Goal: Task Accomplishment & Management: Manage account settings

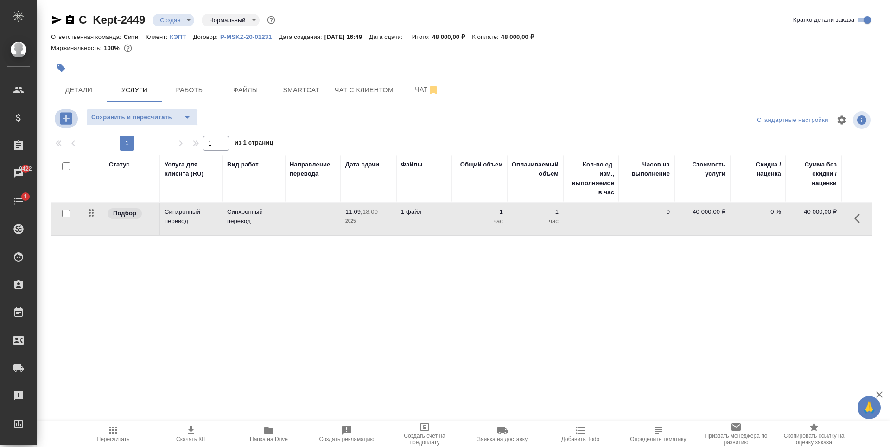
click at [67, 120] on icon "button" at bounding box center [66, 118] width 12 height 12
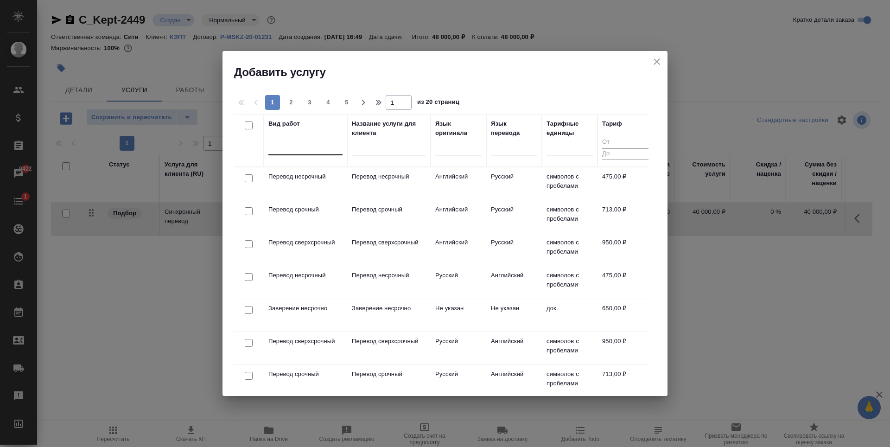
click at [299, 140] on div at bounding box center [306, 145] width 74 height 13
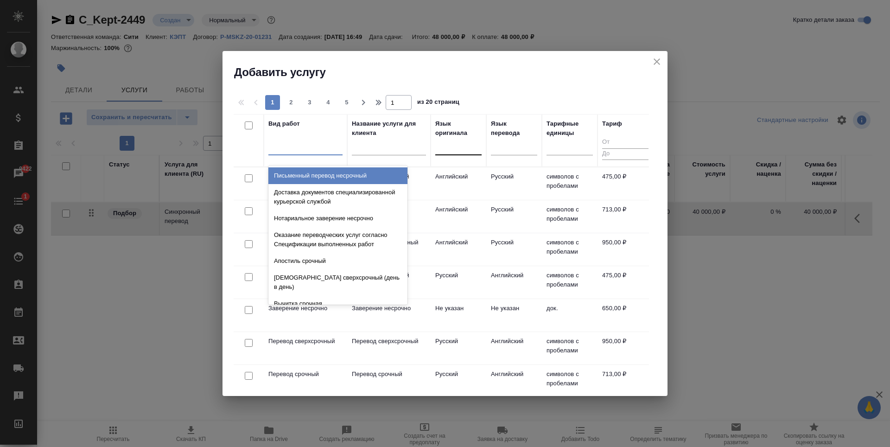
click at [471, 141] on div at bounding box center [458, 145] width 46 height 13
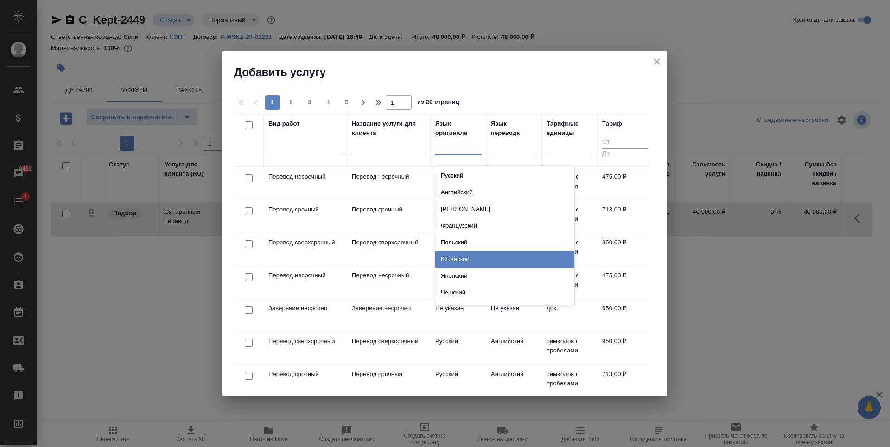
click at [463, 259] on div "Китайский" at bounding box center [504, 259] width 139 height 17
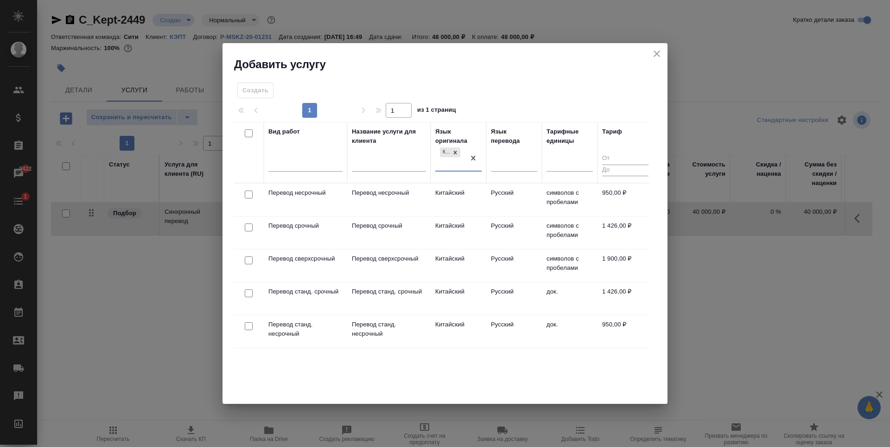
click at [248, 197] on input "checkbox" at bounding box center [249, 195] width 8 height 8
checkbox input "true"
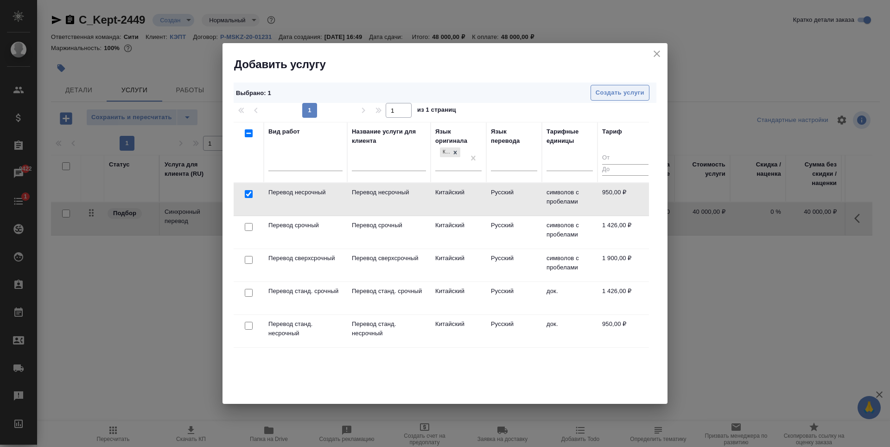
click at [620, 96] on span "Создать услуги" at bounding box center [620, 93] width 49 height 11
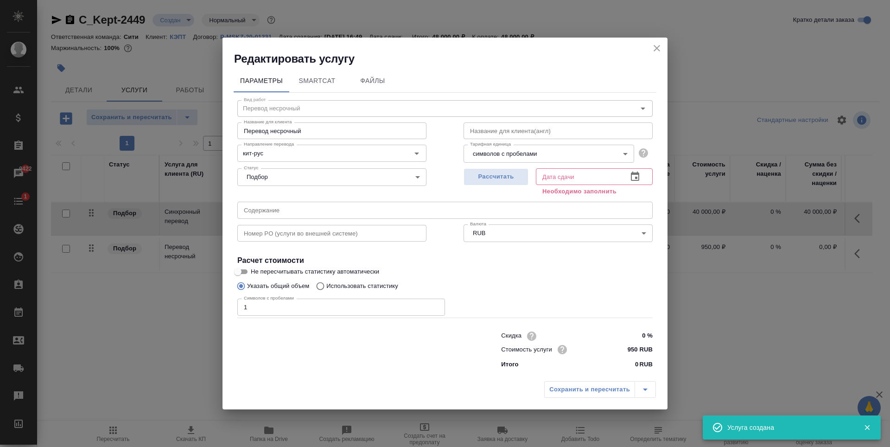
type input "1"
click at [436, 304] on input "1" at bounding box center [341, 307] width 208 height 17
click at [521, 179] on span "Рассчитать" at bounding box center [496, 177] width 55 height 11
type input "12.09.2025 09:27"
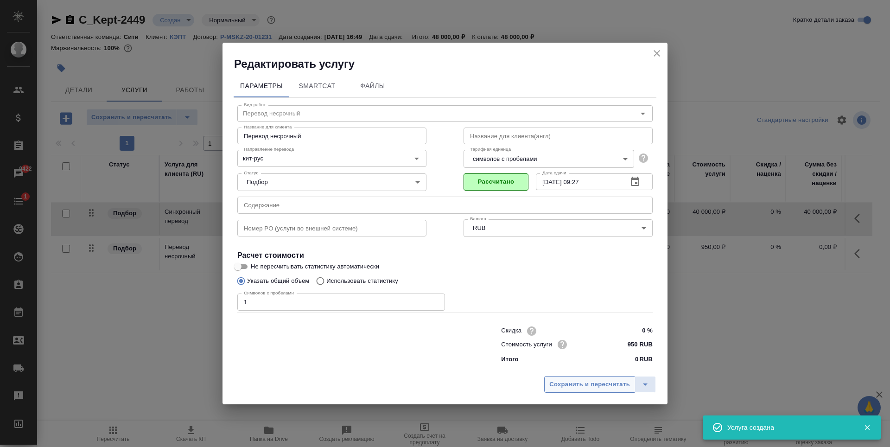
click at [590, 386] on span "Сохранить и пересчитать" at bounding box center [590, 384] width 81 height 11
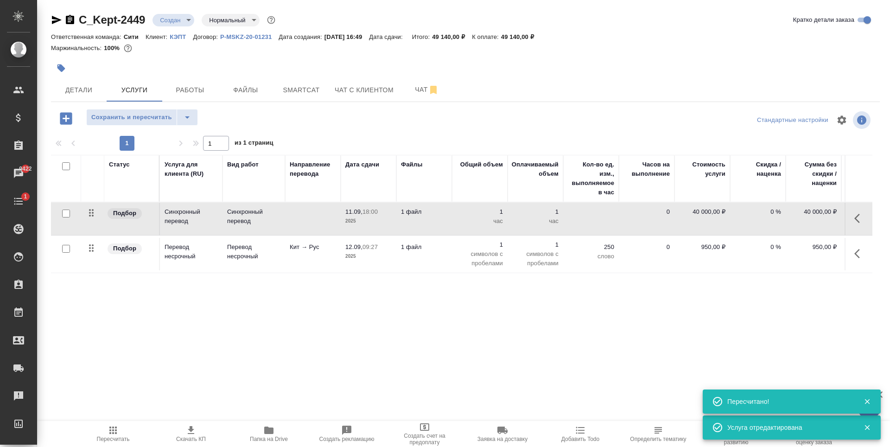
scroll to position [0, 52]
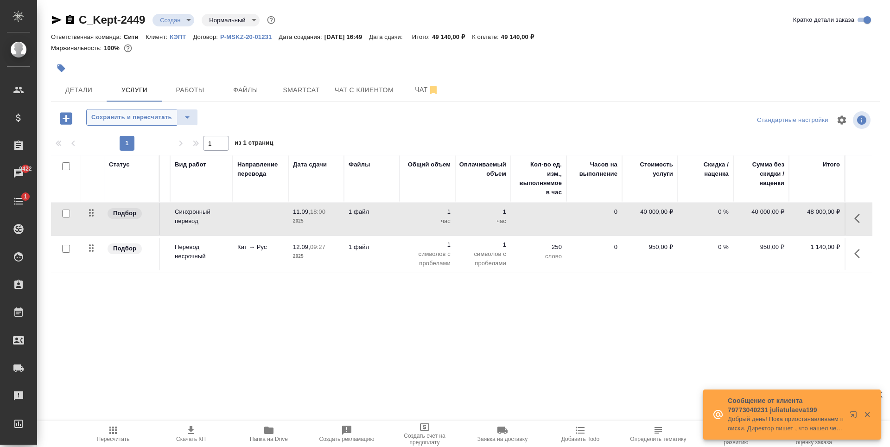
click at [126, 119] on span "Сохранить и пересчитать" at bounding box center [131, 117] width 81 height 11
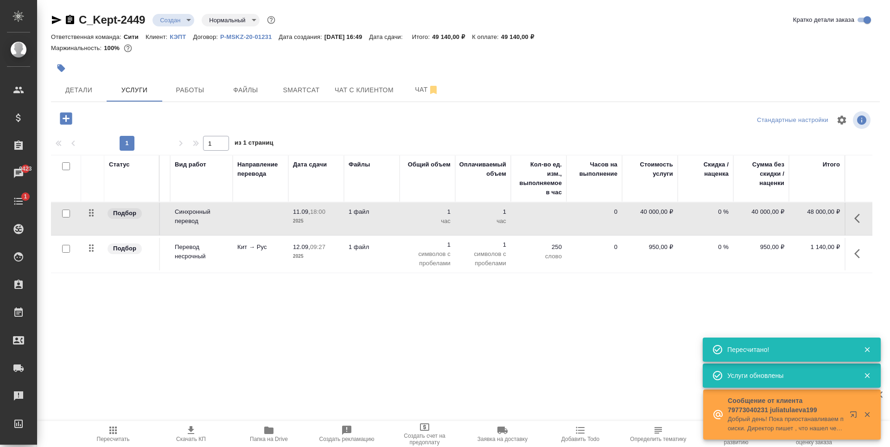
click at [72, 122] on icon "button" at bounding box center [66, 118] width 12 height 12
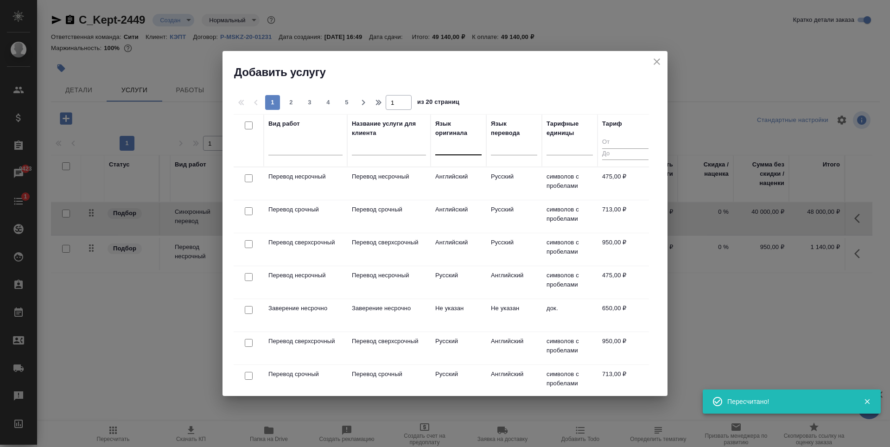
click at [472, 146] on div at bounding box center [458, 145] width 46 height 13
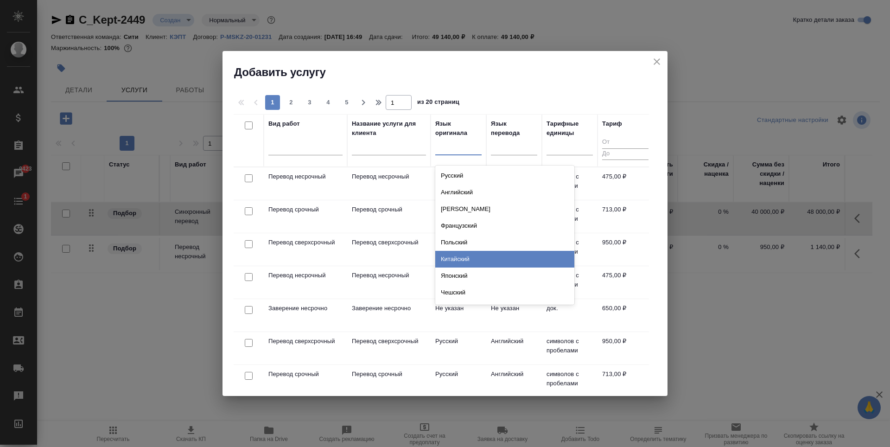
click at [473, 255] on div "Китайский" at bounding box center [504, 259] width 139 height 17
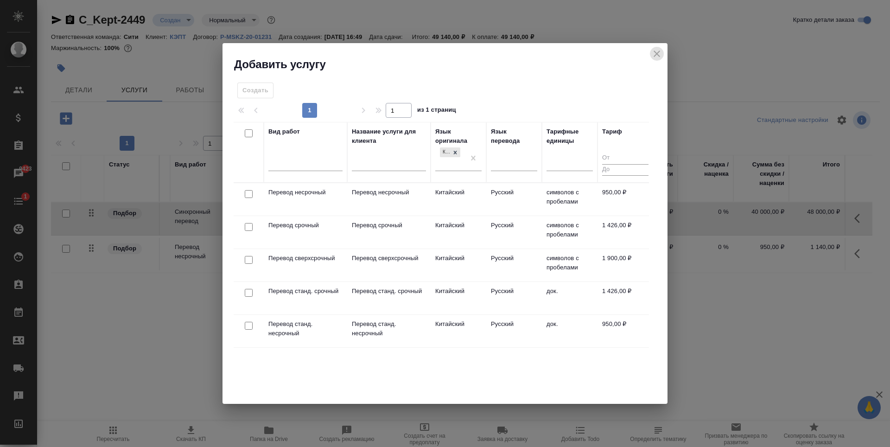
click at [655, 53] on icon "close" at bounding box center [657, 53] width 11 height 11
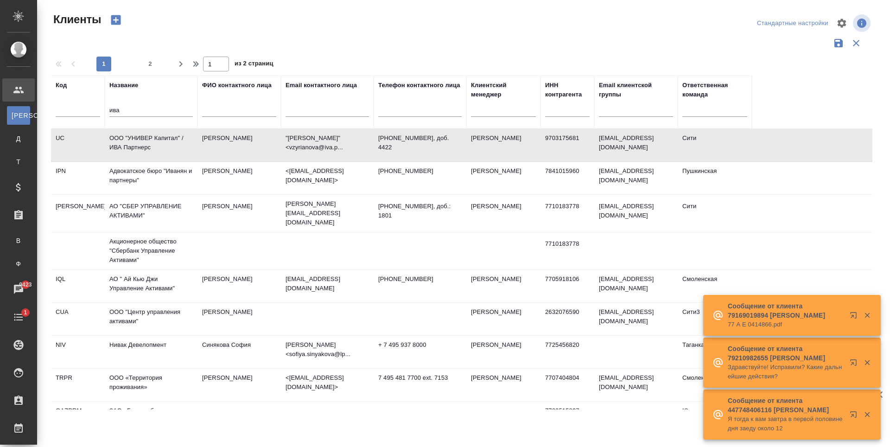
select select "RU"
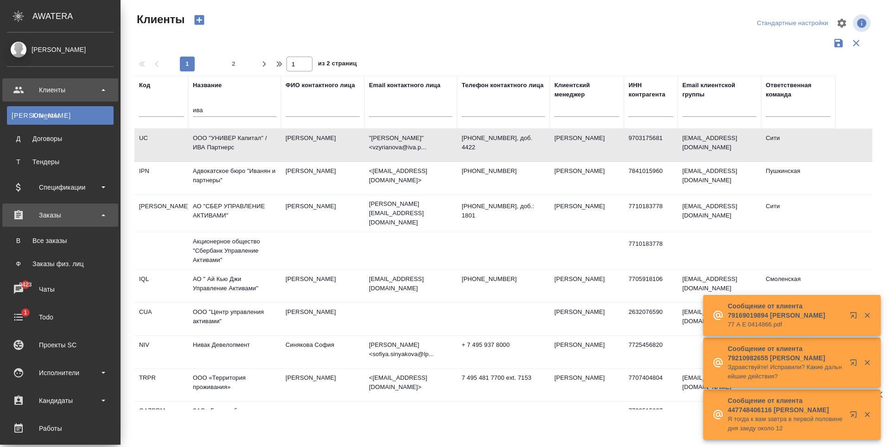
click at [61, 217] on div "Заказы" at bounding box center [60, 215] width 107 height 14
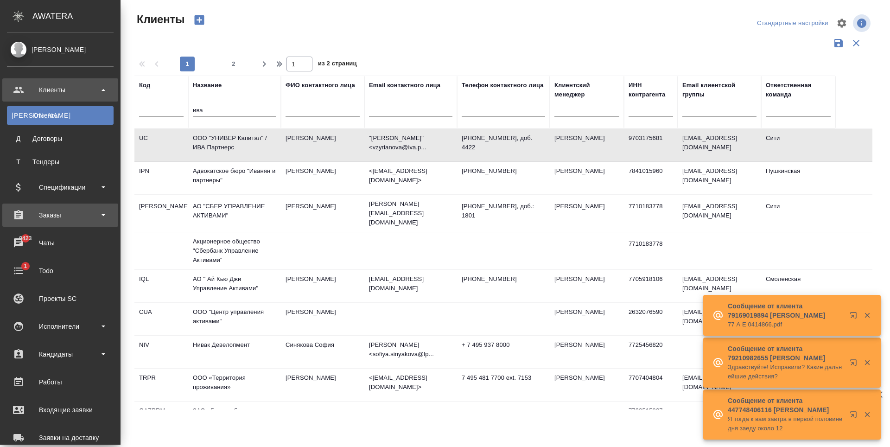
click at [65, 218] on div "Заказы" at bounding box center [60, 215] width 107 height 14
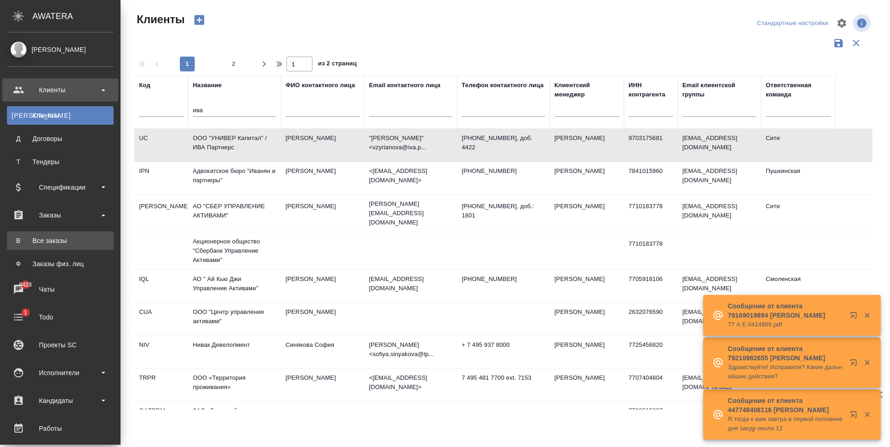
click at [64, 238] on div "Все заказы" at bounding box center [60, 240] width 97 height 9
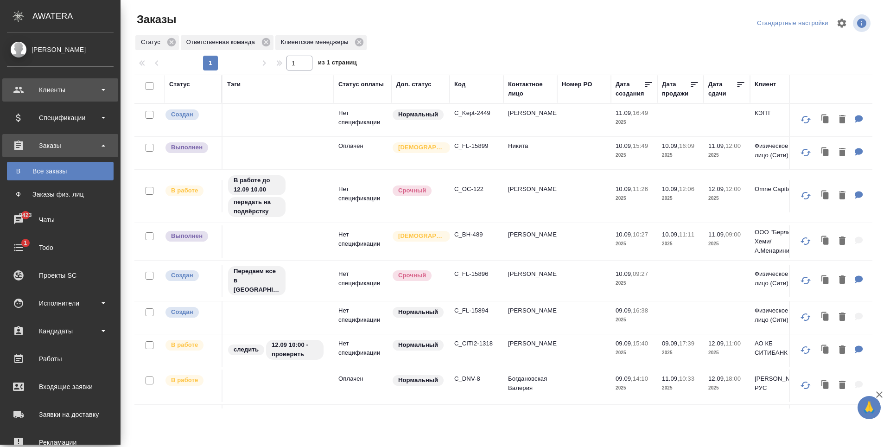
click at [38, 91] on div "Клиенты" at bounding box center [60, 90] width 107 height 14
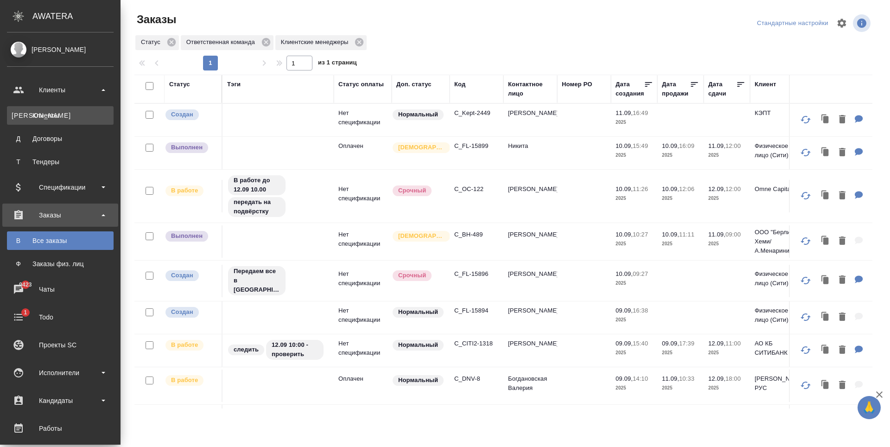
click at [60, 119] on div "Клиенты" at bounding box center [60, 115] width 97 height 9
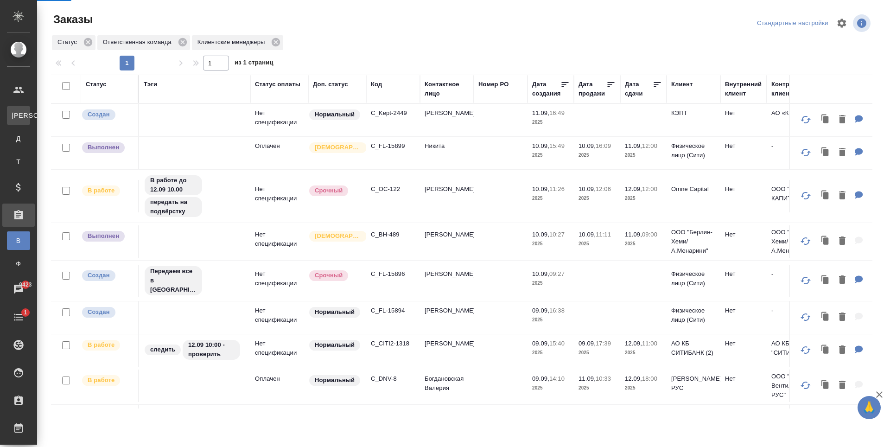
select select "RU"
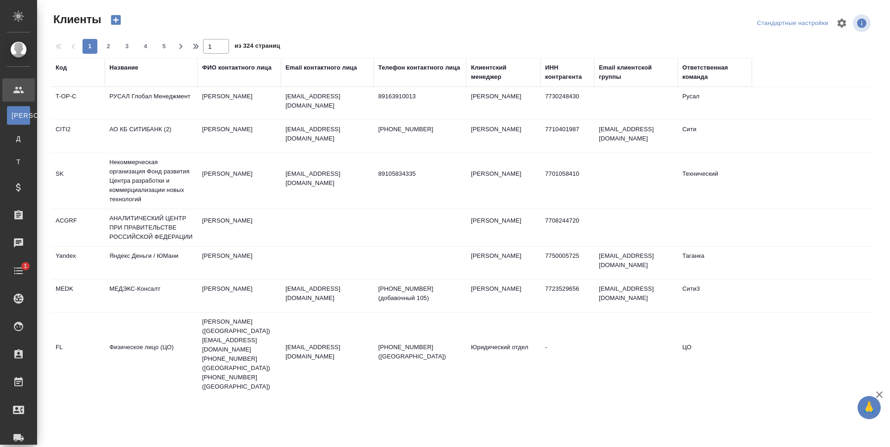
click at [313, 64] on div "Email контактного лица" at bounding box center [321, 67] width 71 height 9
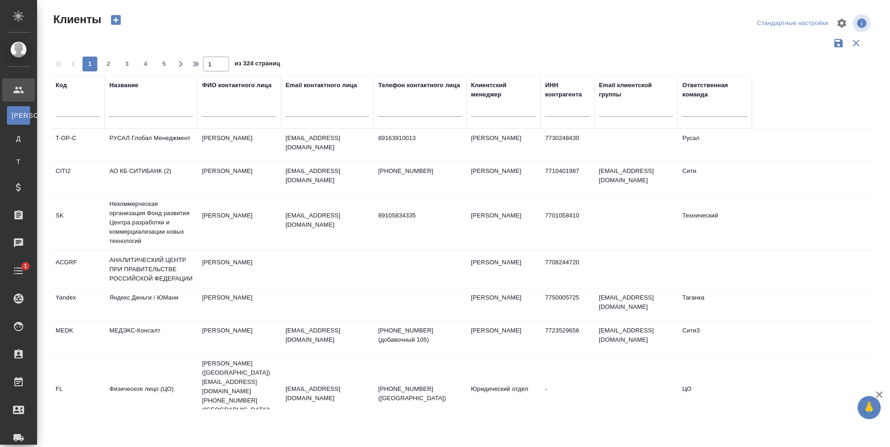
click at [319, 113] on input "text" at bounding box center [327, 111] width 83 height 12
paste input "d.prokhorovskaya@mobis.com"
type input "d.prokhorovskaya@mobis.com"
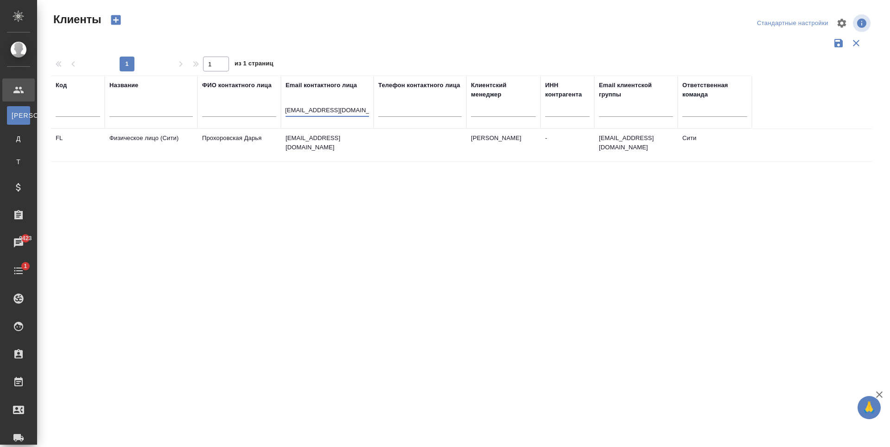
click at [352, 139] on p "d.prokhorovskaya@mobis.com" at bounding box center [327, 143] width 83 height 19
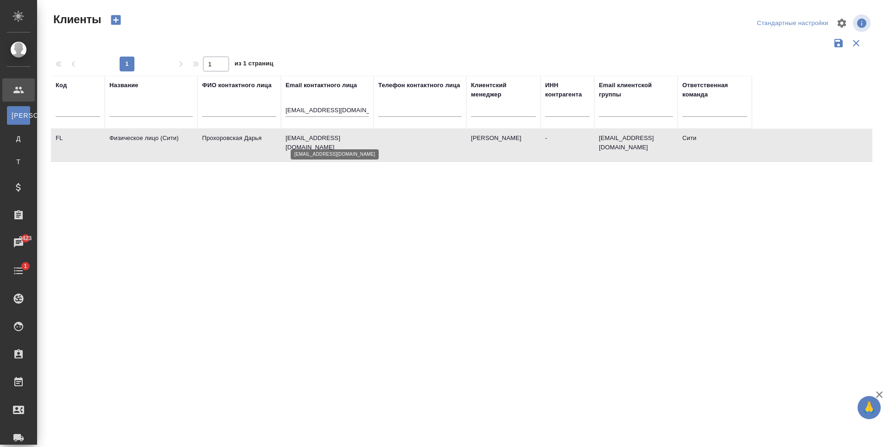
click at [352, 139] on p "d.prokhorovskaya@mobis.com" at bounding box center [327, 143] width 83 height 19
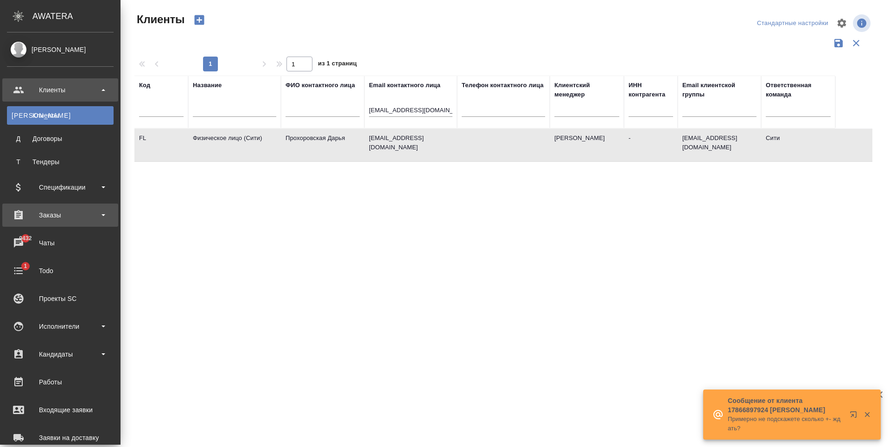
click at [91, 212] on div "Заказы" at bounding box center [60, 215] width 107 height 14
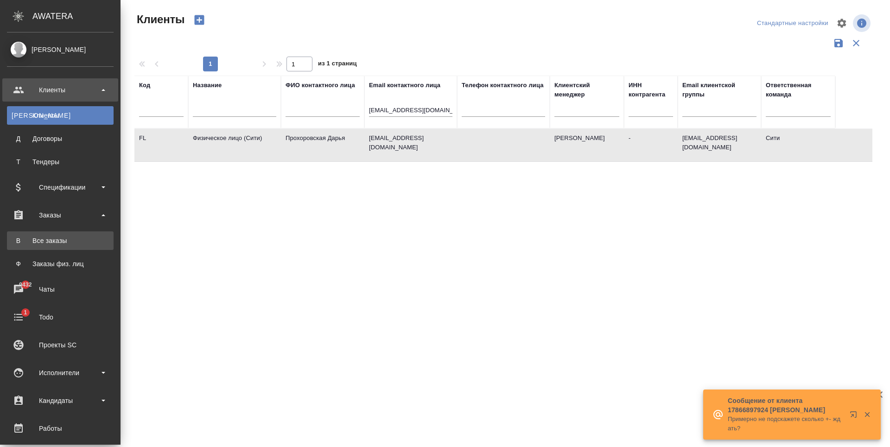
click at [75, 237] on div "Все заказы" at bounding box center [60, 240] width 97 height 9
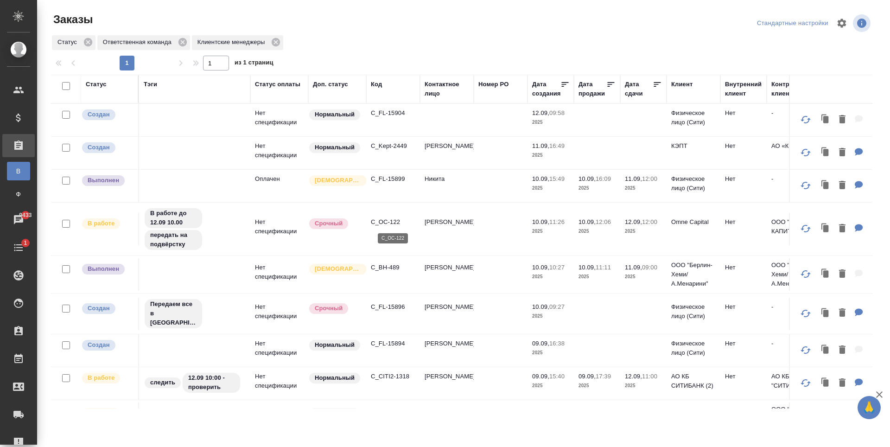
click at [388, 224] on p "C_OC-122" at bounding box center [393, 222] width 45 height 9
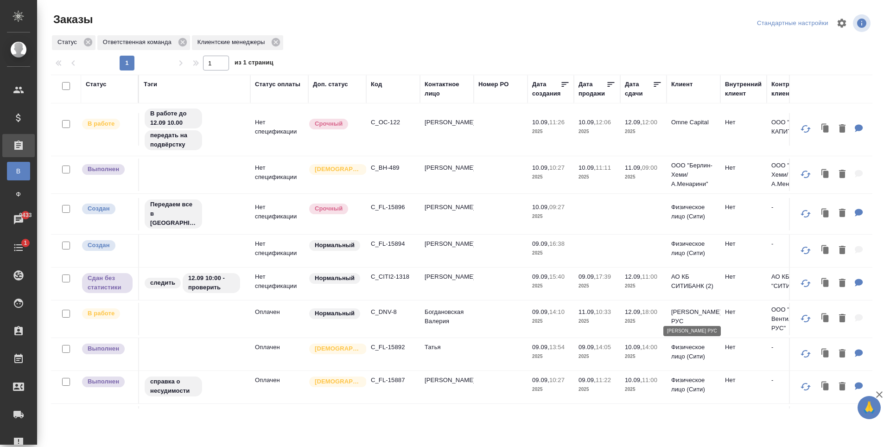
scroll to position [139, 0]
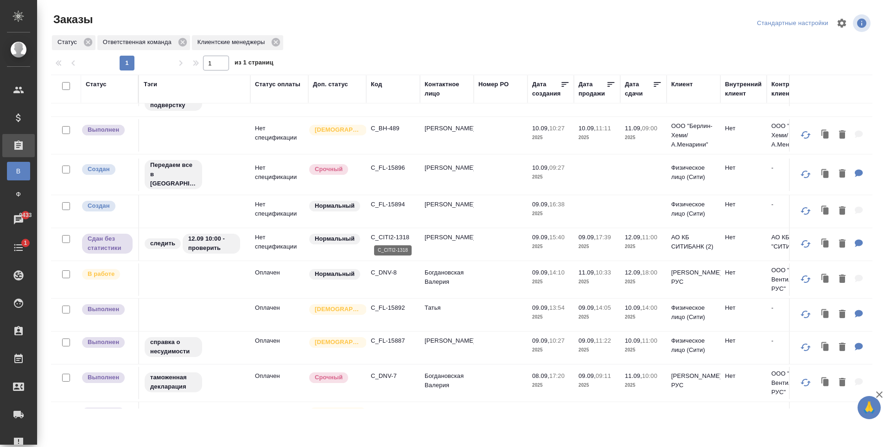
click at [388, 236] on p "C_CITI2-1318" at bounding box center [393, 237] width 45 height 9
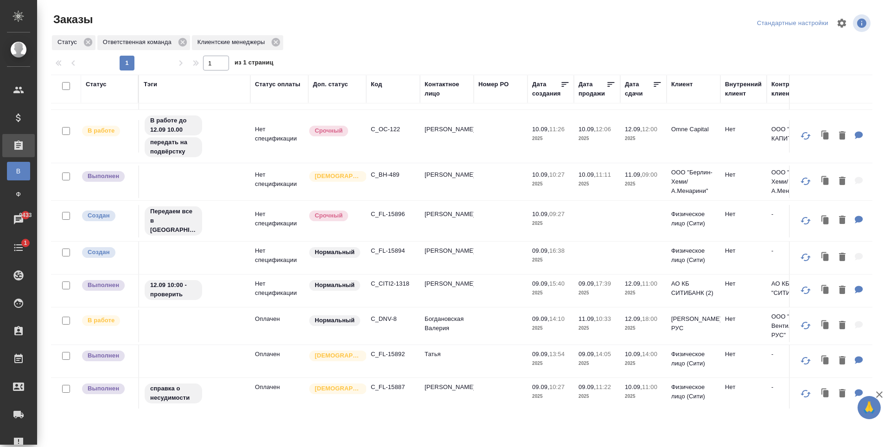
scroll to position [0, 0]
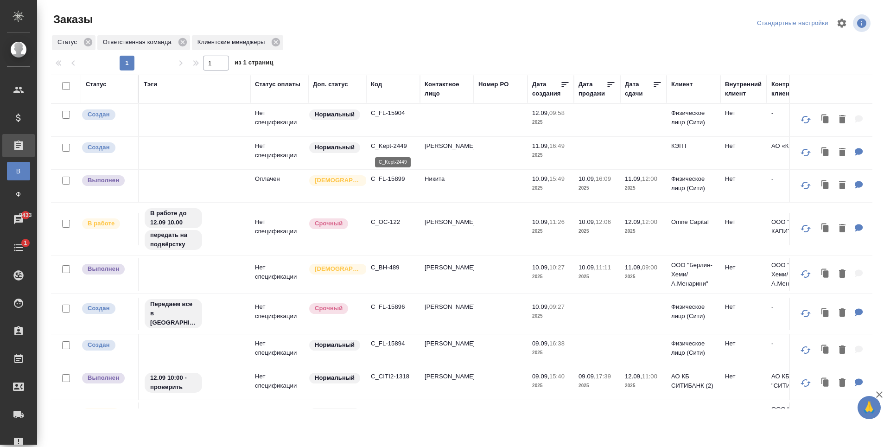
click at [393, 144] on p "C_Kept-2449" at bounding box center [393, 145] width 45 height 9
click at [391, 110] on p "C_FL-15904" at bounding box center [393, 113] width 45 height 9
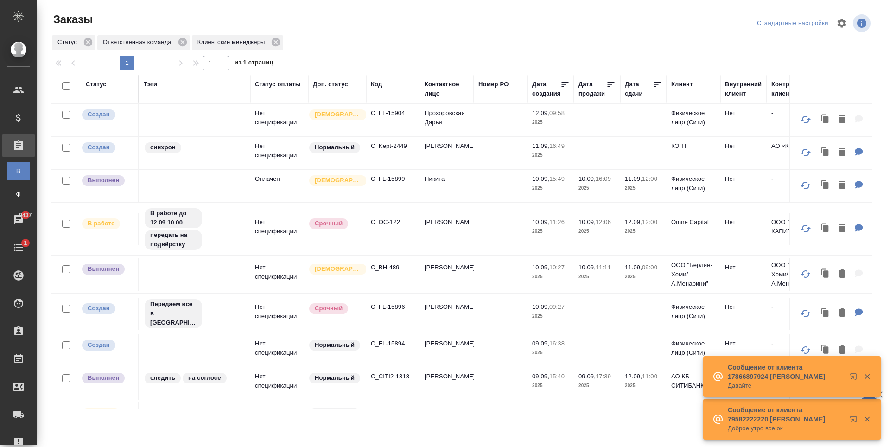
click at [389, 49] on div "Статус Ответственная команда Клиентские менеджеры" at bounding box center [462, 42] width 822 height 17
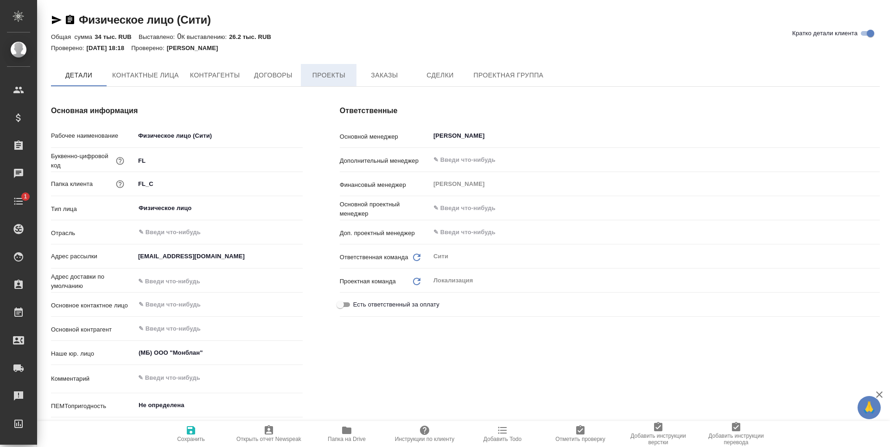
type textarea "x"
click at [374, 77] on span "Заказы" at bounding box center [384, 76] width 45 height 12
type textarea "x"
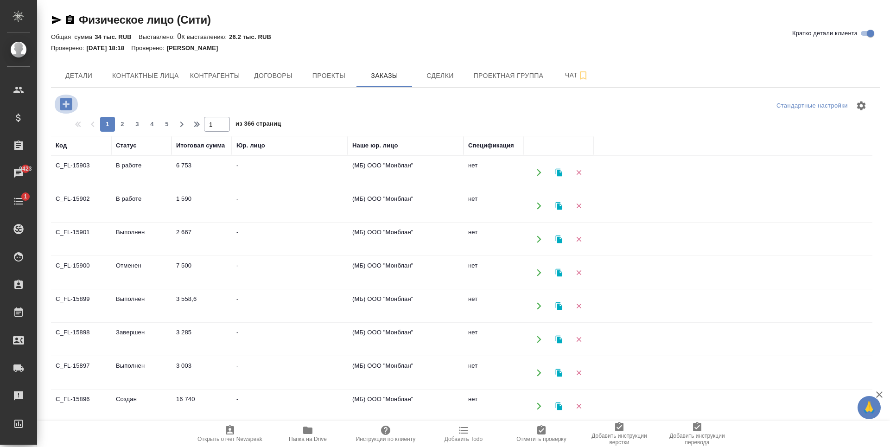
click at [60, 102] on icon "button" at bounding box center [66, 104] width 16 height 16
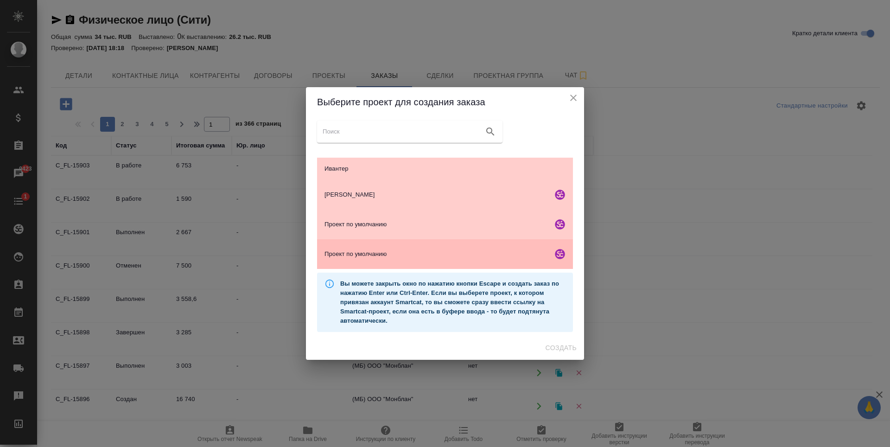
click at [402, 251] on span "Проект по умолчанию" at bounding box center [437, 254] width 224 height 9
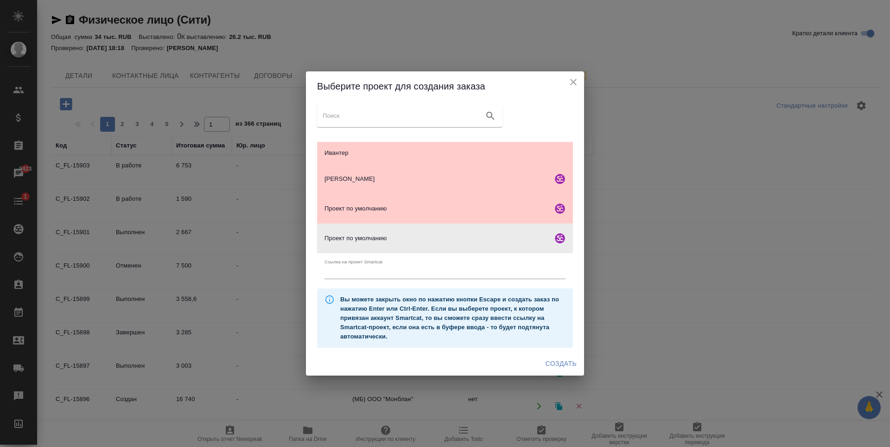
click at [550, 359] on span "Создать" at bounding box center [561, 364] width 31 height 12
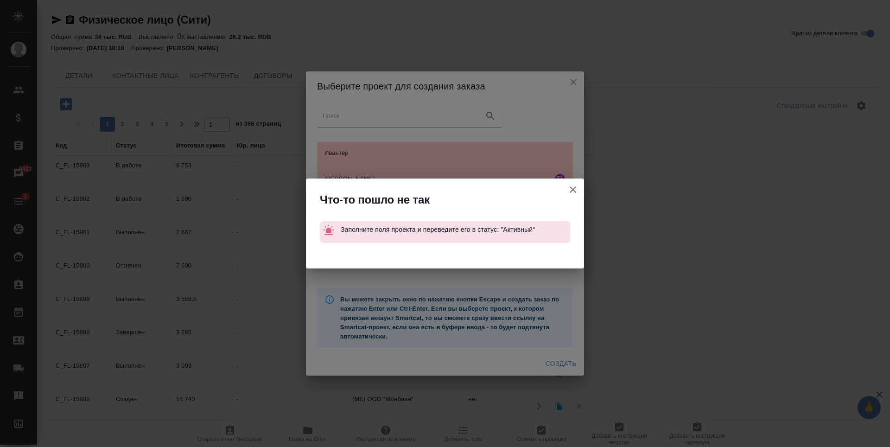
click at [571, 193] on icon "button" at bounding box center [573, 189] width 11 height 11
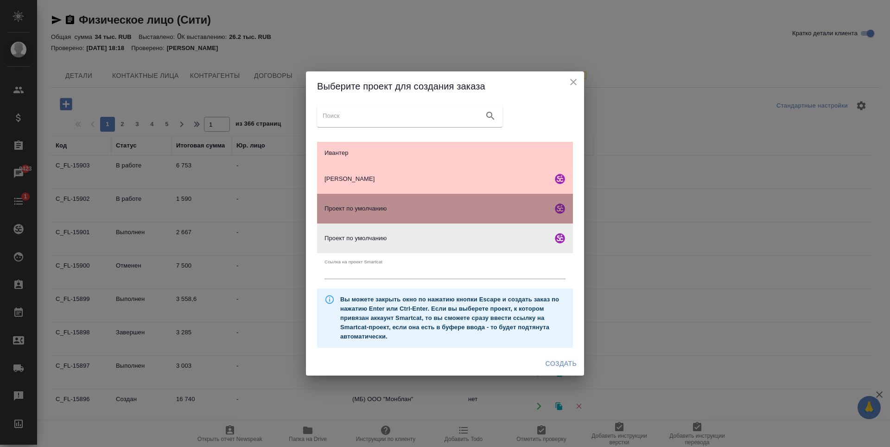
click at [503, 211] on span "Проект по умолчанию" at bounding box center [437, 208] width 224 height 9
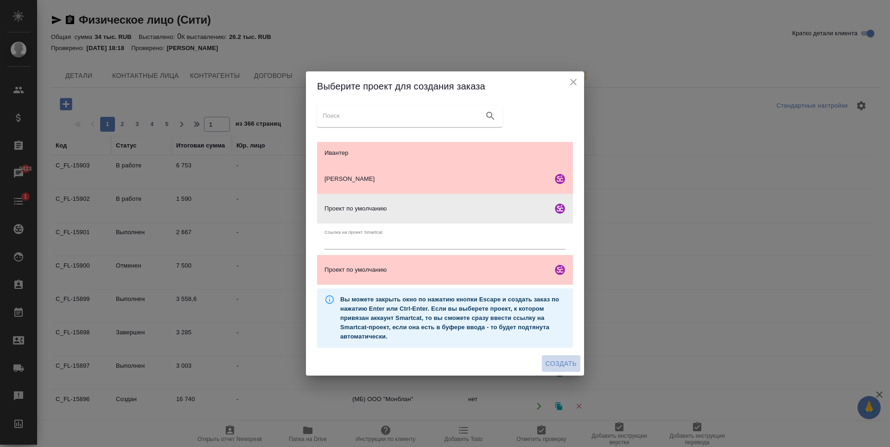
click at [563, 363] on span "Создать" at bounding box center [561, 364] width 31 height 12
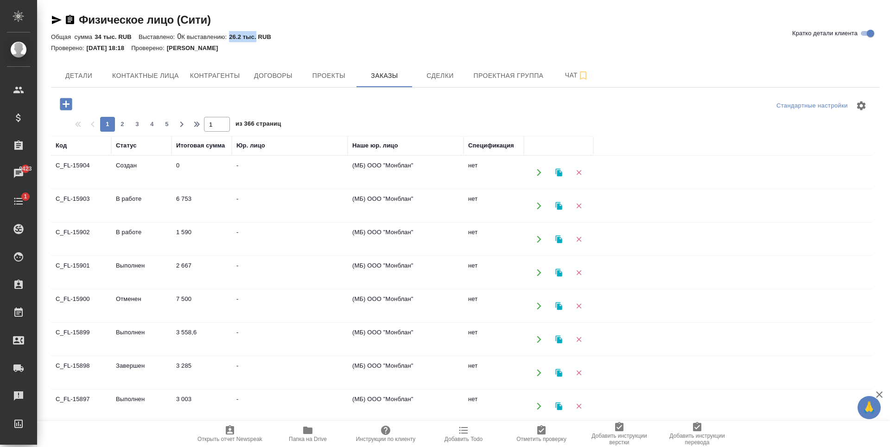
drag, startPoint x: 229, startPoint y: 36, endPoint x: 256, endPoint y: 38, distance: 26.5
click at [256, 38] on p "26.2 тыс. RUB" at bounding box center [253, 36] width 49 height 7
click at [250, 34] on p "26.2 тыс. RUB" at bounding box center [253, 36] width 49 height 7
click at [139, 166] on td "Создан" at bounding box center [141, 172] width 60 height 32
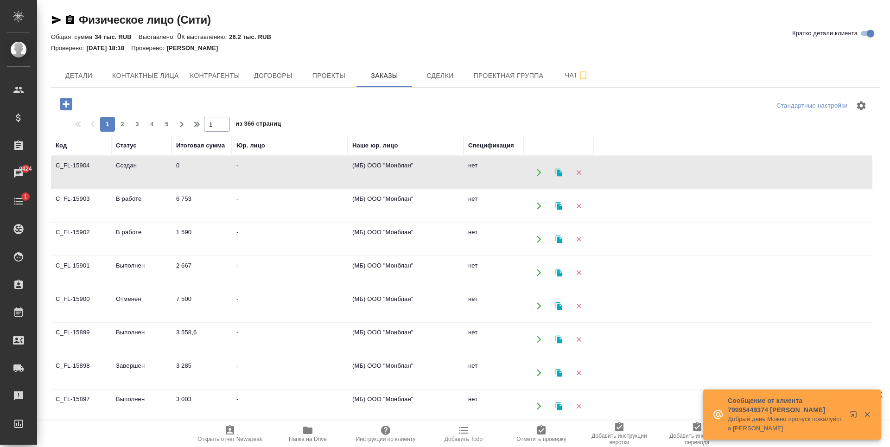
click at [318, 12] on div "Физическое лицо (Сити) Кратко детали клиента Общая сумма 34 тыс. RUB Выставлено…" at bounding box center [465, 263] width 839 height 526
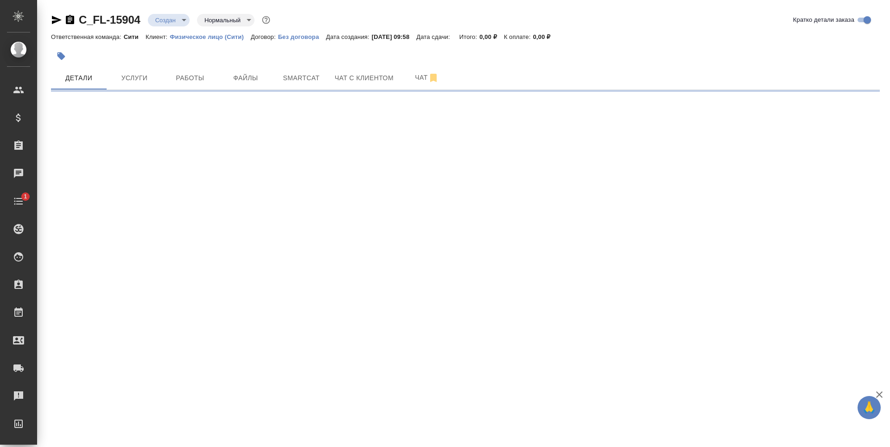
select select "RU"
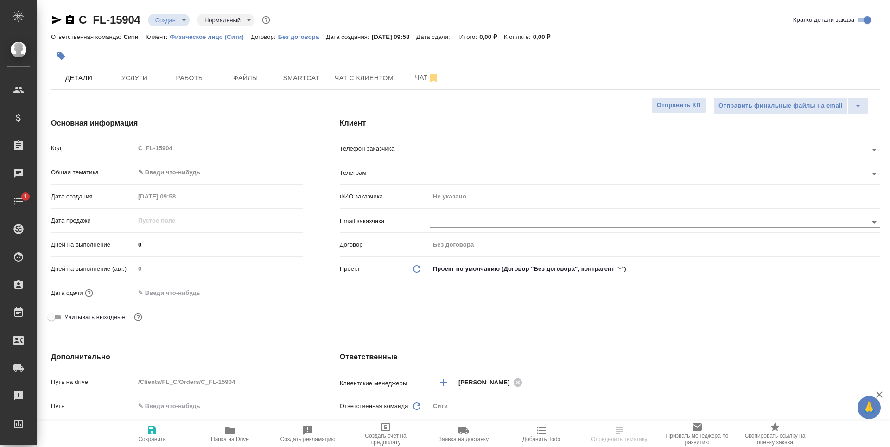
type textarea "x"
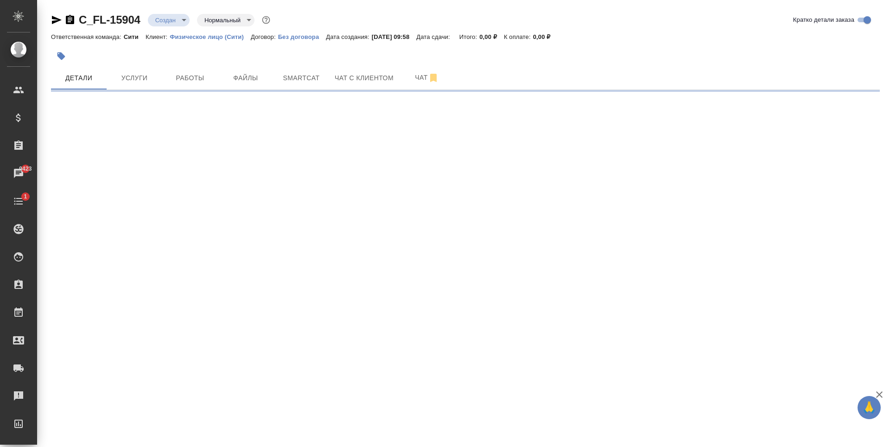
select select "RU"
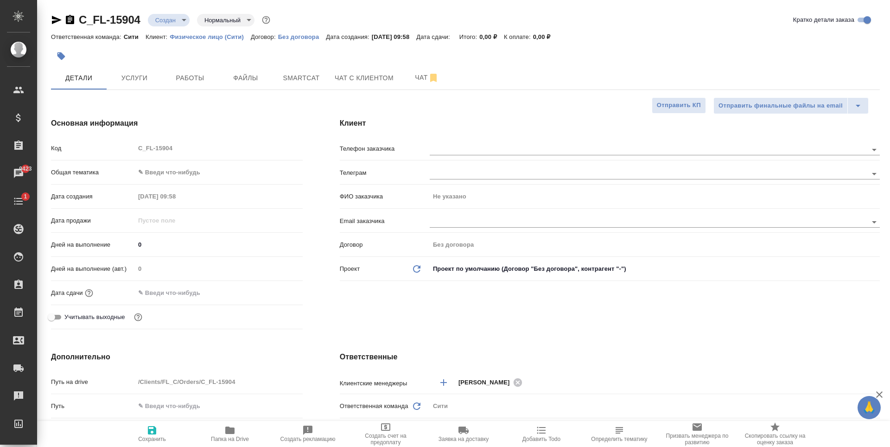
type textarea "x"
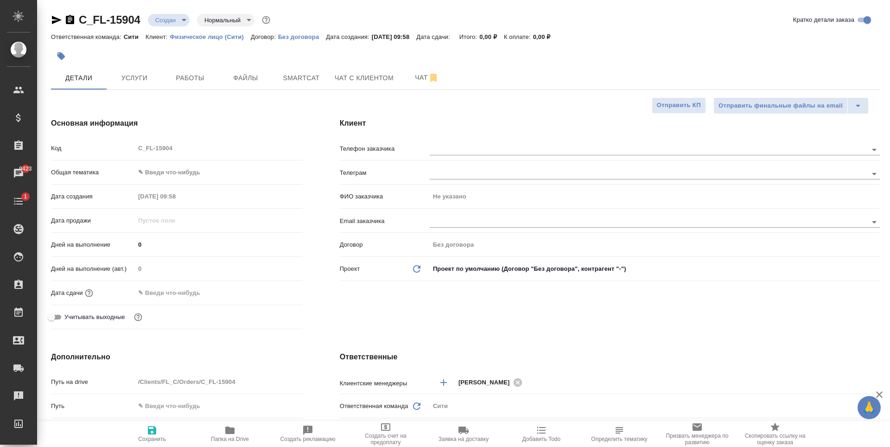
type textarea "x"
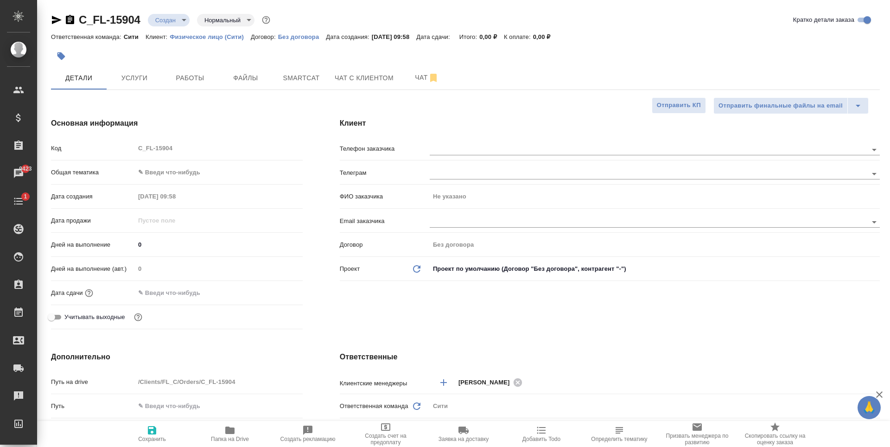
type textarea "x"
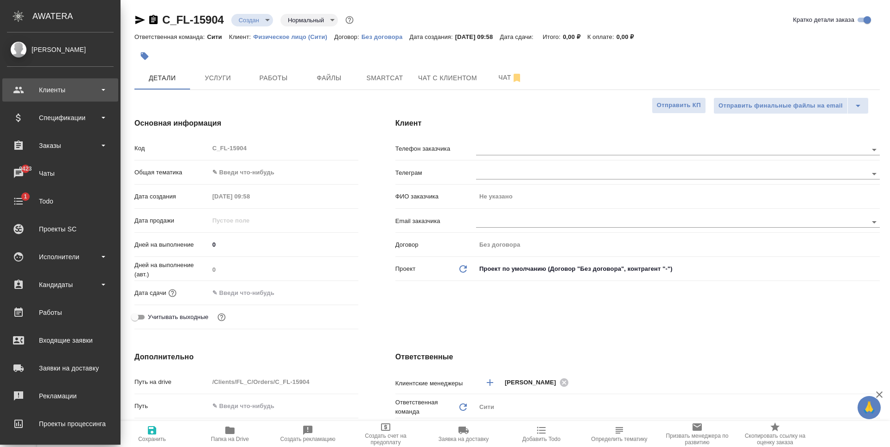
click at [91, 90] on div "Клиенты" at bounding box center [60, 90] width 107 height 14
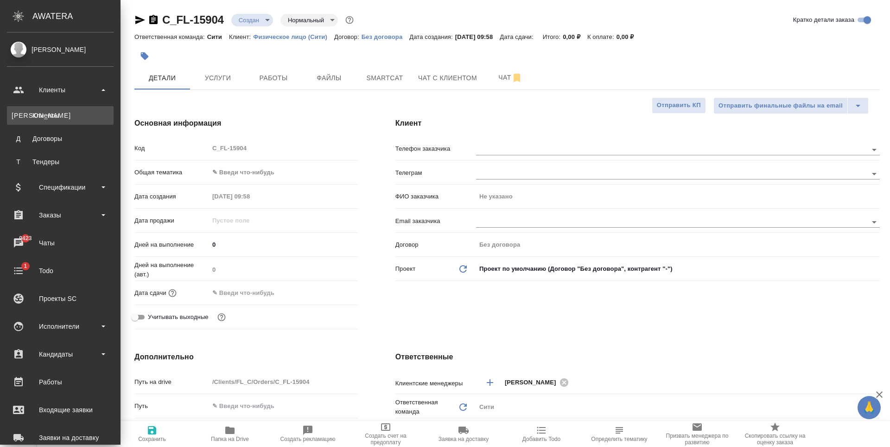
click at [56, 114] on div "Клиенты" at bounding box center [60, 115] width 97 height 9
type textarea "x"
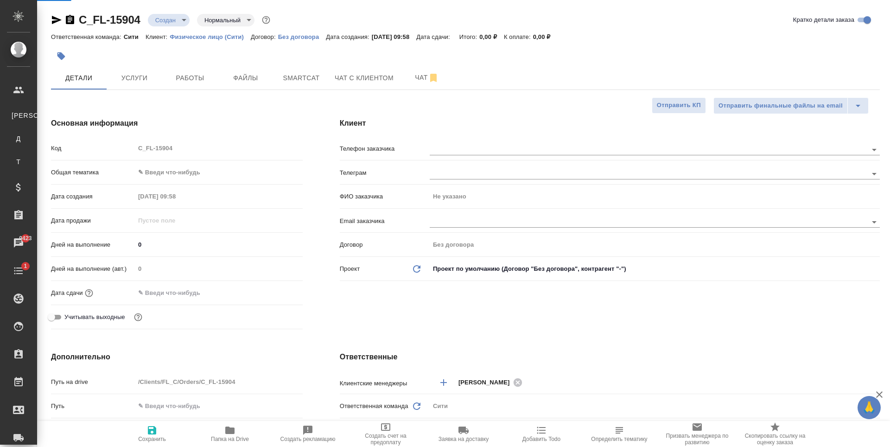
select select "RU"
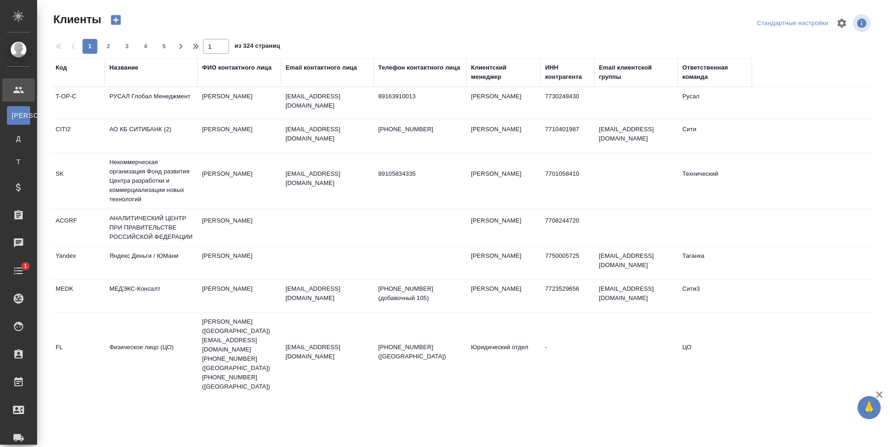
click at [135, 65] on div "Название" at bounding box center [123, 67] width 29 height 9
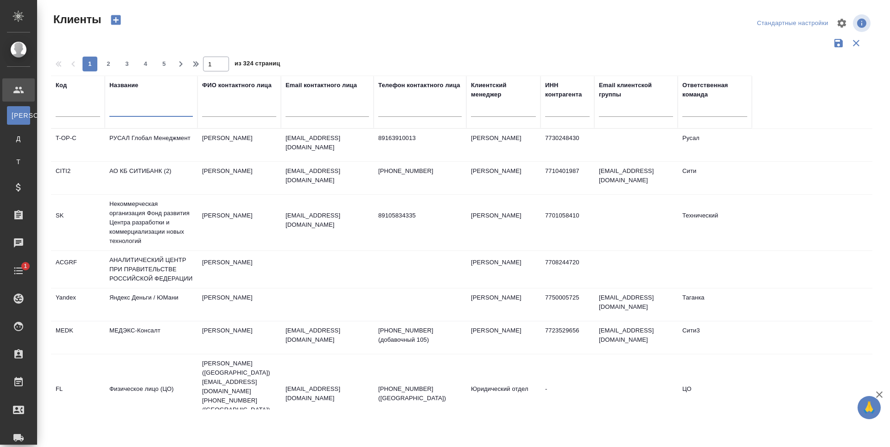
click at [142, 109] on input "text" at bounding box center [150, 111] width 83 height 12
type input "мобис"
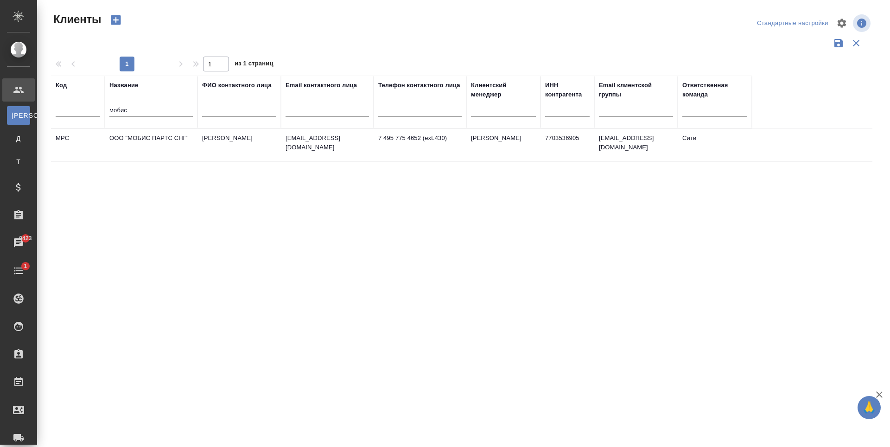
click at [188, 146] on td "ООО "МОБИС ПАРТС СНГ"" at bounding box center [151, 145] width 93 height 32
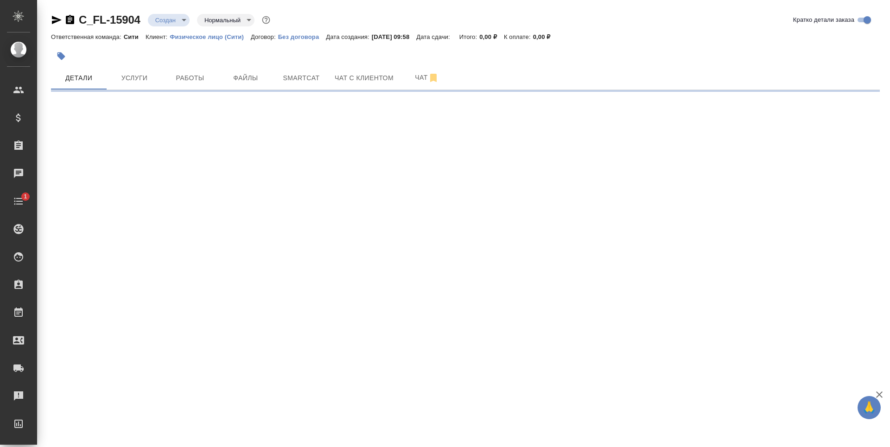
select select "RU"
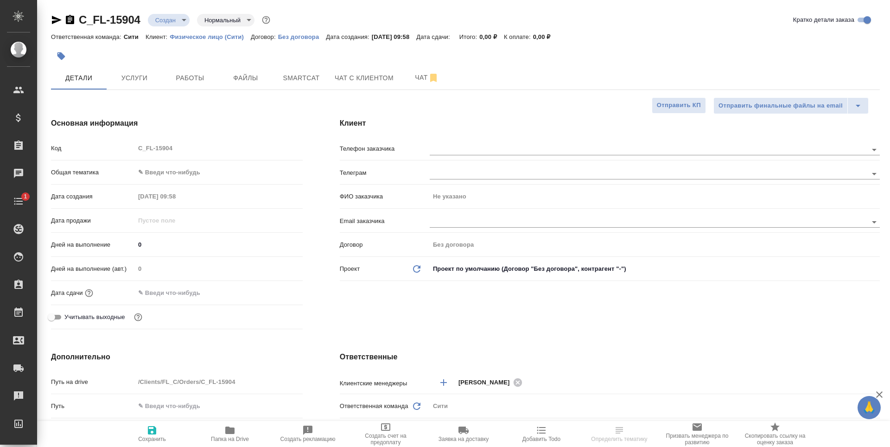
type textarea "x"
click at [249, 81] on span "Файлы" at bounding box center [246, 78] width 45 height 12
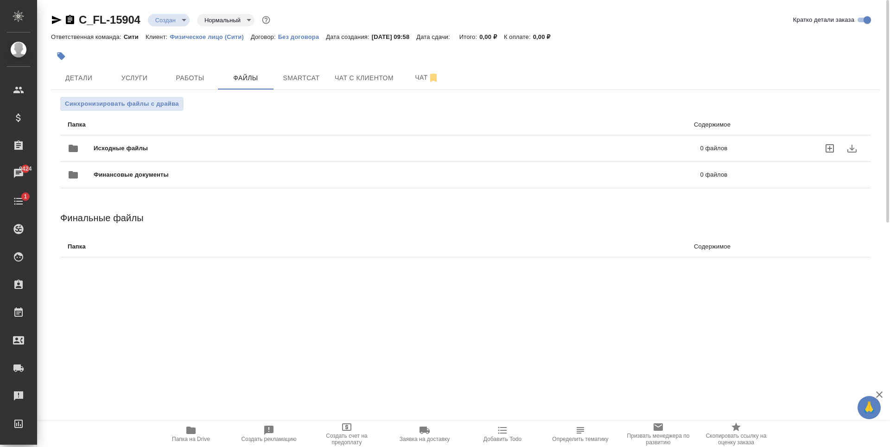
click at [832, 146] on icon "uploadFiles" at bounding box center [830, 148] width 11 height 11
click at [0, 0] on input "uploadFiles" at bounding box center [0, 0] width 0 height 0
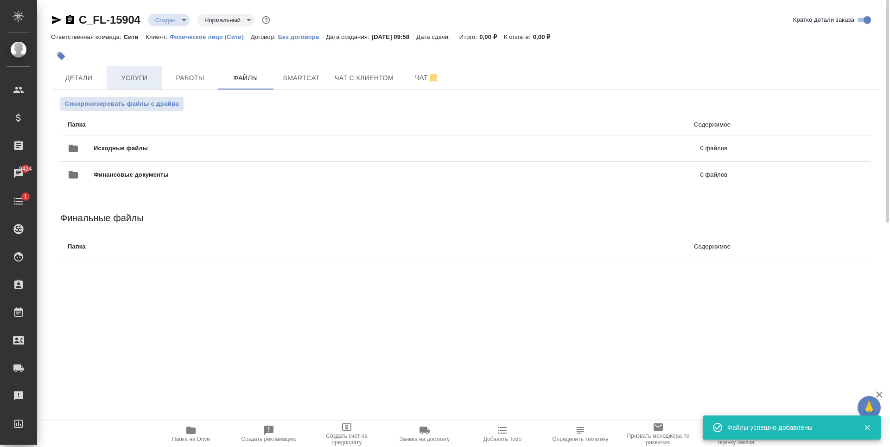
click at [140, 76] on span "Услуги" at bounding box center [134, 78] width 45 height 12
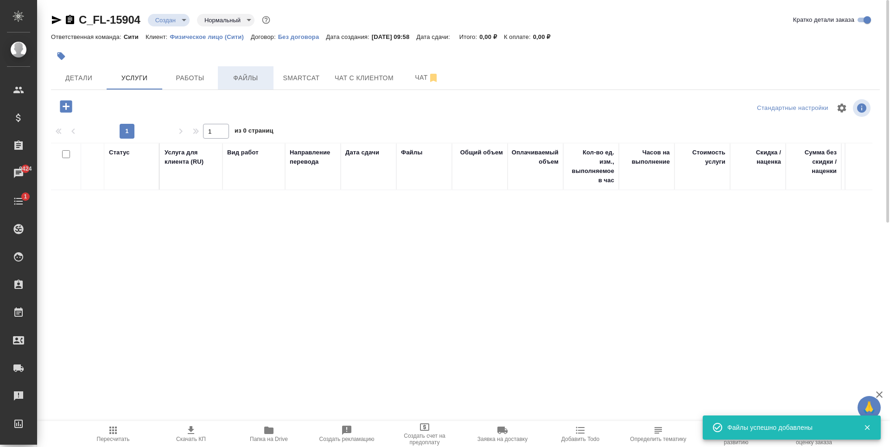
click at [243, 73] on span "Файлы" at bounding box center [246, 78] width 45 height 12
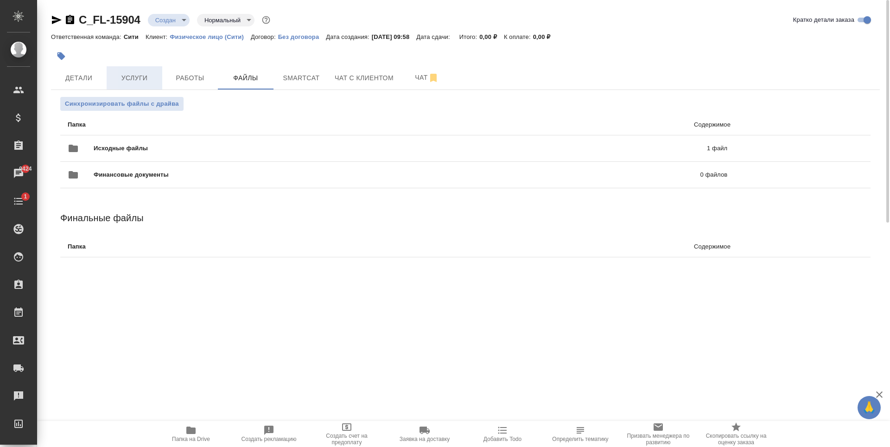
click at [128, 84] on button "Услуги" at bounding box center [135, 77] width 56 height 23
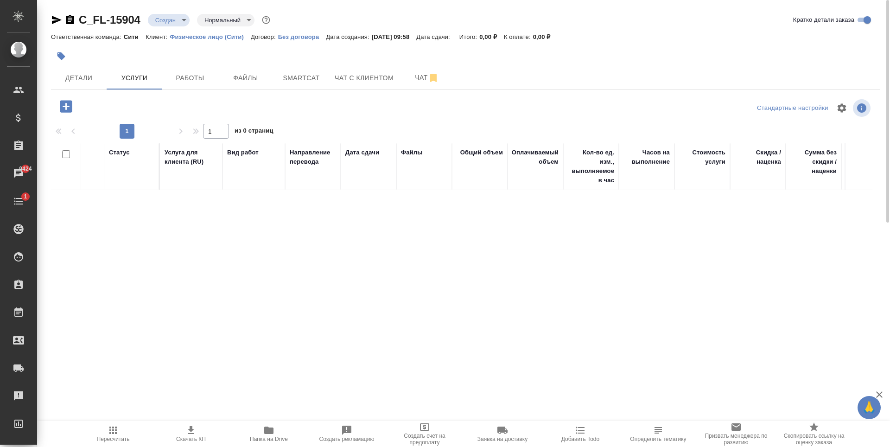
click at [68, 109] on icon "button" at bounding box center [66, 106] width 12 height 12
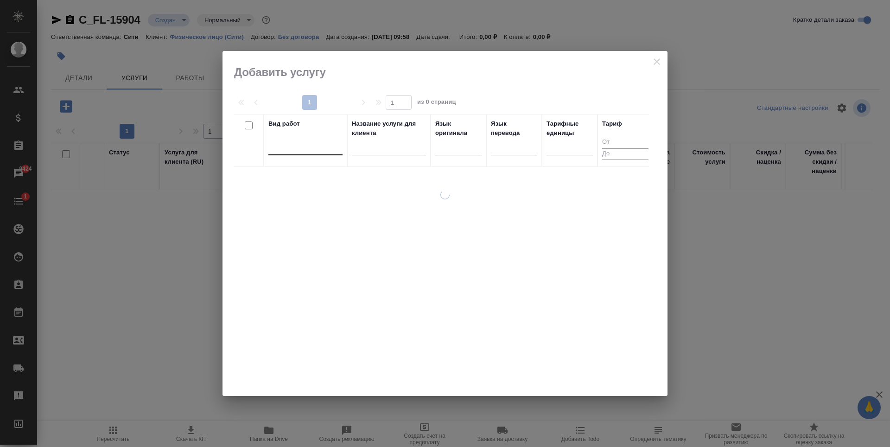
click at [275, 149] on div at bounding box center [306, 145] width 74 height 13
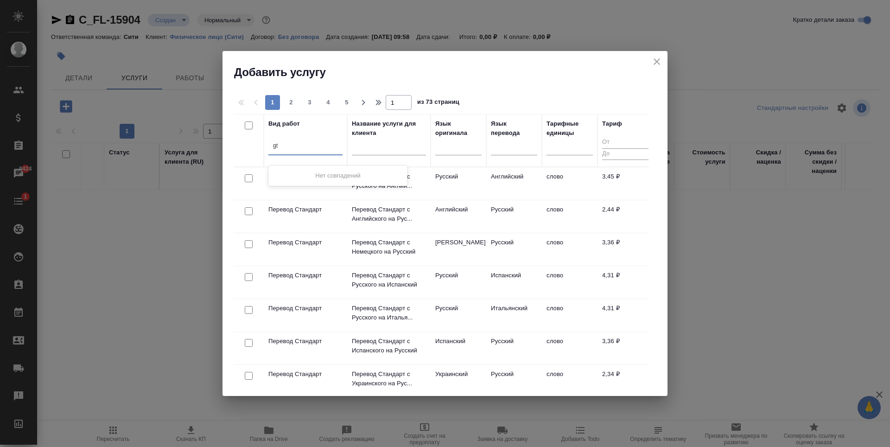
type input "g"
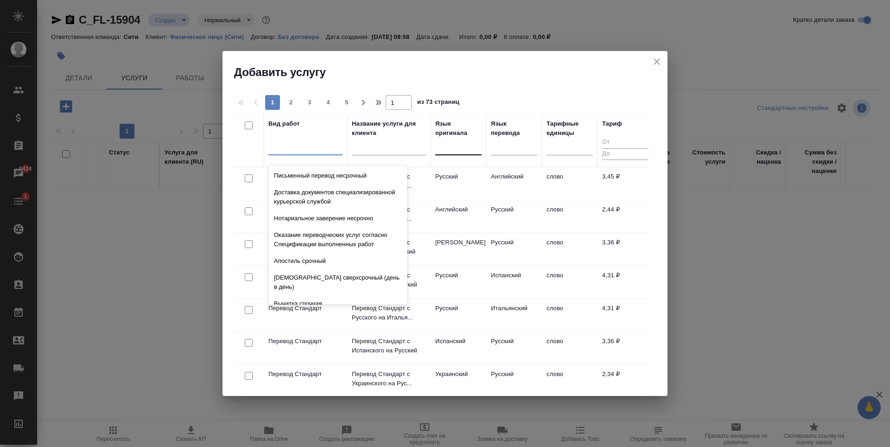
click at [456, 147] on div at bounding box center [458, 145] width 46 height 13
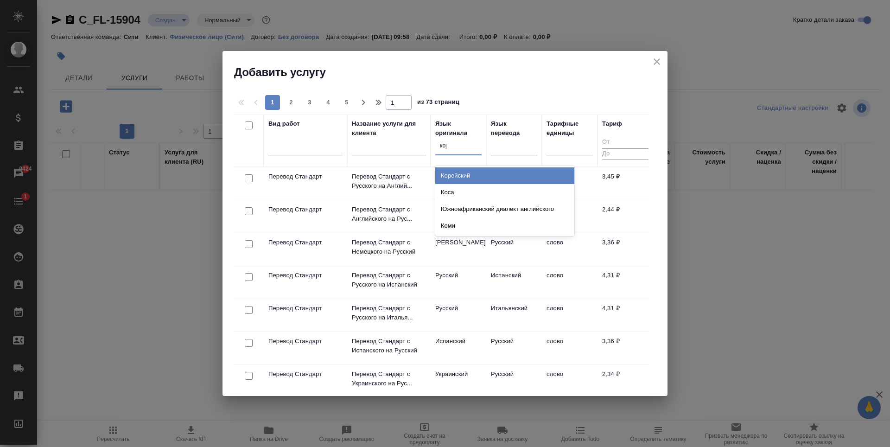
type input "коре"
click at [480, 174] on div "Корейский" at bounding box center [504, 175] width 139 height 17
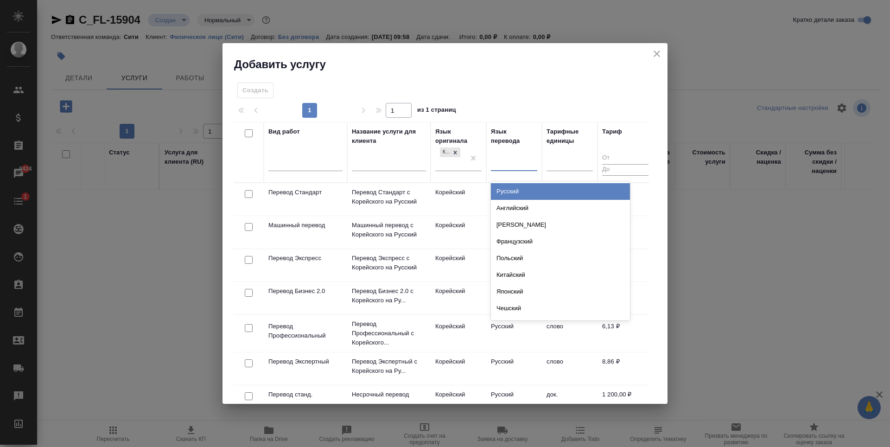
click at [501, 163] on div at bounding box center [514, 161] width 46 height 13
click at [524, 191] on div "Русский" at bounding box center [560, 191] width 139 height 17
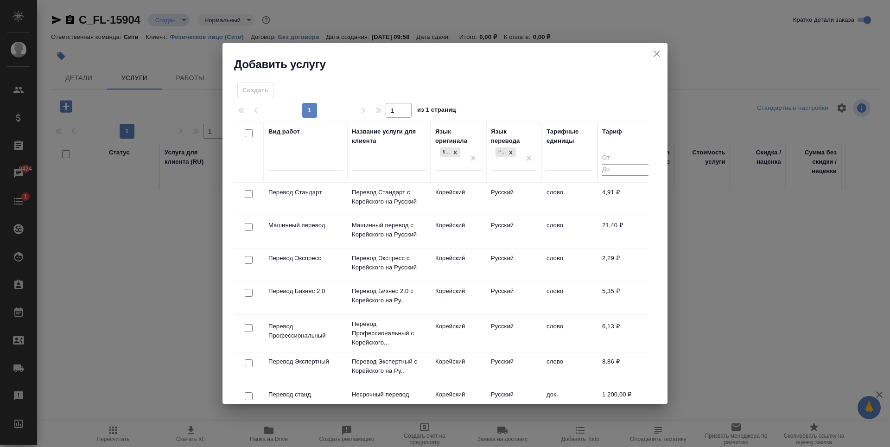
click at [249, 194] on input "checkbox" at bounding box center [249, 194] width 8 height 8
checkbox input "true"
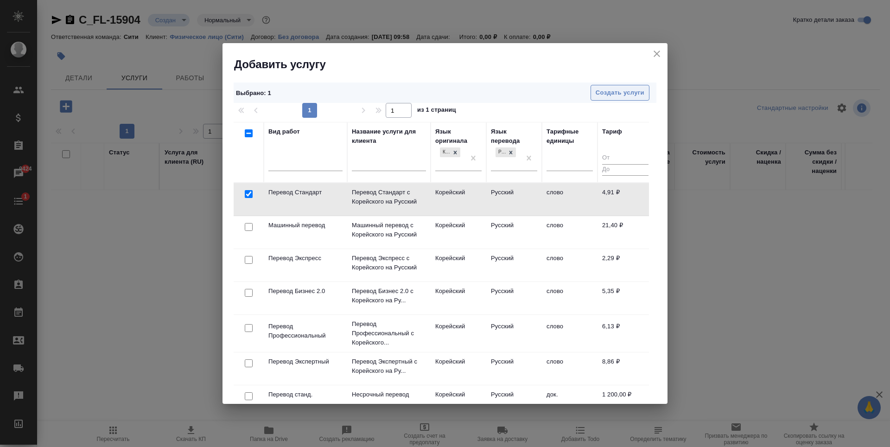
click at [631, 87] on button "Создать услуги" at bounding box center [620, 93] width 59 height 16
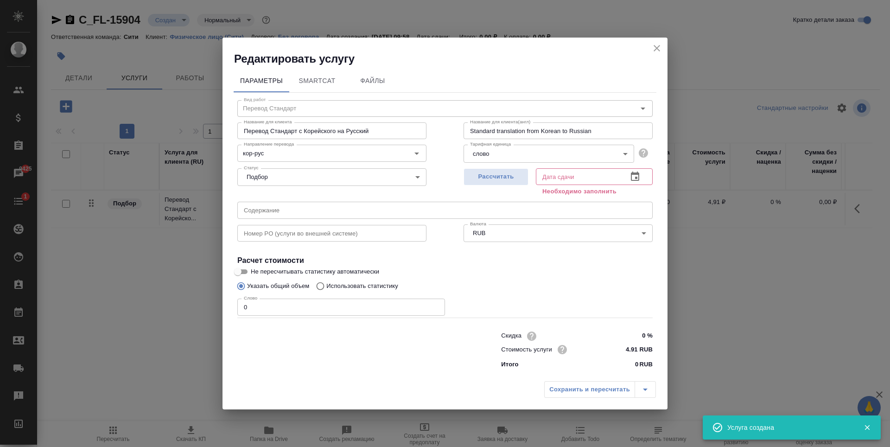
click at [640, 179] on icon "button" at bounding box center [635, 176] width 11 height 11
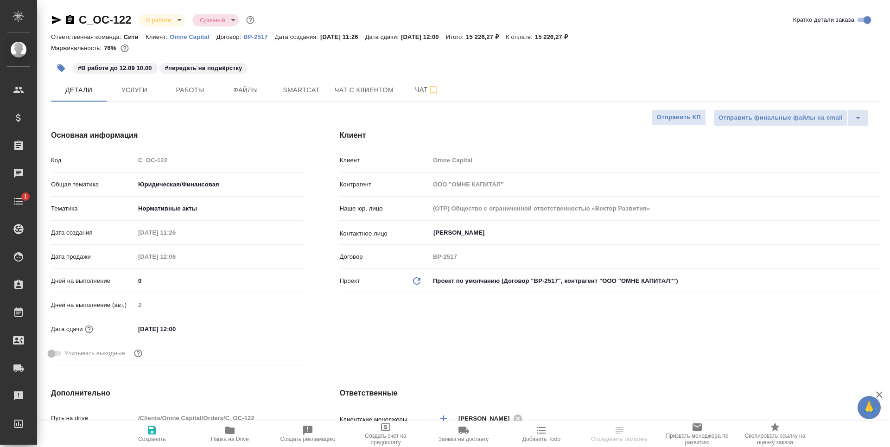
select select "RU"
click at [166, 90] on button "Работы" at bounding box center [190, 89] width 56 height 23
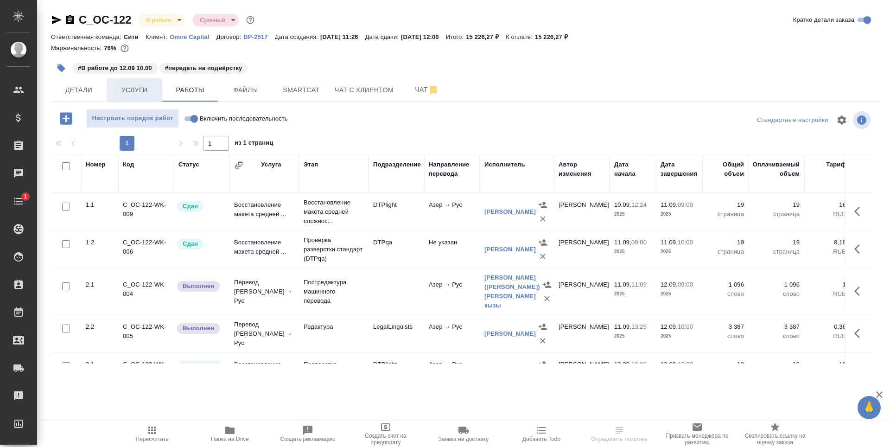
click at [142, 98] on button "Услуги" at bounding box center [135, 89] width 56 height 23
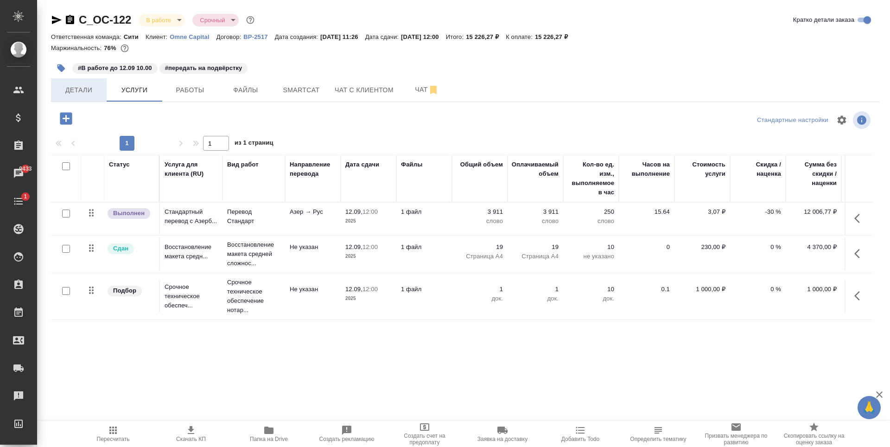
click at [91, 89] on span "Детали" at bounding box center [79, 90] width 45 height 12
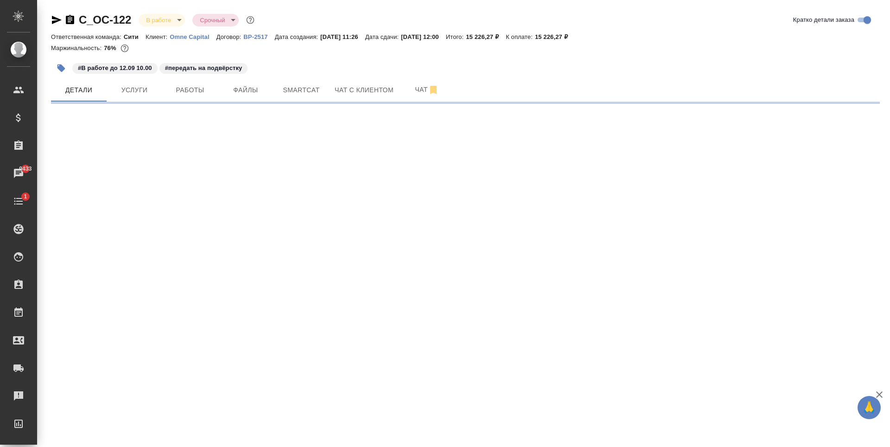
select select "RU"
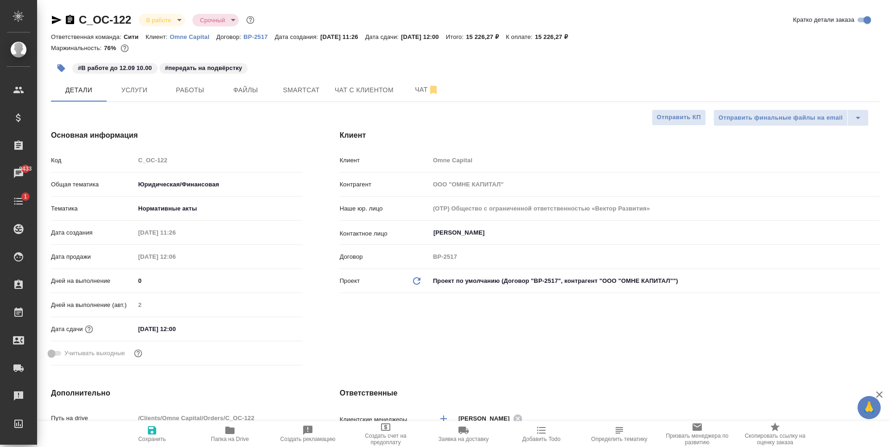
type textarea "x"
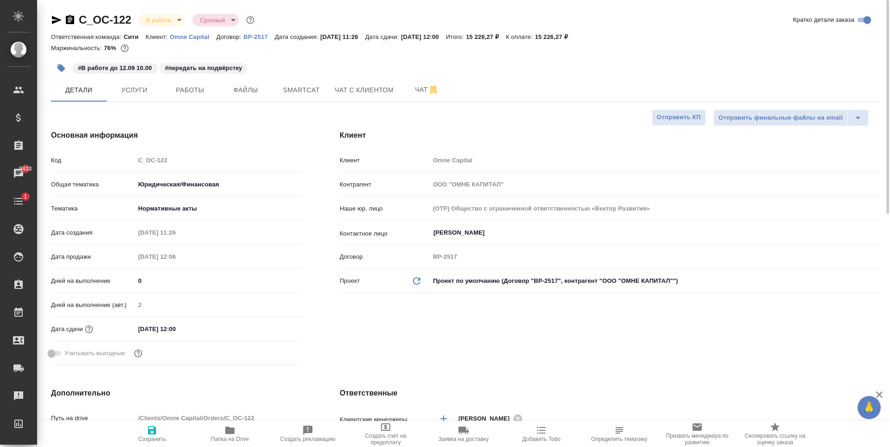
type textarea "x"
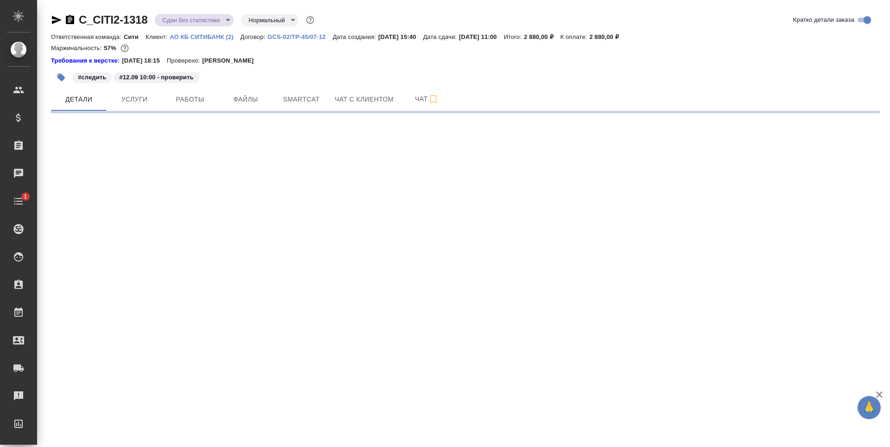
select select "RU"
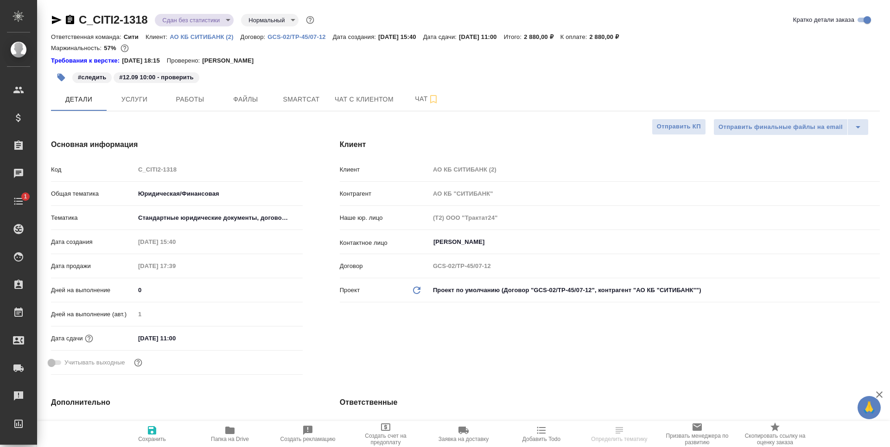
type textarea "x"
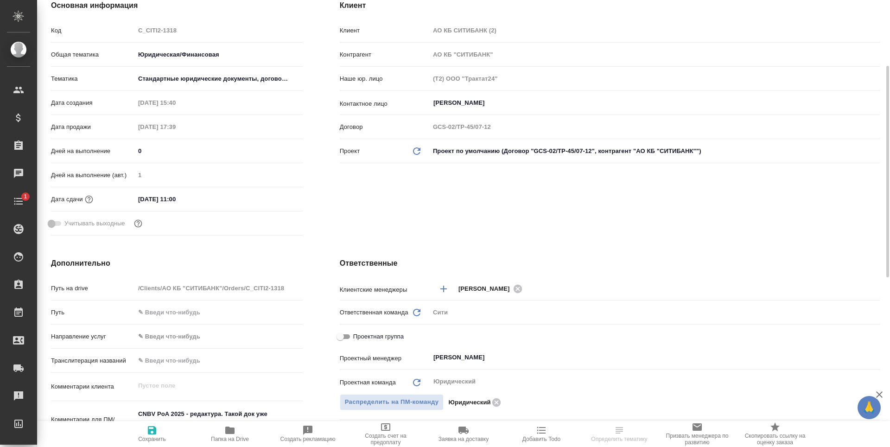
click at [222, 438] on span "Папка на Drive" at bounding box center [230, 439] width 38 height 6
type textarea "x"
select select "RU"
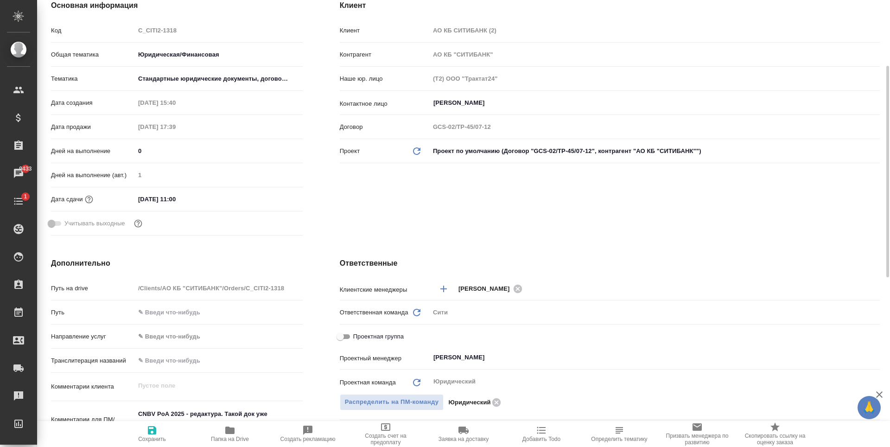
type textarea "x"
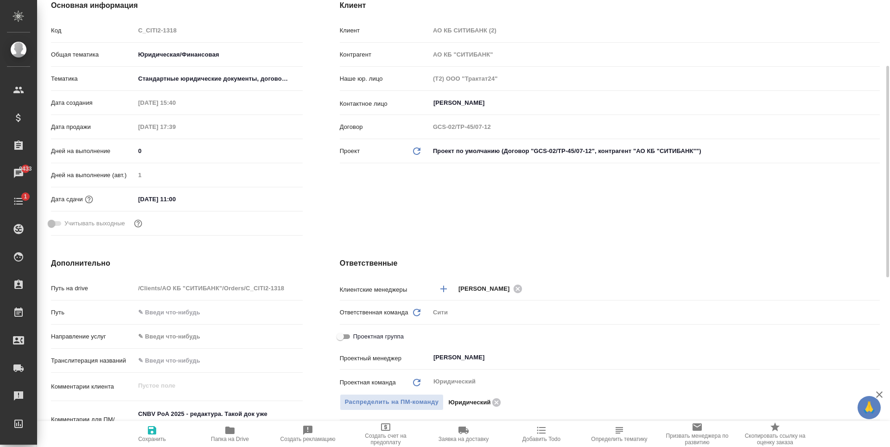
type textarea "x"
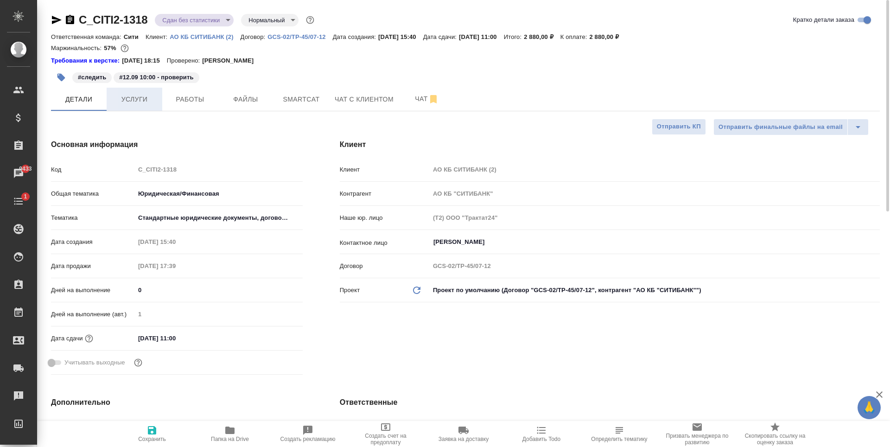
click at [147, 101] on span "Услуги" at bounding box center [134, 100] width 45 height 12
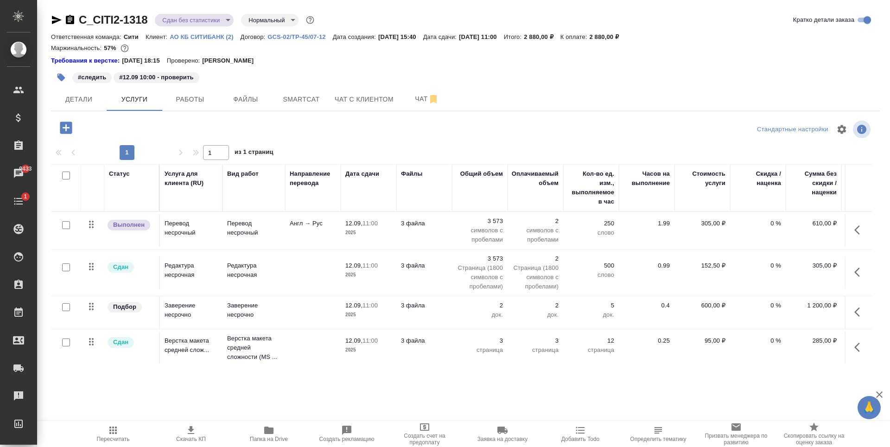
click at [91, 111] on hr at bounding box center [465, 111] width 829 height 0
click at [84, 90] on button "Детали" at bounding box center [79, 99] width 56 height 23
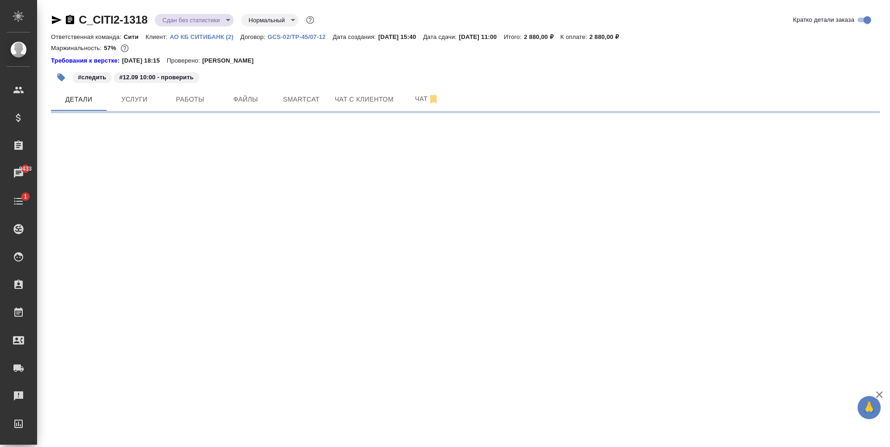
select select "RU"
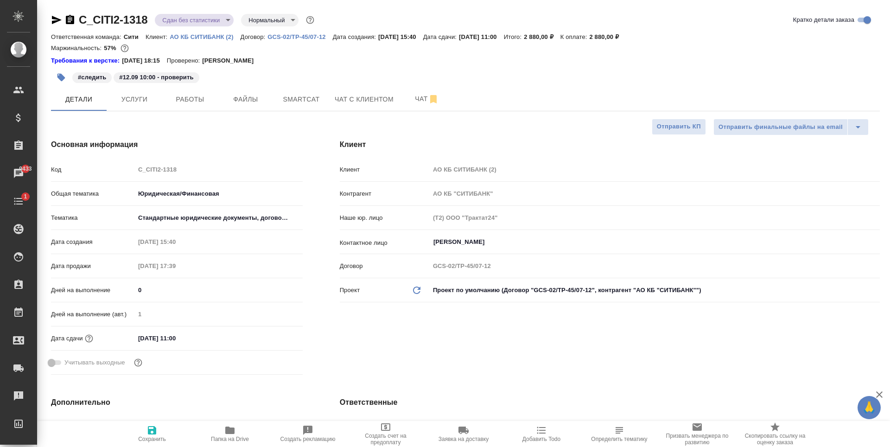
type textarea "x"
click at [460, 242] on input "[PERSON_NAME]" at bounding box center [640, 242] width 414 height 11
type textarea "x"
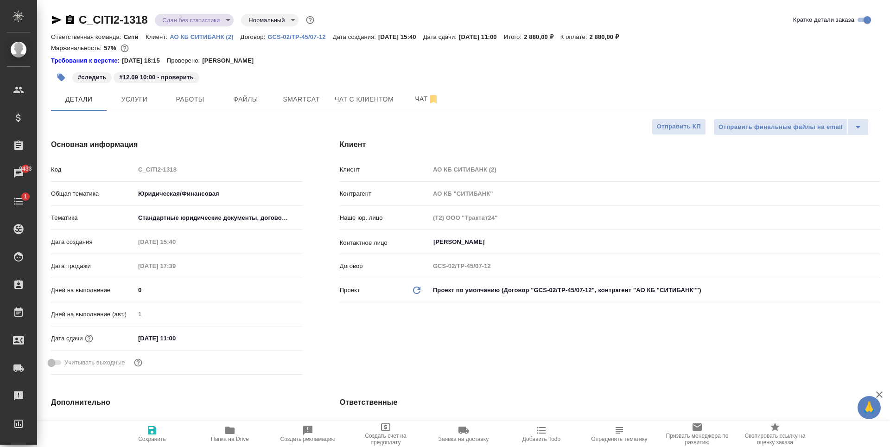
type textarea "x"
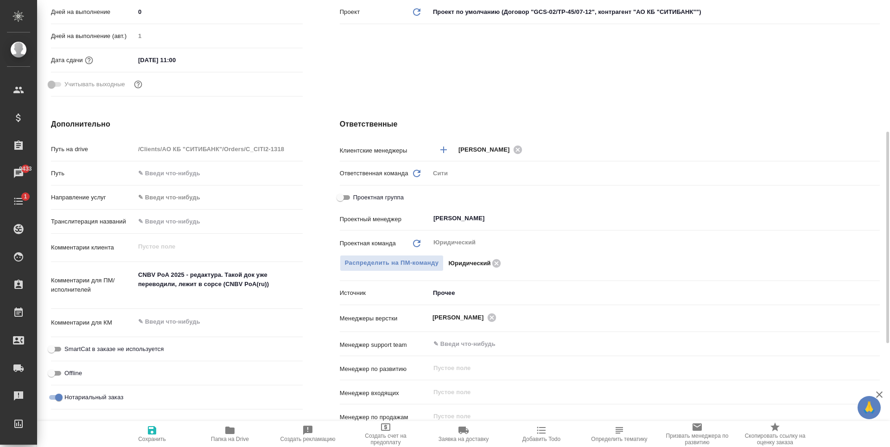
scroll to position [46, 0]
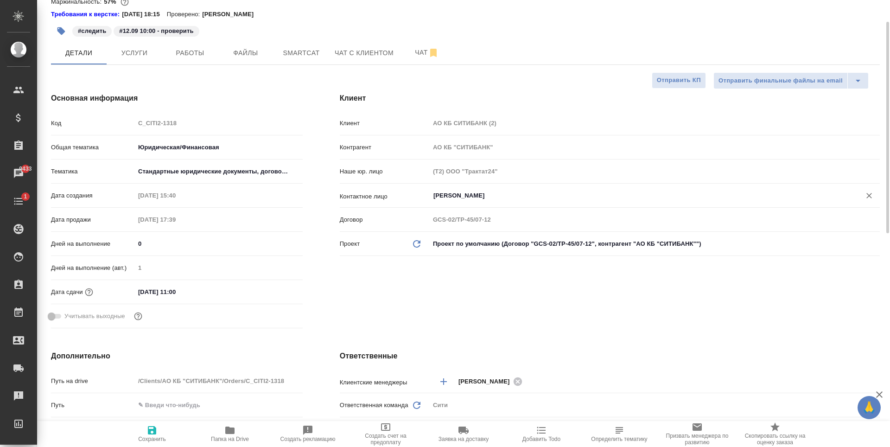
click at [457, 303] on div "Клиент Клиент АО КБ СИТИБАНК (2) Контрагент АО КБ "СИТИБАНК" Наше юр. лицо (Т2)…" at bounding box center [609, 212] width 577 height 276
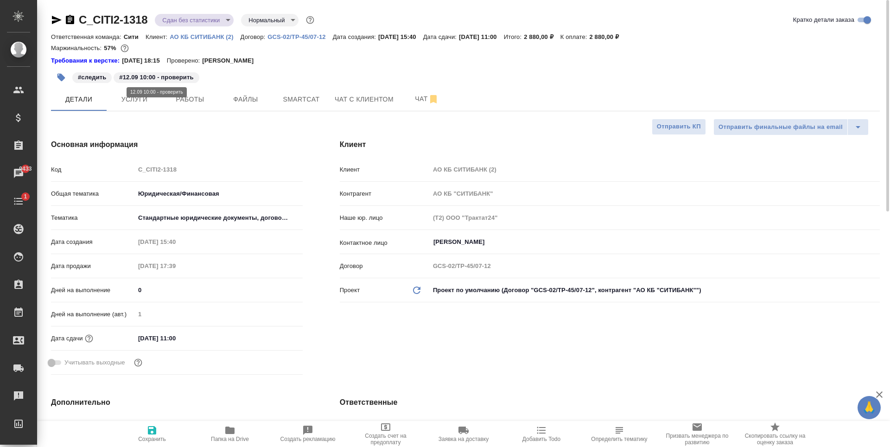
click at [178, 76] on p "#12.09 10:00 - проверить" at bounding box center [156, 77] width 74 height 9
click at [98, 76] on p "#следить" at bounding box center [92, 77] width 28 height 9
click at [60, 77] on icon "button" at bounding box center [62, 78] width 8 height 8
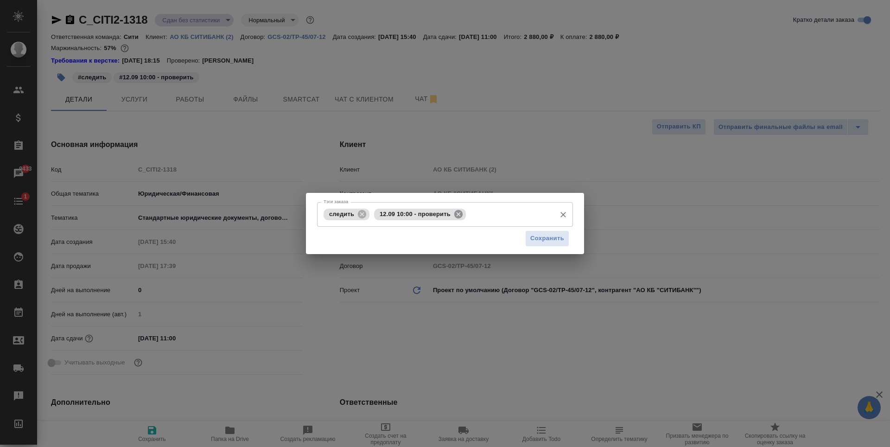
click at [457, 217] on icon at bounding box center [459, 214] width 8 height 8
click at [435, 214] on input "Тэги заказа" at bounding box center [461, 214] width 179 height 16
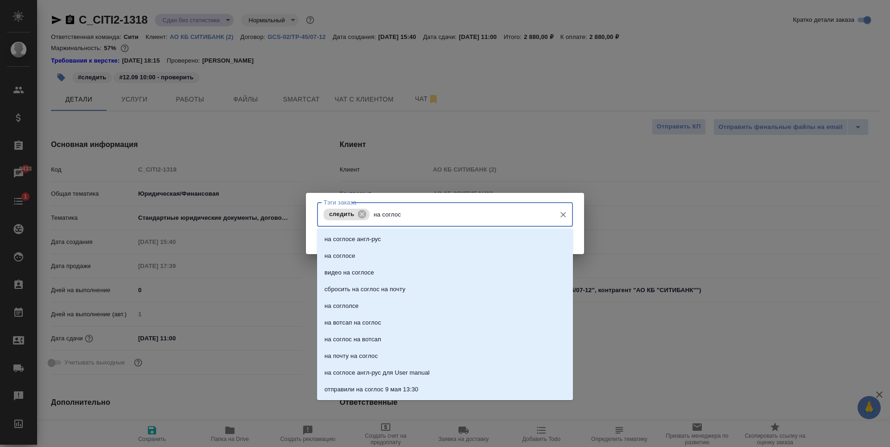
type input "на соглосе"
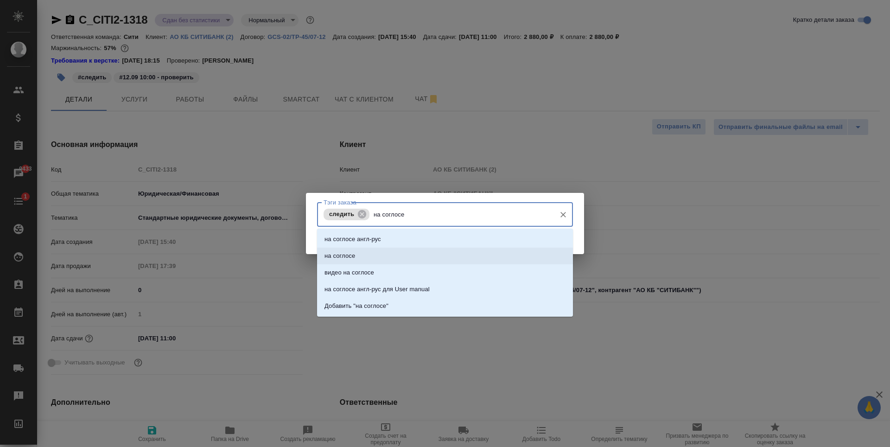
click at [386, 255] on li "на соглосе" at bounding box center [445, 256] width 256 height 17
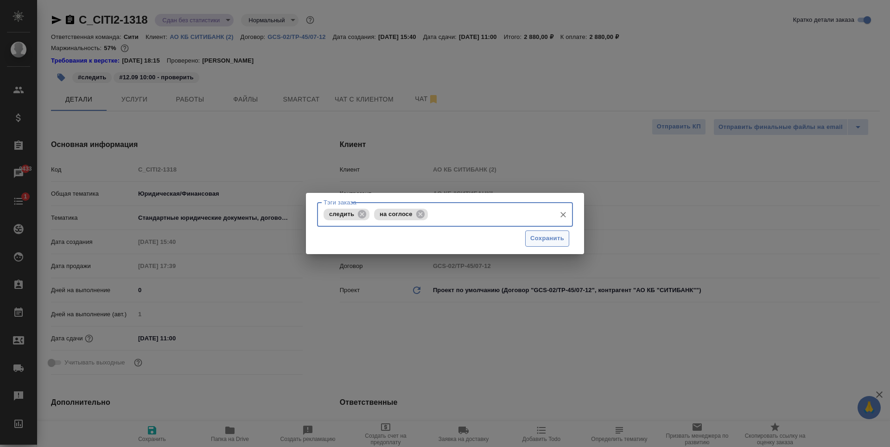
click at [555, 243] on span "Сохранить" at bounding box center [548, 238] width 34 height 11
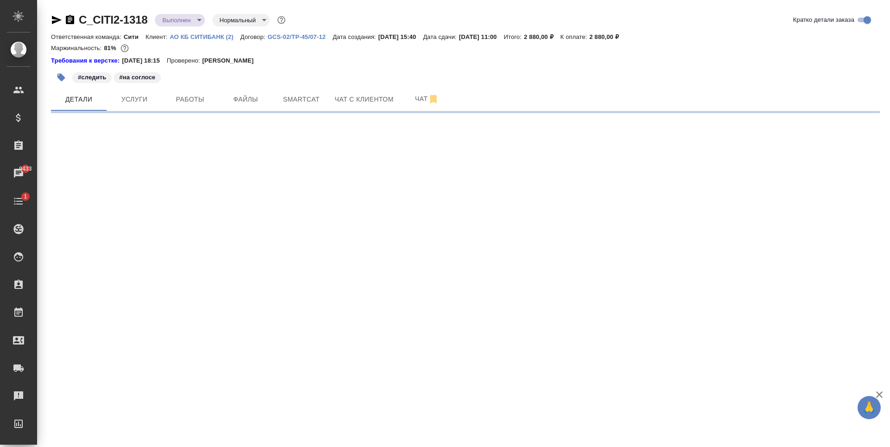
select select "RU"
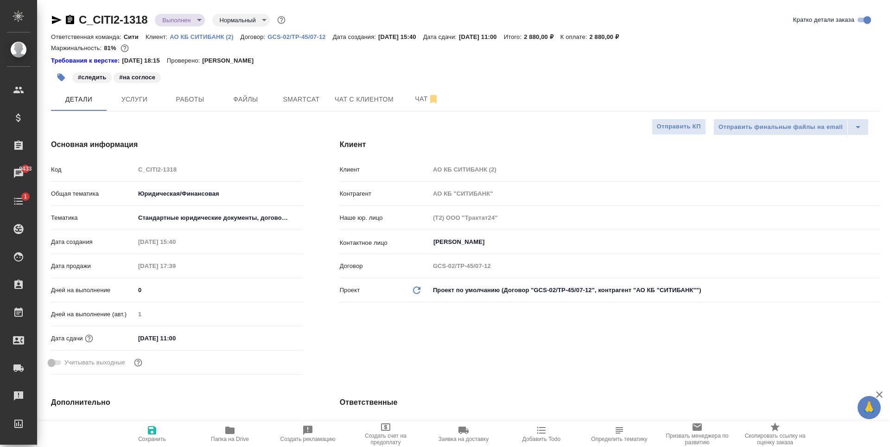
type textarea "x"
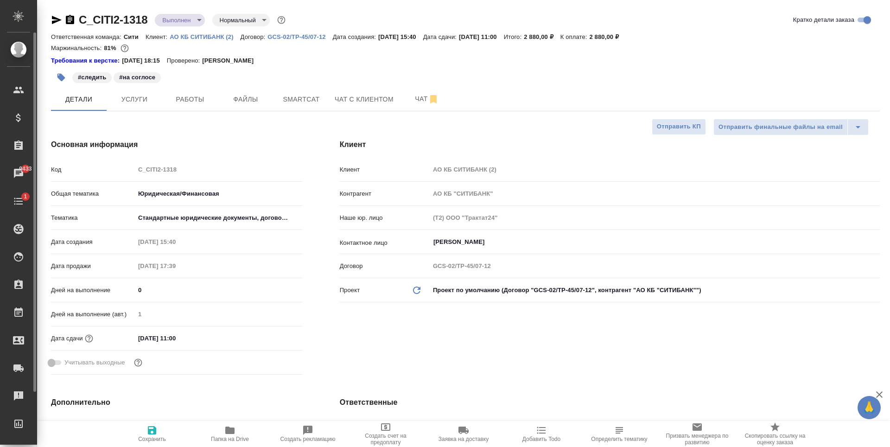
type textarea "x"
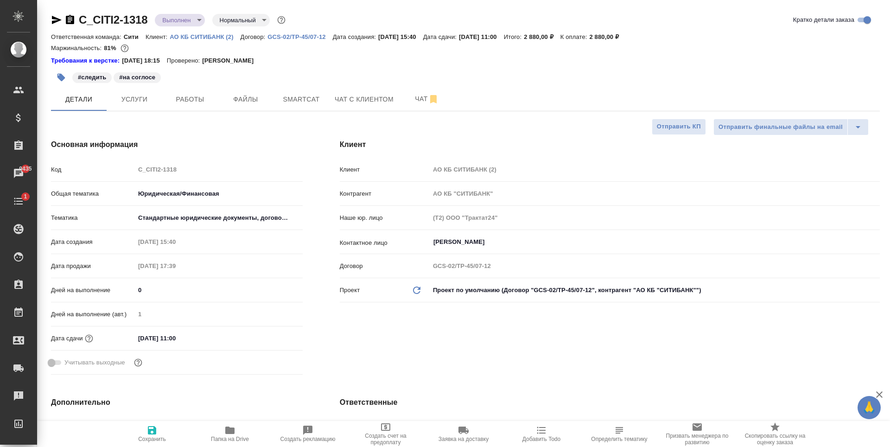
type textarea "x"
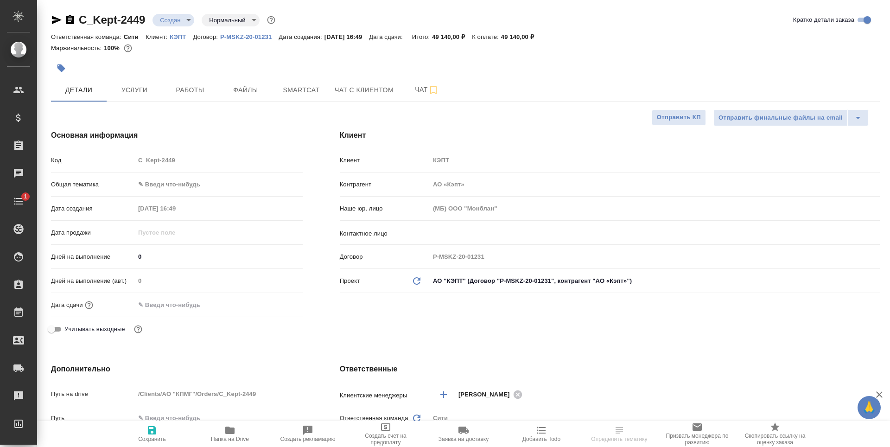
select select "RU"
click at [470, 217] on div "Наше юр. лицо (МБ) ООО "Монблан"" at bounding box center [610, 212] width 540 height 24
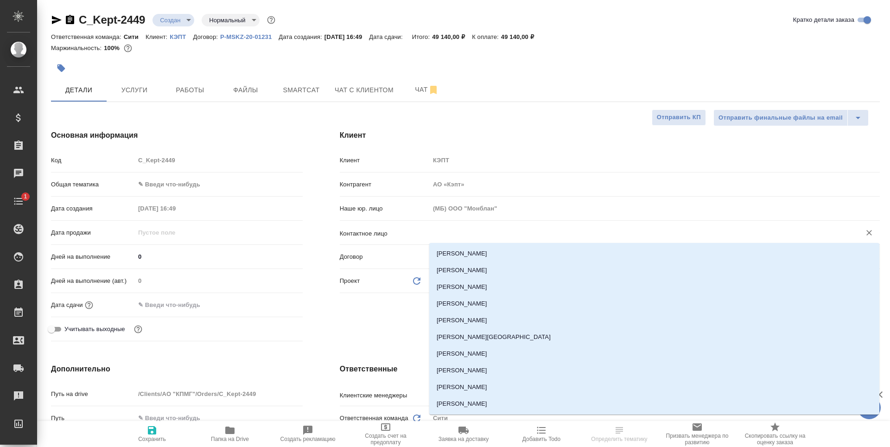
click at [469, 232] on input "text" at bounding box center [640, 232] width 414 height 11
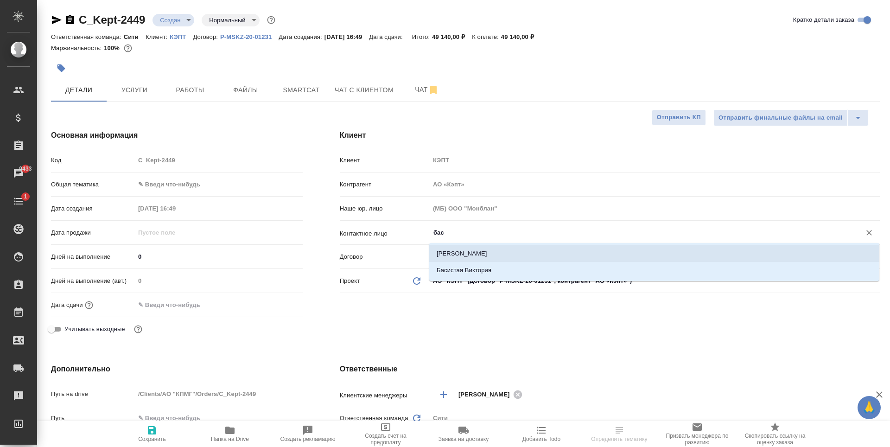
click at [520, 254] on li "[PERSON_NAME]" at bounding box center [654, 253] width 450 height 17
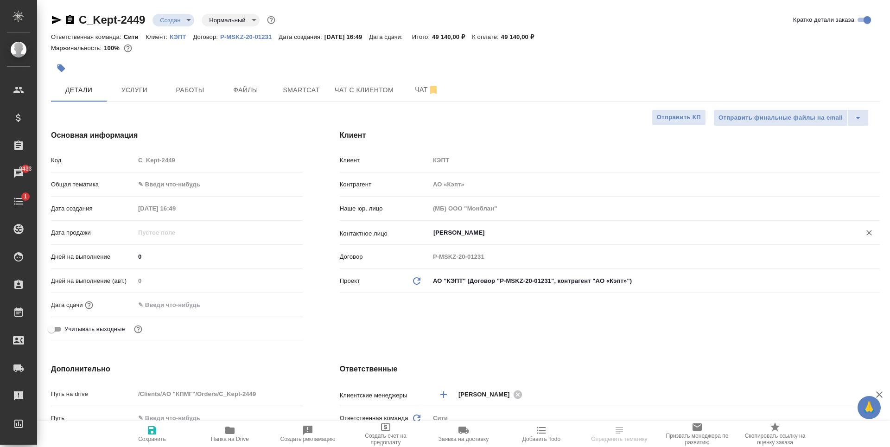
type input "[PERSON_NAME]"
click at [153, 435] on icon "button" at bounding box center [152, 430] width 8 height 8
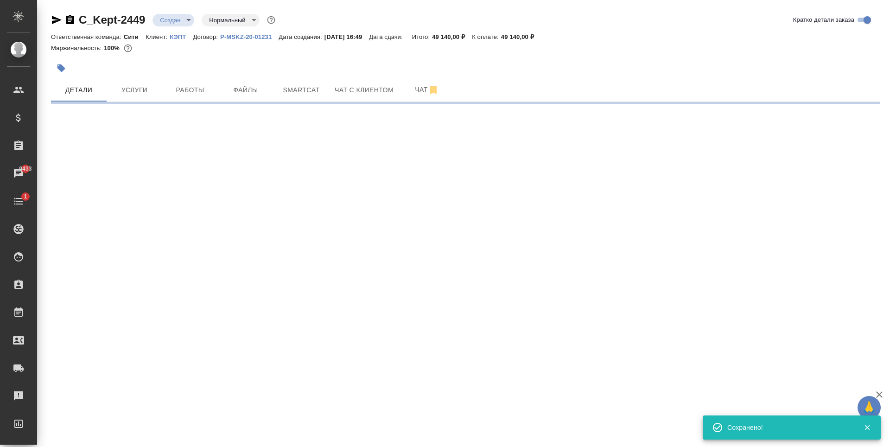
click at [60, 59] on button "button" at bounding box center [61, 68] width 20 height 20
select select "RU"
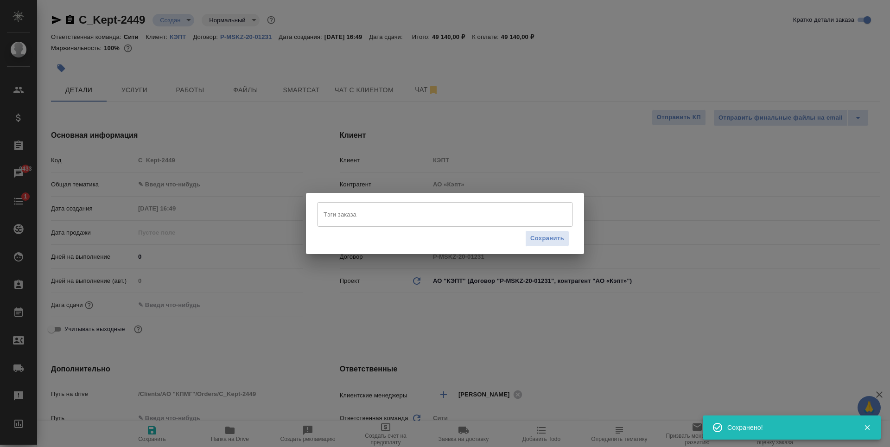
type textarea "x"
click at [359, 222] on input "Тэги заказа" at bounding box center [436, 214] width 230 height 16
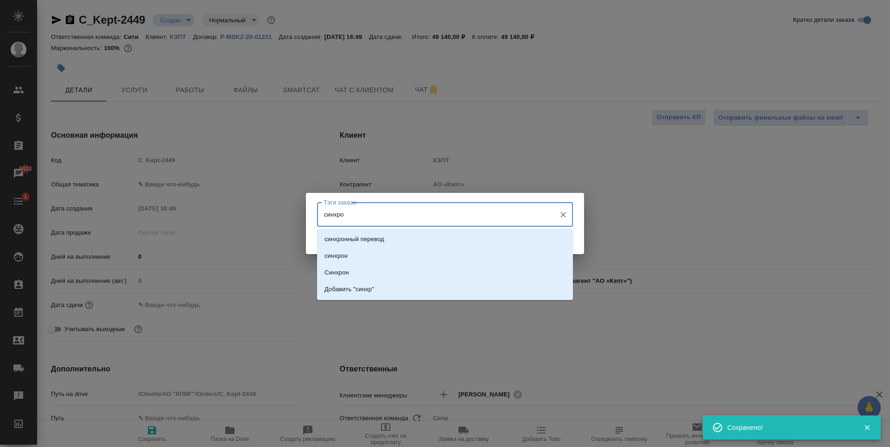
type input "синхрон"
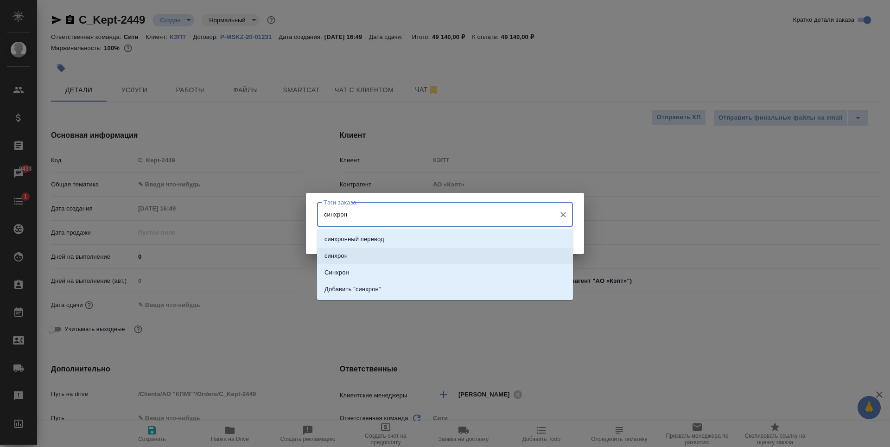
click at [354, 257] on li "синхрон" at bounding box center [445, 256] width 256 height 17
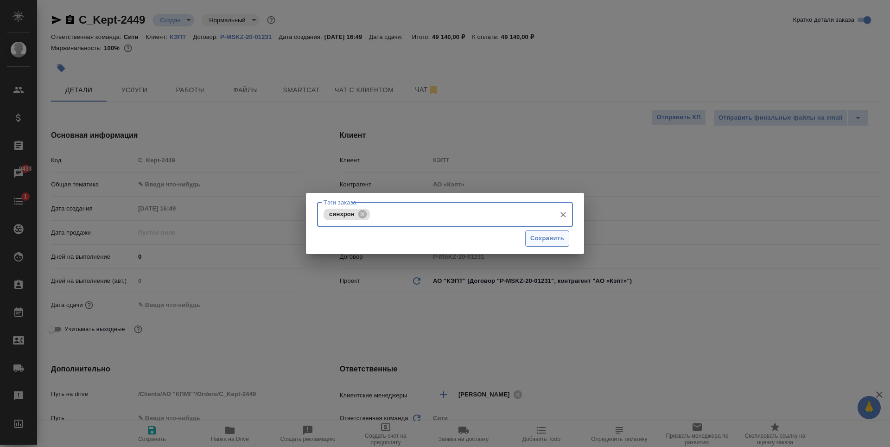
click at [532, 245] on button "Сохранить" at bounding box center [547, 239] width 44 height 16
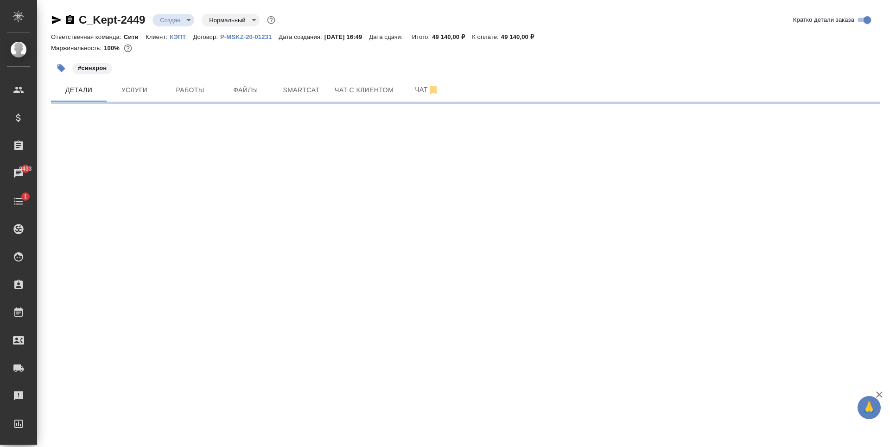
select select "RU"
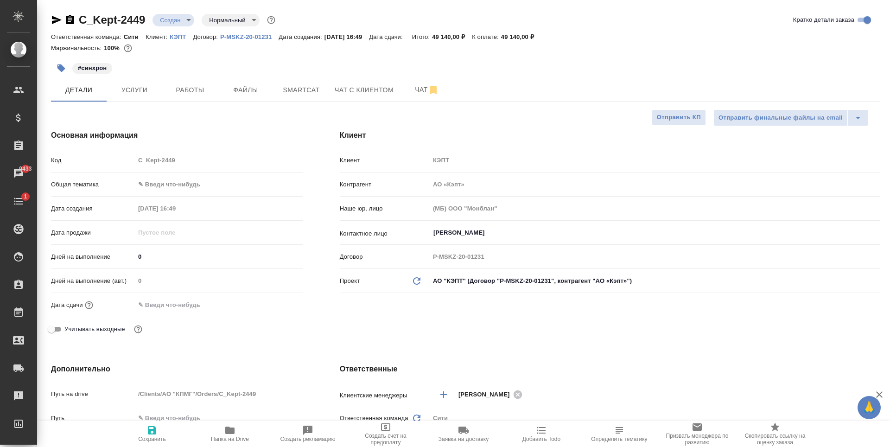
type textarea "x"
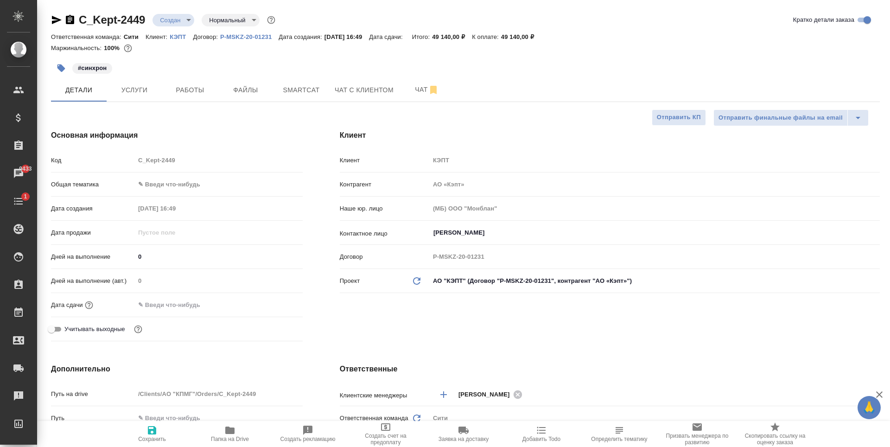
type textarea "x"
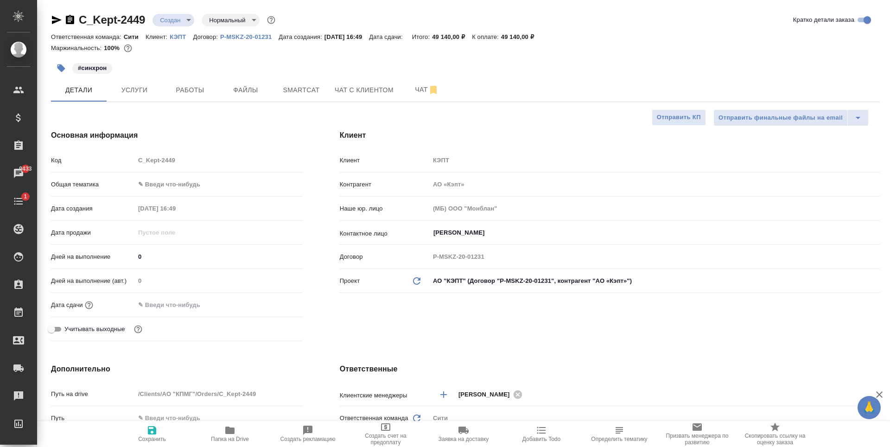
type textarea "x"
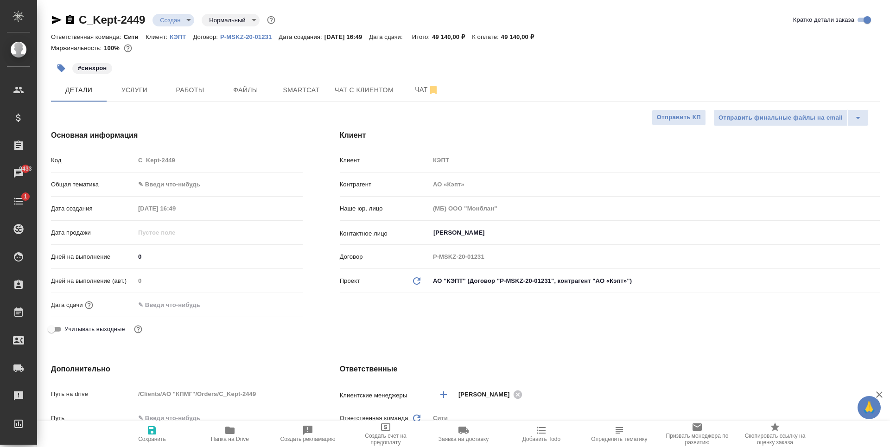
scroll to position [278, 0]
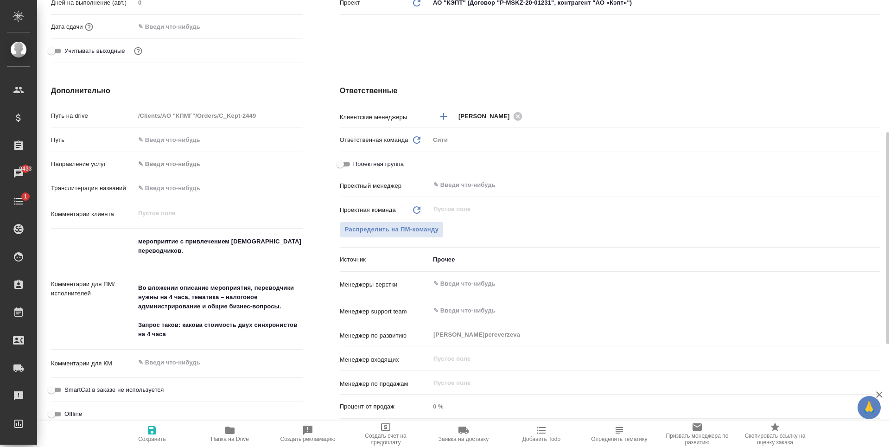
type textarea "x"
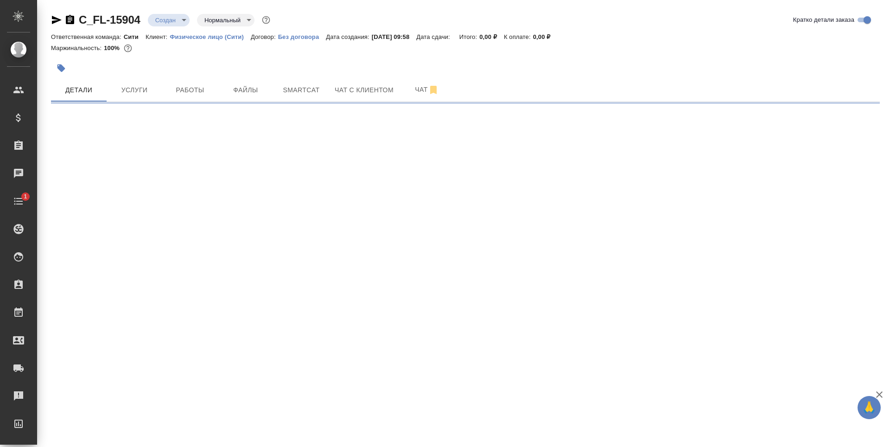
select select "RU"
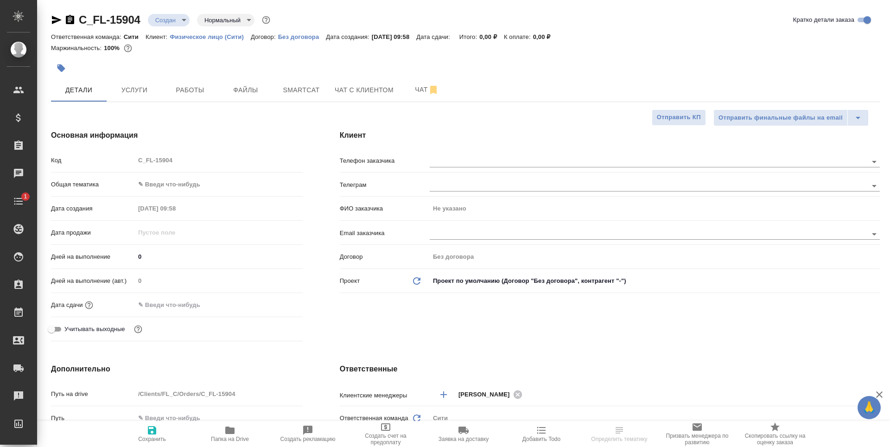
type textarea "x"
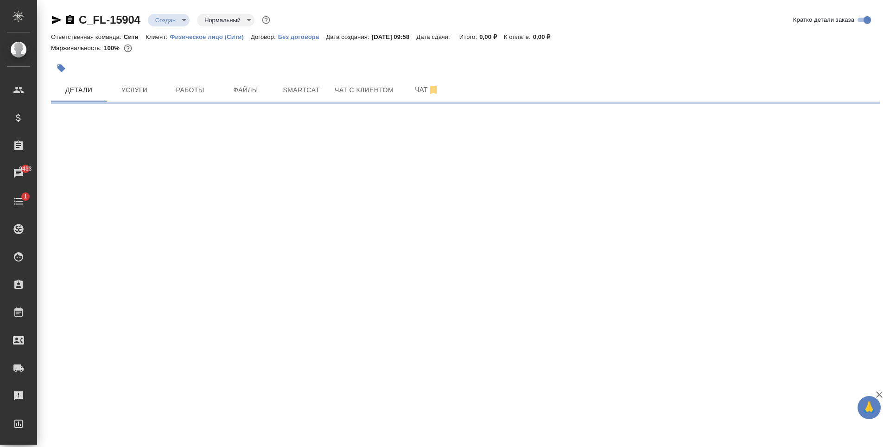
select select "RU"
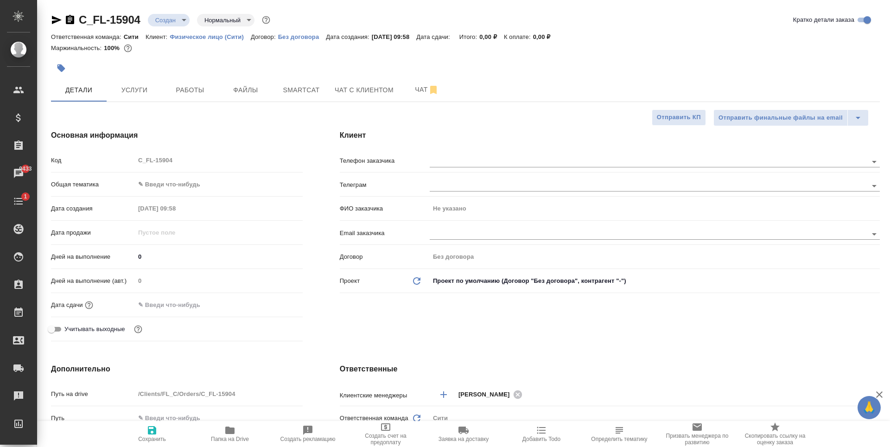
type textarea "x"
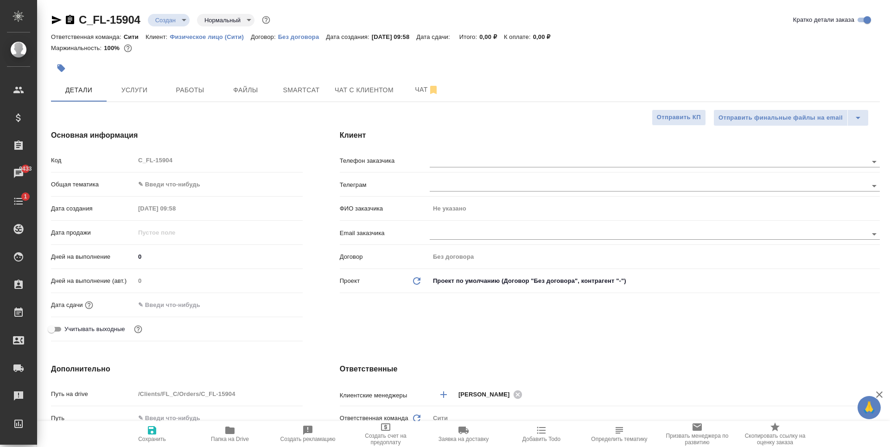
type textarea "x"
click at [476, 232] on input "text" at bounding box center [633, 233] width 407 height 11
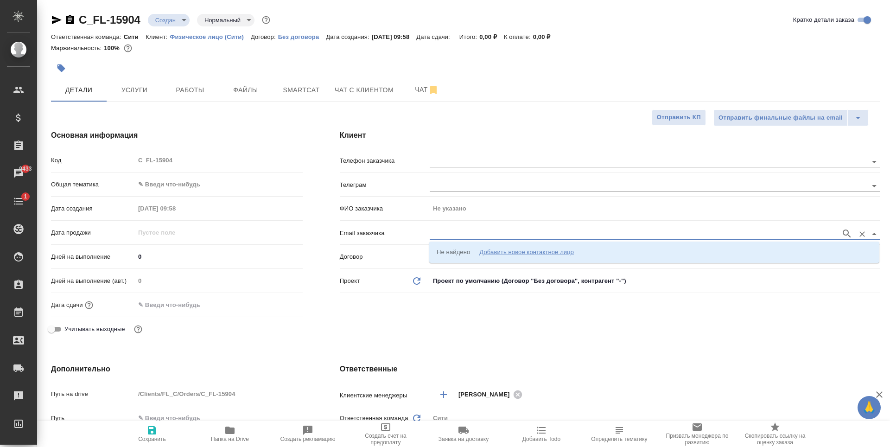
paste input "[EMAIL_ADDRESS][DOMAIN_NAME]"
type input "[EMAIL_ADDRESS][DOMAIN_NAME]"
click at [503, 256] on p "[PERSON_NAME] [EMAIL_ADDRESS][DOMAIN_NAME]" at bounding box center [515, 252] width 156 height 9
type input "Прохоровская Дарья"
type input "[PERSON_NAME] [EMAIL_ADDRESS][DOMAIN_NAME]"
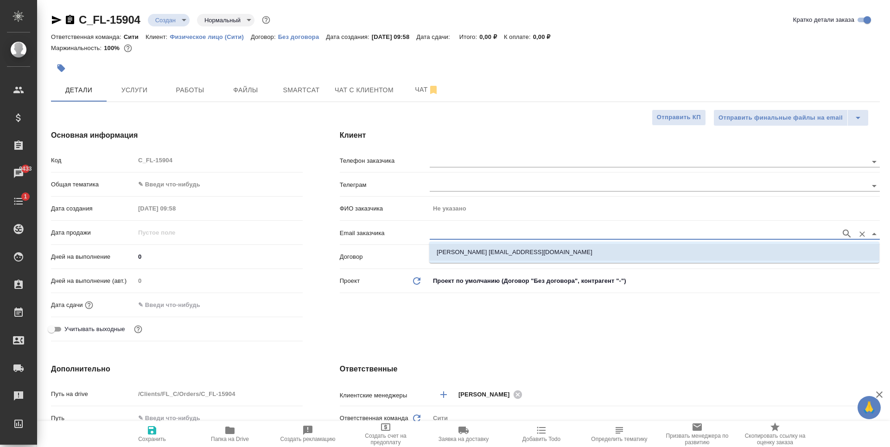
type textarea "x"
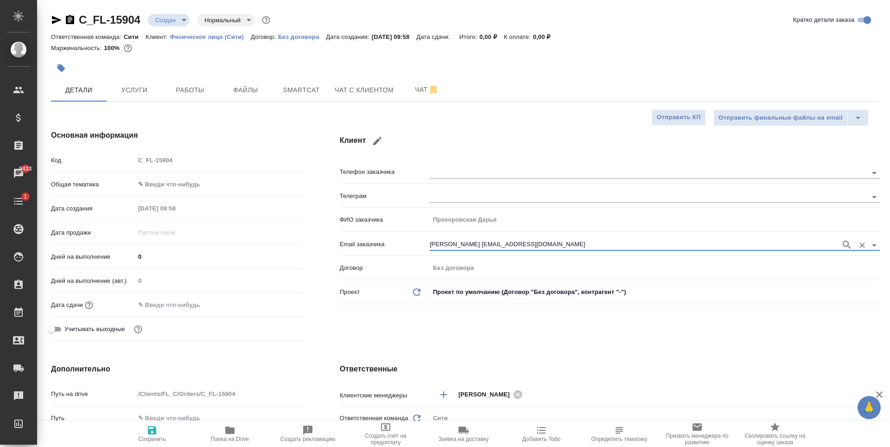
click at [146, 433] on span "Сохранить" at bounding box center [152, 434] width 67 height 18
type textarea "x"
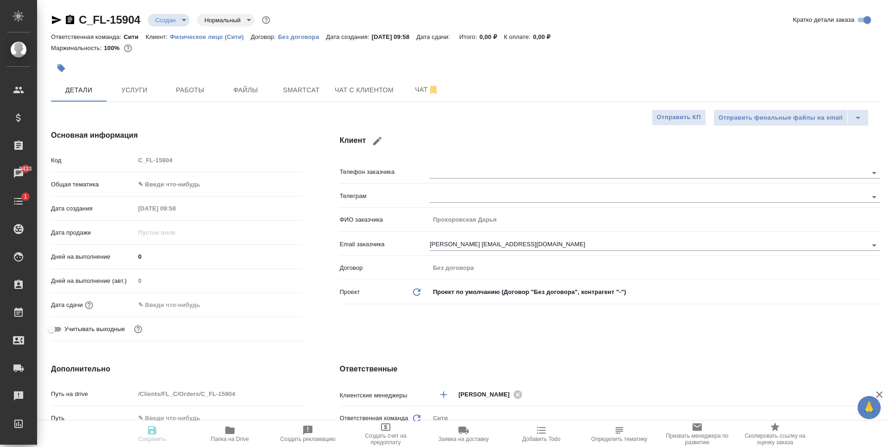
type textarea "x"
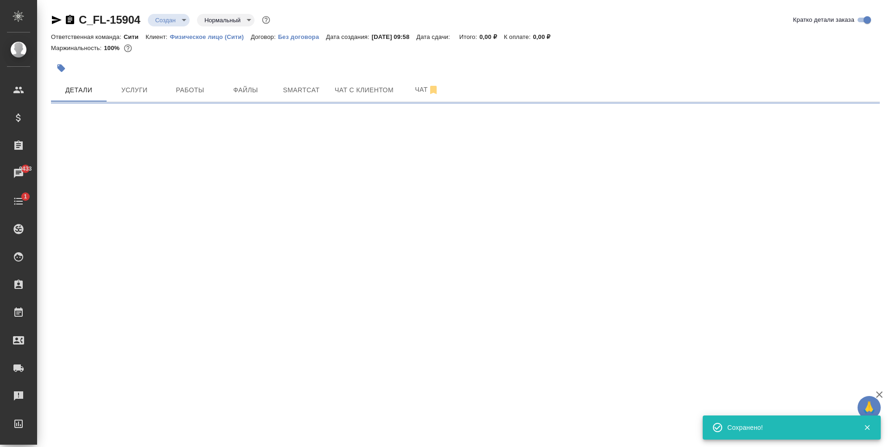
type input "holyTrinity"
select select "RU"
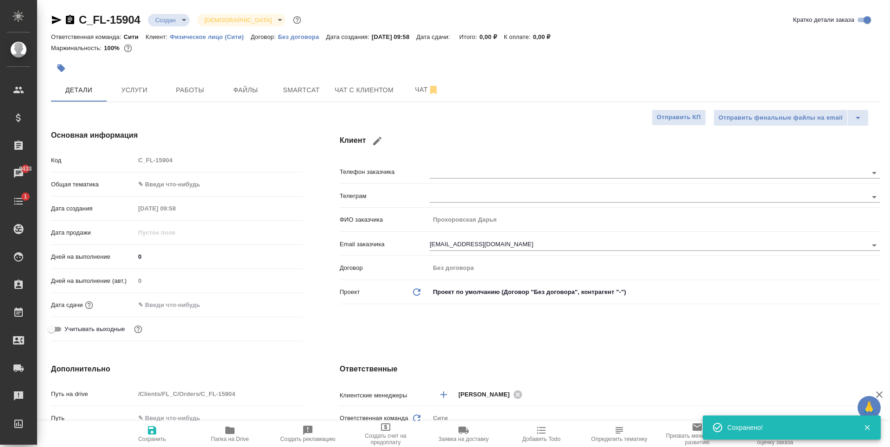
type textarea "x"
click at [166, 182] on body "🙏 .cls-1 fill:#fff; AWATERA Zaytseva Svetlana Клиенты Спецификации Заказы 9433 …" at bounding box center [445, 223] width 890 height 447
click at [183, 273] on li "Юридическая/Финансовая" at bounding box center [219, 273] width 168 height 15
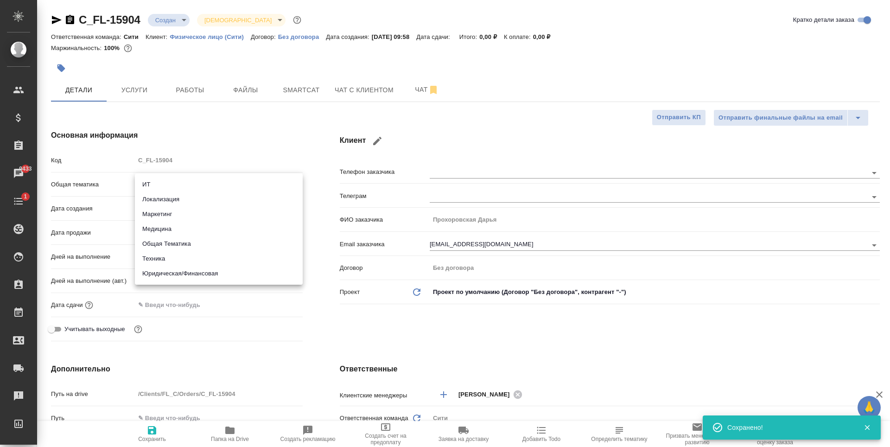
type input "yr-fn"
type textarea "x"
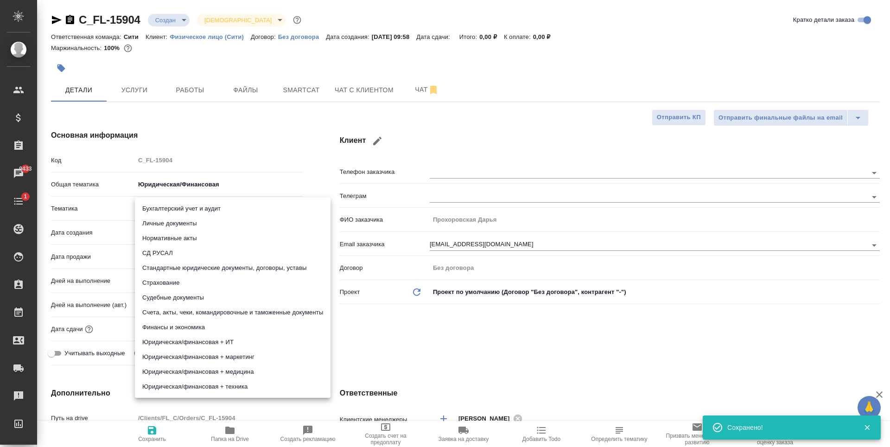
click at [174, 207] on body "🙏 .cls-1 fill:#fff; AWATERA Zaytseva Svetlana Клиенты Спецификации Заказы 9433 …" at bounding box center [445, 223] width 890 height 447
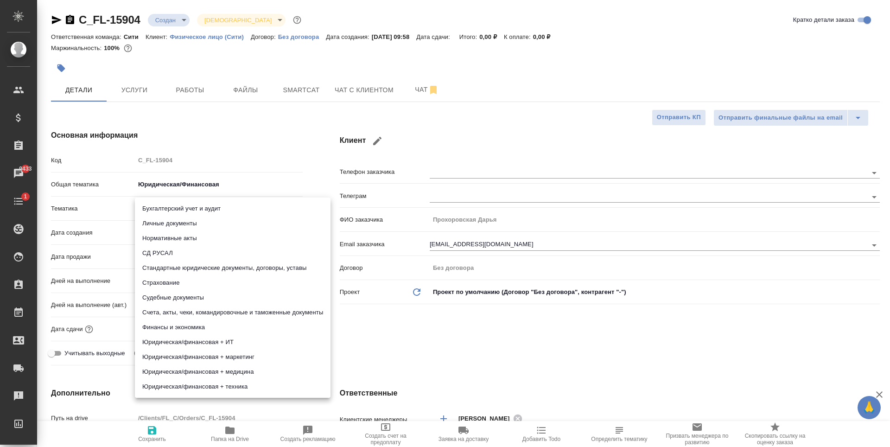
click at [187, 225] on li "Личные документы" at bounding box center [233, 223] width 196 height 15
type textarea "x"
type input "5a8b8b956a9677013d343cfe"
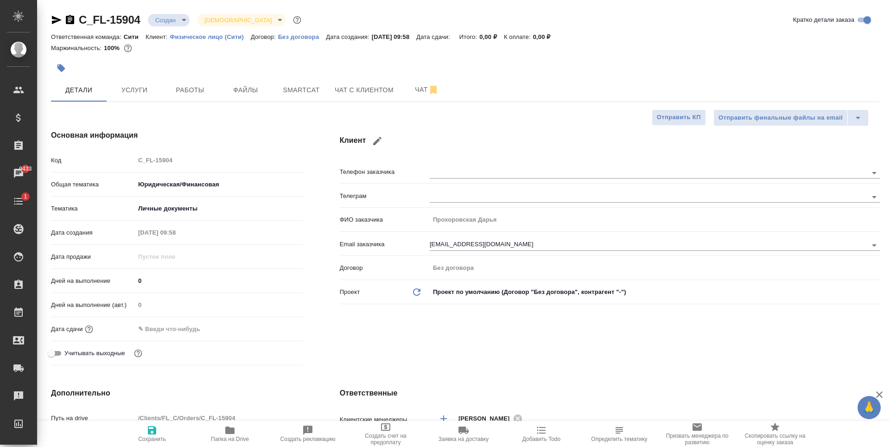
click at [149, 436] on span "Сохранить" at bounding box center [152, 439] width 28 height 6
type textarea "x"
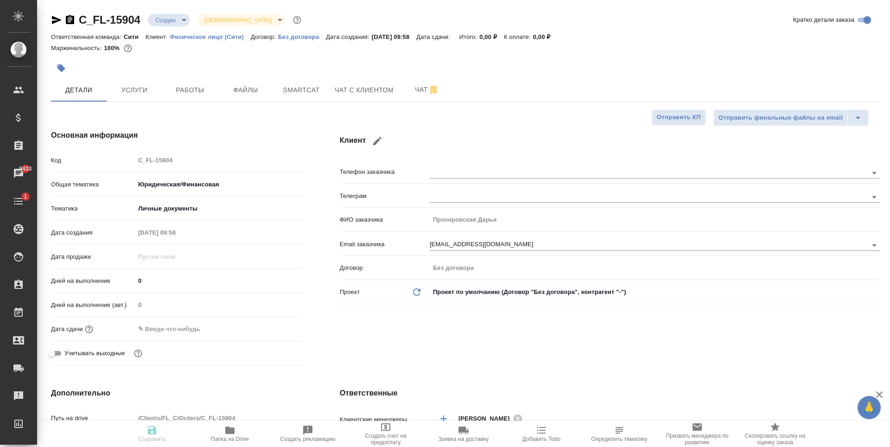
type textarea "x"
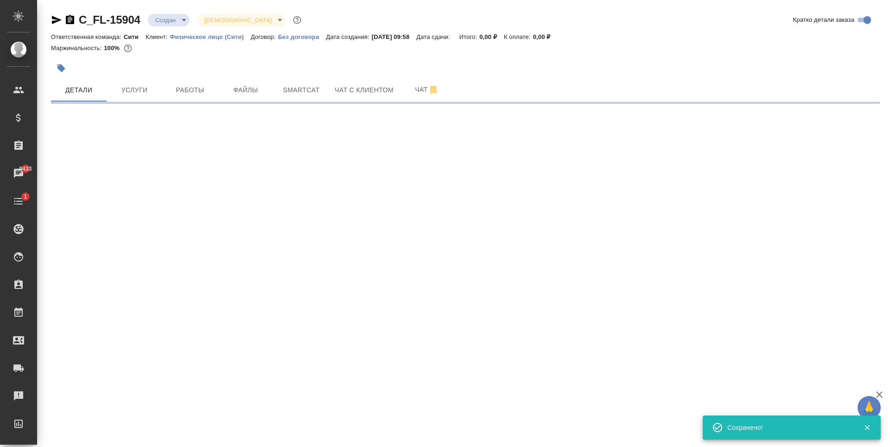
select select "RU"
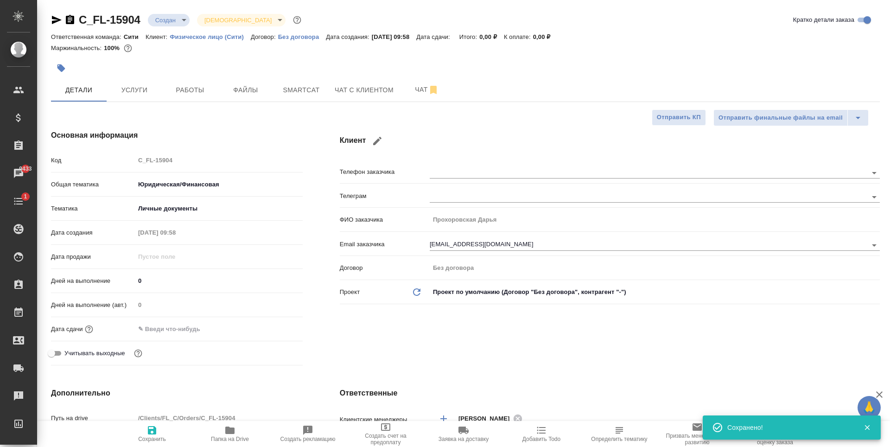
type textarea "x"
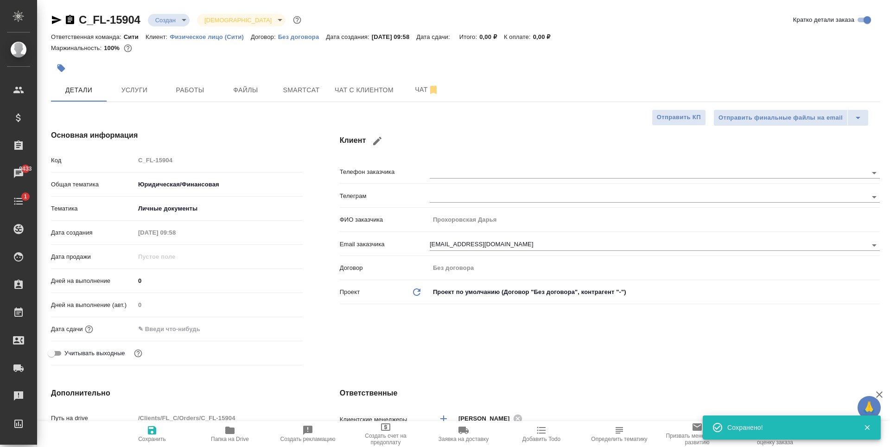
type textarea "x"
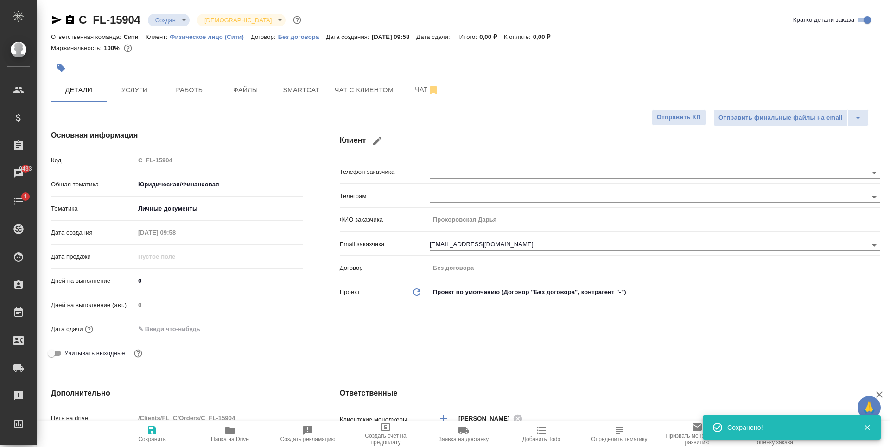
type textarea "x"
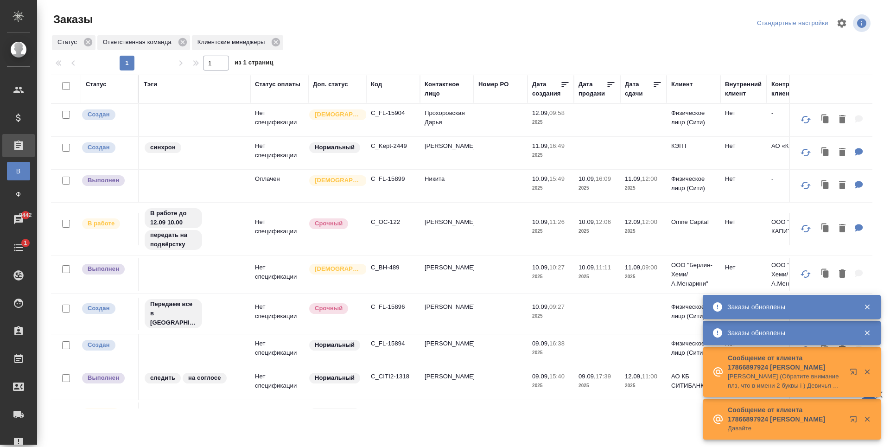
click at [388, 225] on p "C_OC-122" at bounding box center [393, 222] width 45 height 9
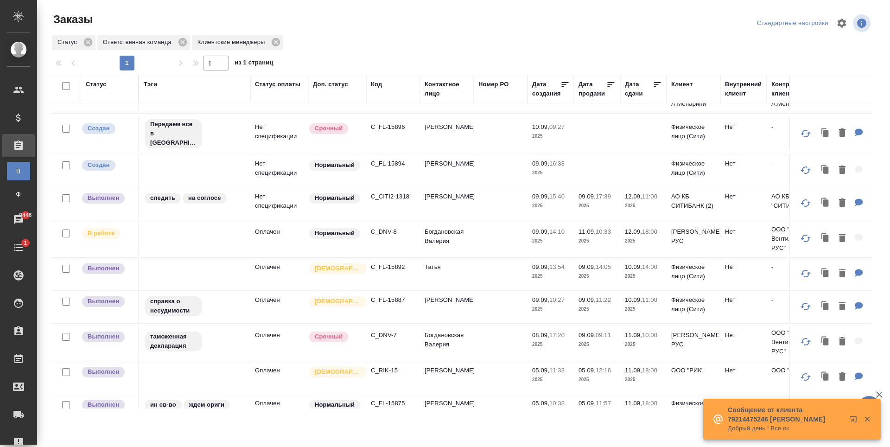
scroll to position [232, 0]
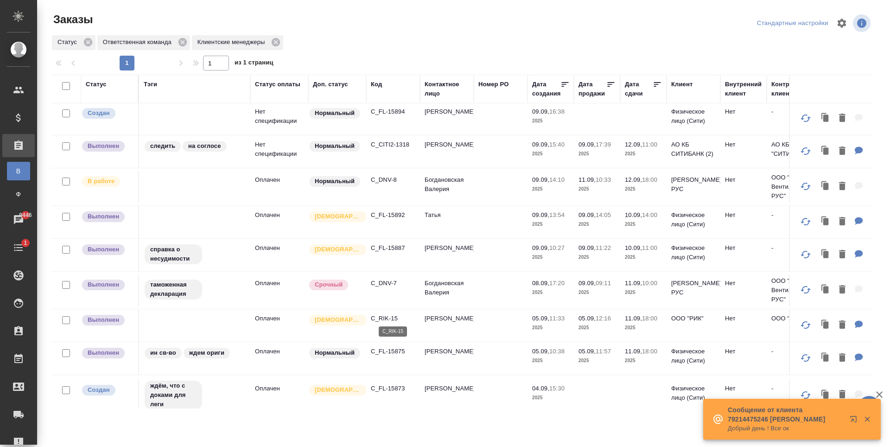
click at [386, 314] on p "C_RIK-15" at bounding box center [393, 318] width 45 height 9
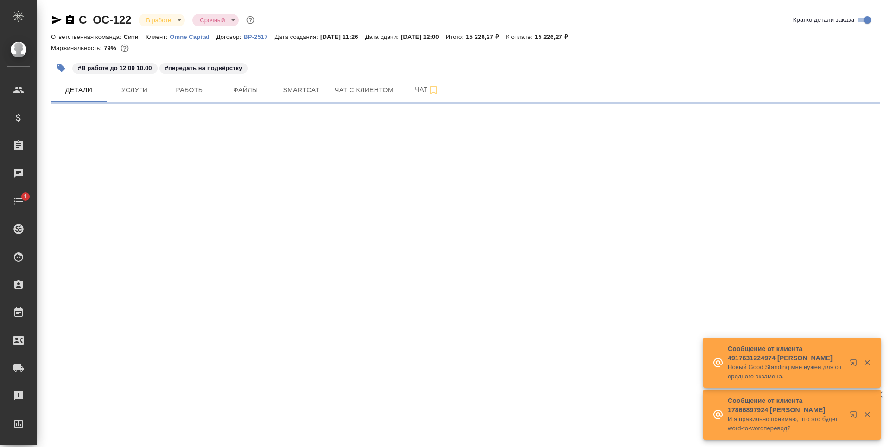
select select "RU"
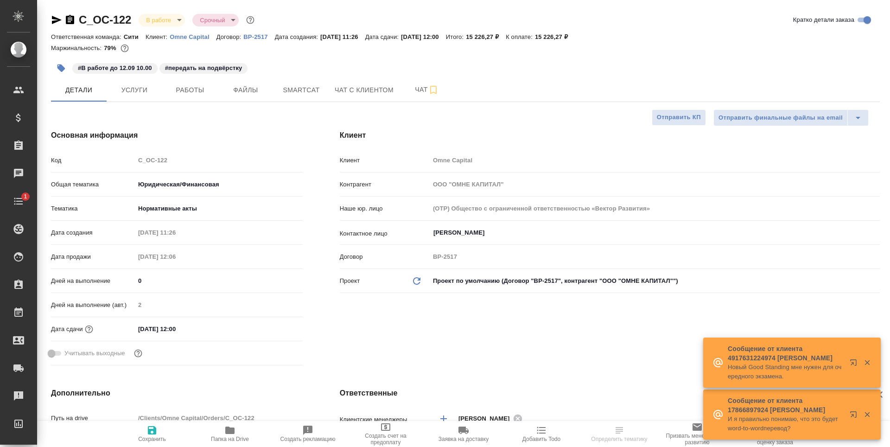
type textarea "x"
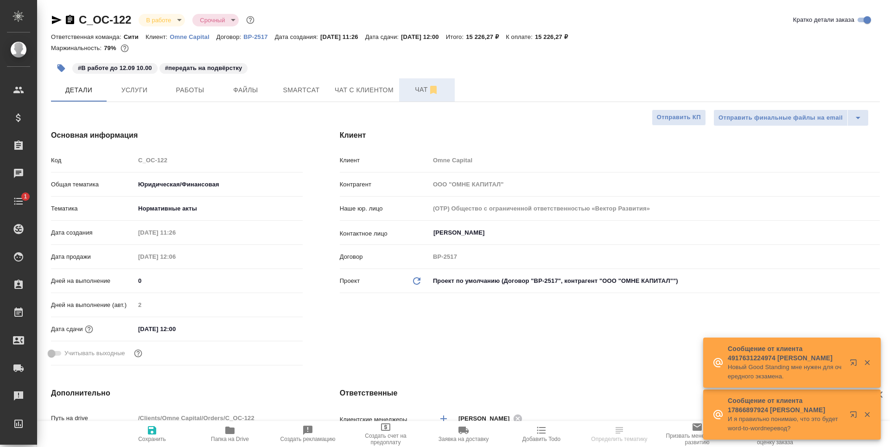
type textarea "x"
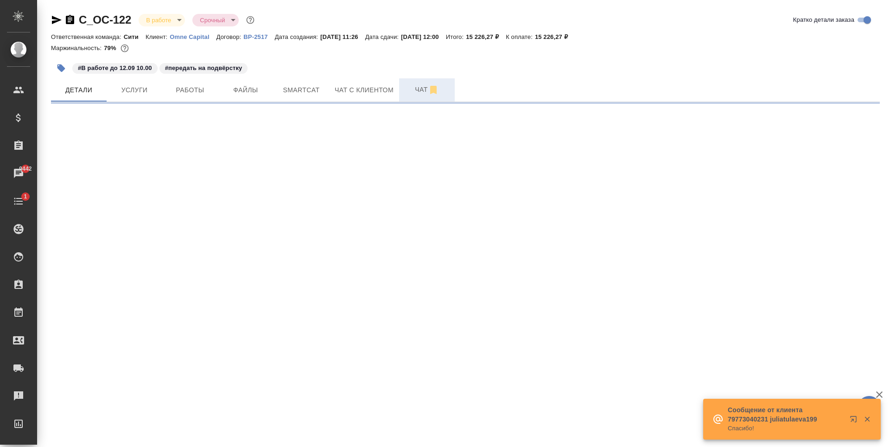
select select "RU"
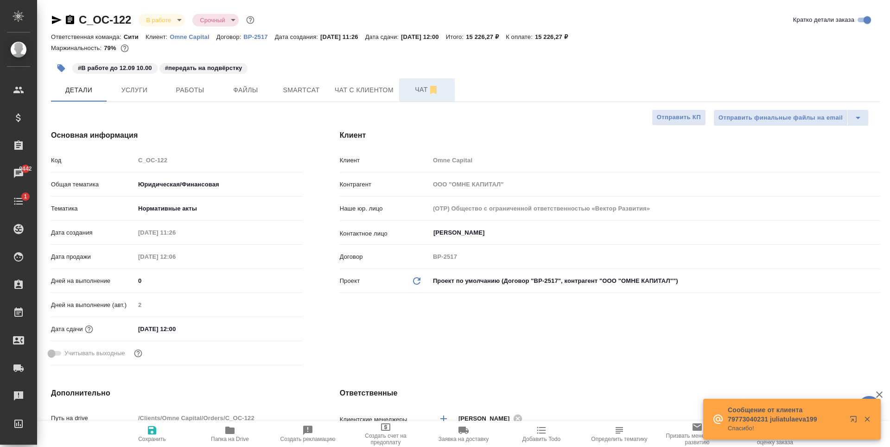
type textarea "x"
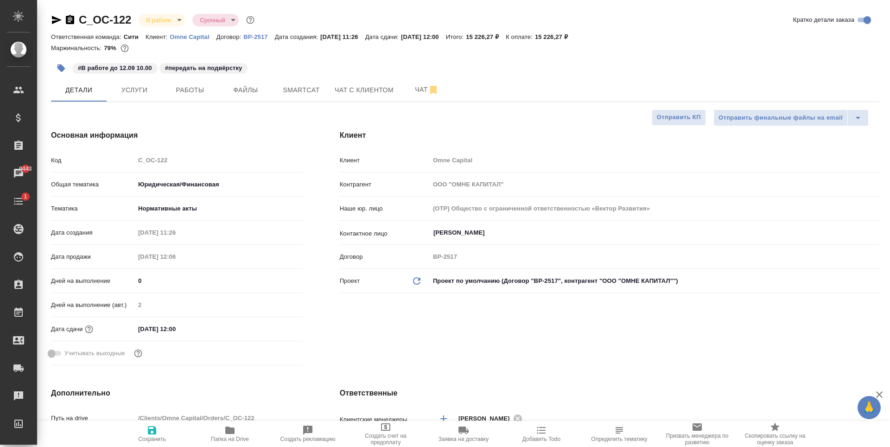
type textarea "x"
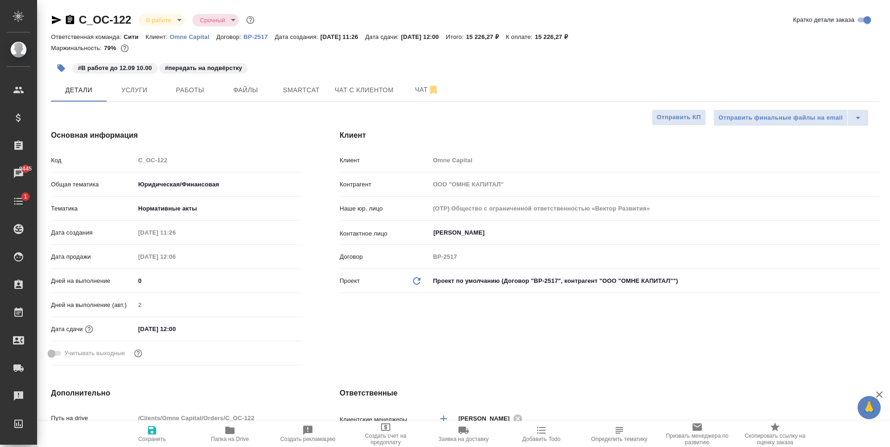
type textarea "x"
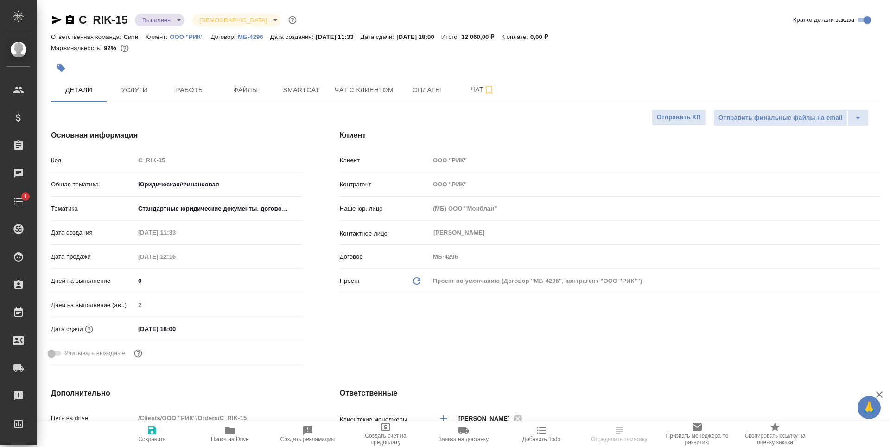
select select "RU"
type input "[PERSON_NAME]"
click at [427, 89] on span "Оплаты" at bounding box center [427, 90] width 45 height 12
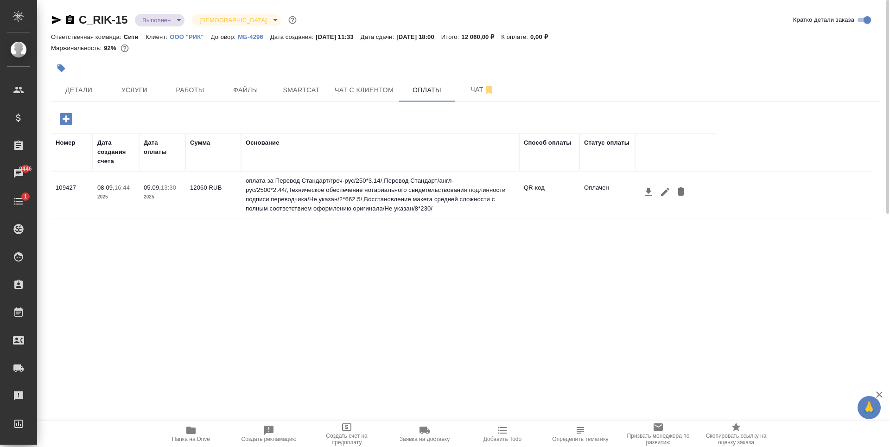
click at [339, 188] on td "оплата за Перевод Стандарт/греч-рус/250*3.14/,Перевод Стандарт/англ-рус/2500*2.…" at bounding box center [380, 195] width 278 height 46
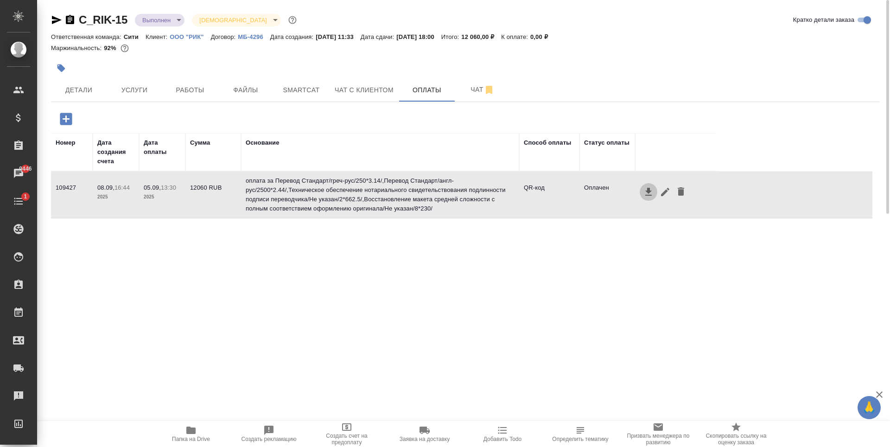
click at [654, 195] on icon "button" at bounding box center [648, 191] width 11 height 11
drag, startPoint x: 371, startPoint y: 281, endPoint x: 367, endPoint y: 273, distance: 9.1
click at [371, 282] on div "Номер Дата создания счета Дата оплаты Сумма Основание Способ оплаты Статус опла…" at bounding box center [462, 272] width 822 height 278
click at [196, 54] on div at bounding box center [465, 55] width 829 height 2
drag, startPoint x: 198, startPoint y: 286, endPoint x: 175, endPoint y: 237, distance: 53.7
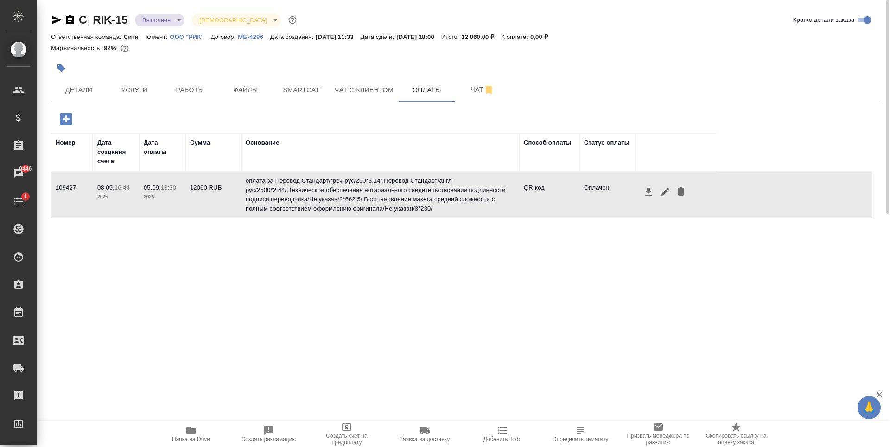
click at [198, 286] on div "Номер Дата создания счета Дата оплаты Сумма Основание Способ оплаты Статус опла…" at bounding box center [462, 272] width 822 height 278
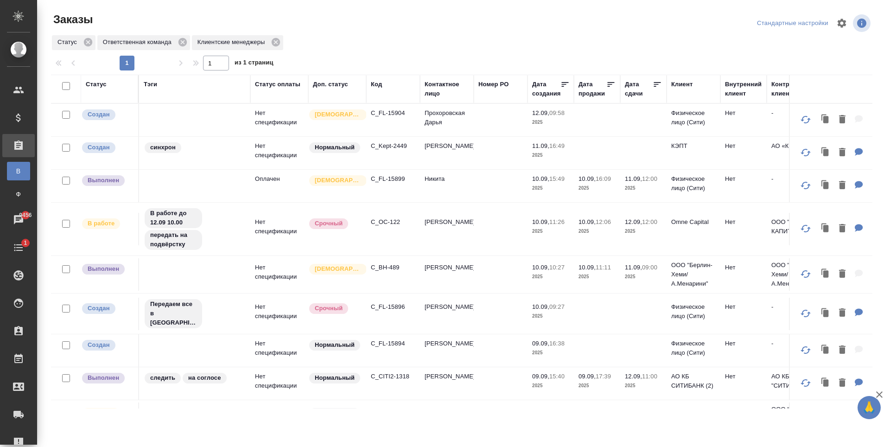
click at [432, 44] on div "Статус Ответственная команда Клиентские менеджеры" at bounding box center [462, 42] width 822 height 17
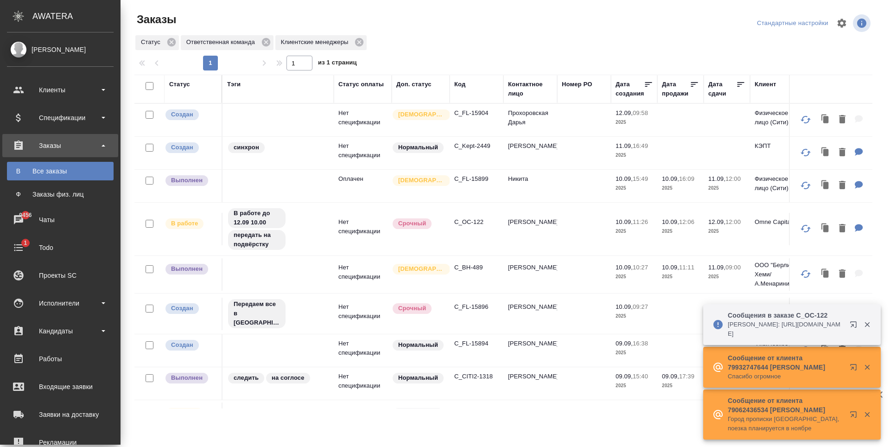
scroll to position [232, 0]
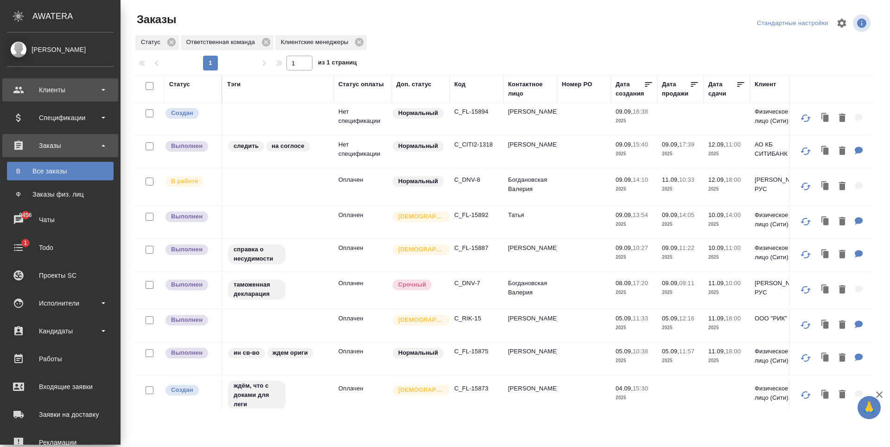
click at [39, 88] on div "Клиенты" at bounding box center [60, 90] width 107 height 14
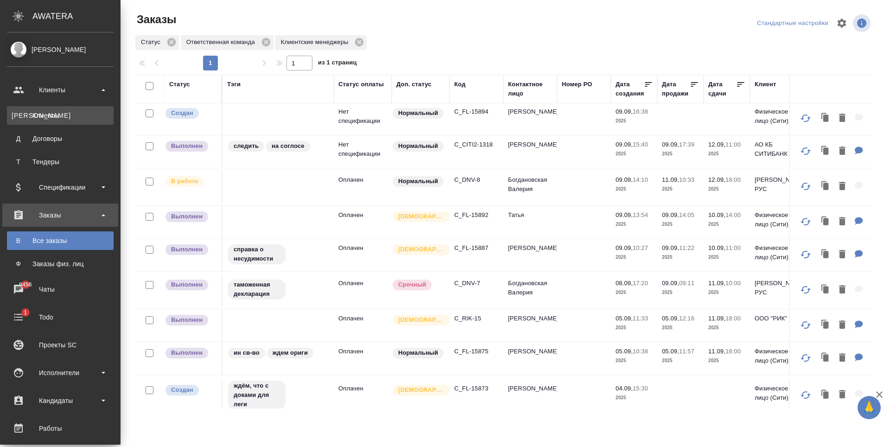
drag, startPoint x: 56, startPoint y: 113, endPoint x: 249, endPoint y: 78, distance: 196.5
click at [56, 113] on div "Клиенты" at bounding box center [60, 115] width 97 height 9
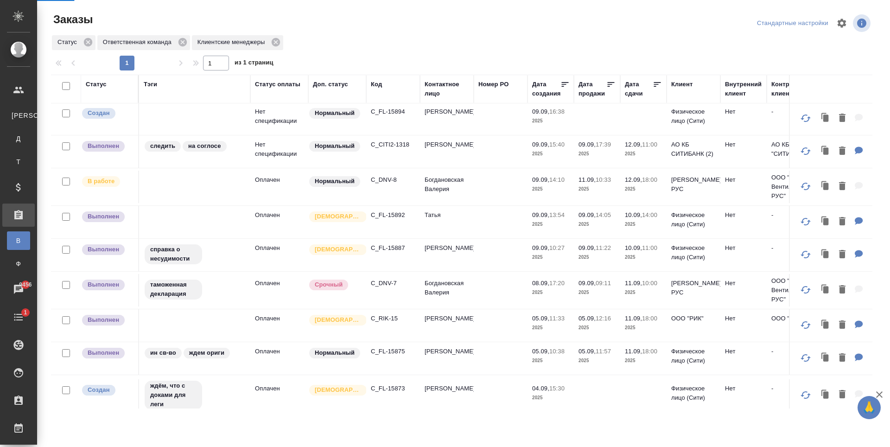
select select "RU"
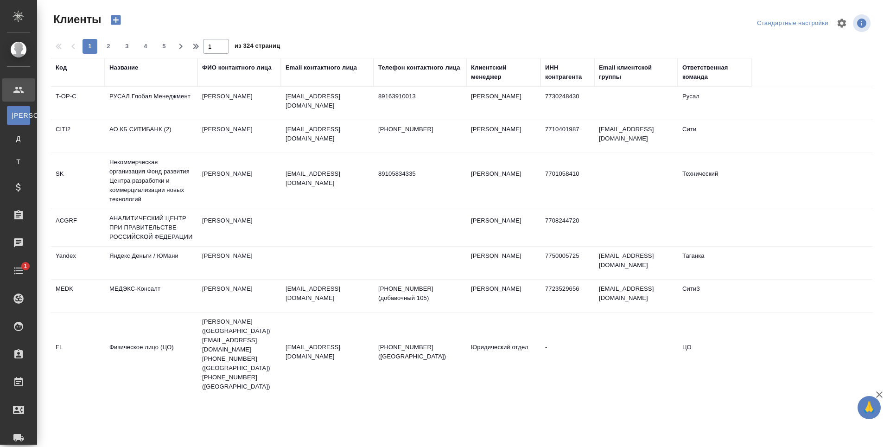
click at [126, 69] on div "Название" at bounding box center [123, 67] width 29 height 9
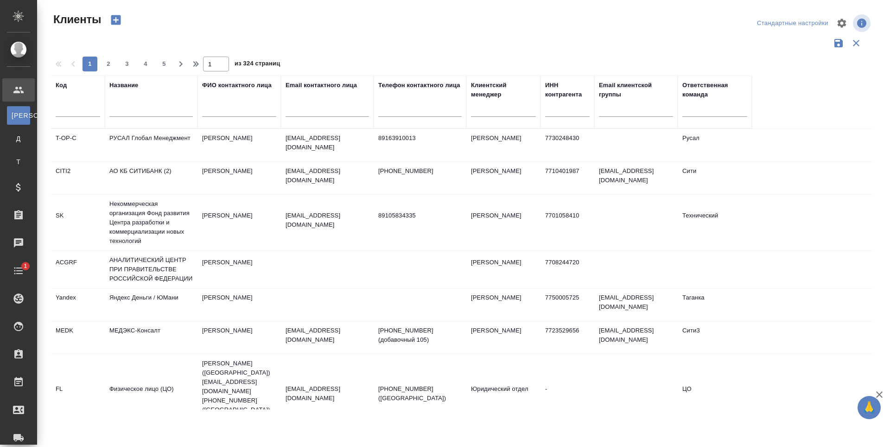
click at [140, 109] on input "text" at bounding box center [150, 111] width 83 height 12
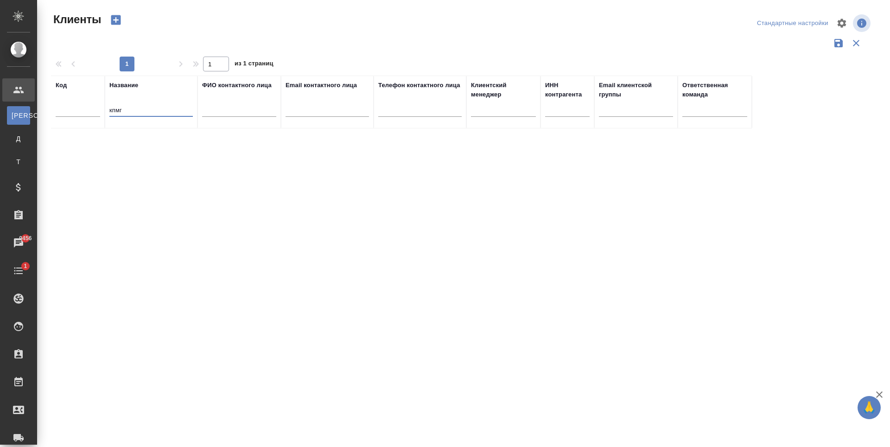
click at [129, 108] on input "кпмг" at bounding box center [150, 111] width 83 height 12
type input "кэпт"
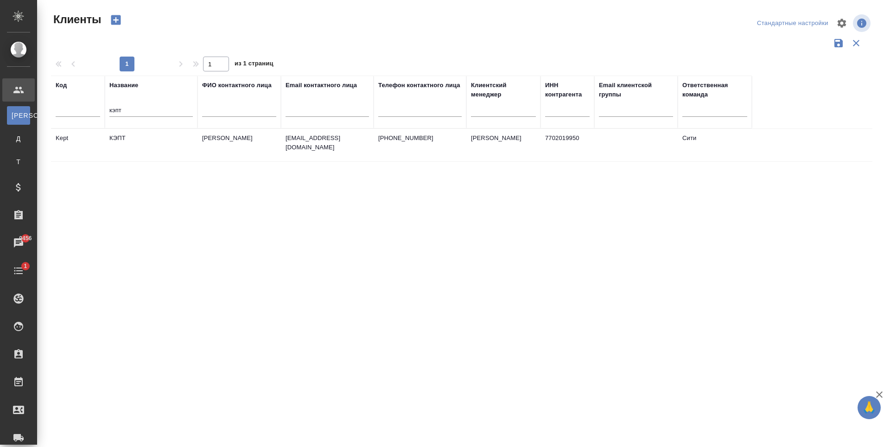
click at [182, 143] on td "КЭПТ" at bounding box center [151, 145] width 93 height 32
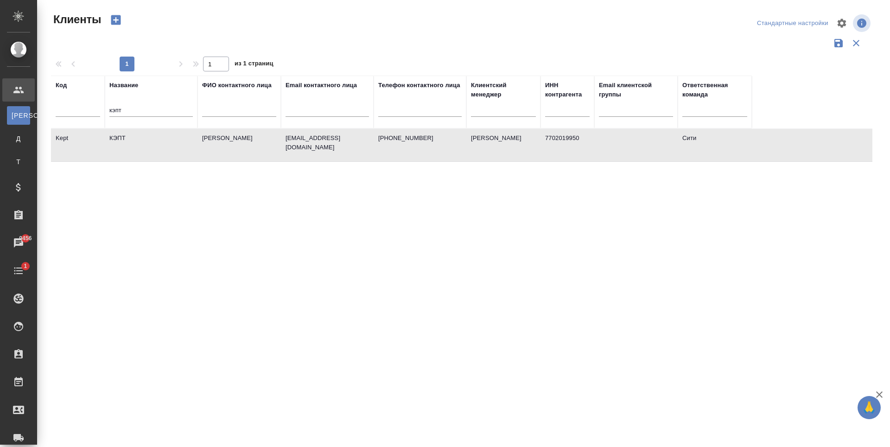
click at [234, 307] on div "Код Название кэпт ФИО контактного лица Email контактного лица Телефон контактно…" at bounding box center [462, 243] width 822 height 334
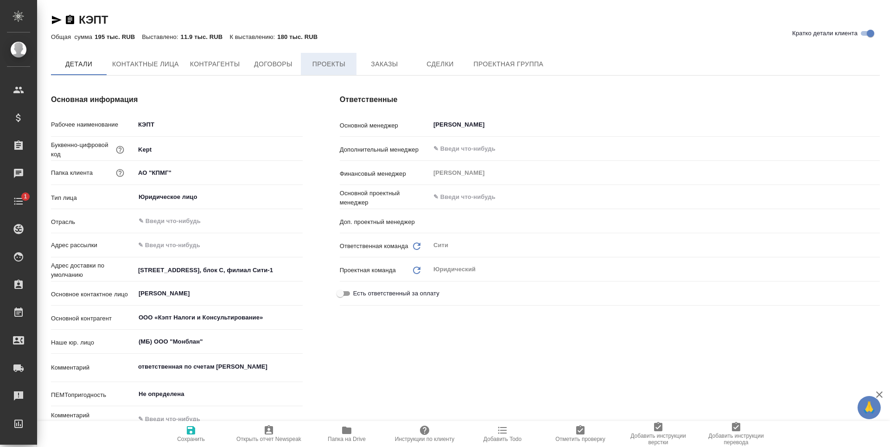
type textarea "x"
type input "[PERSON_NAME]"
type textarea "x"
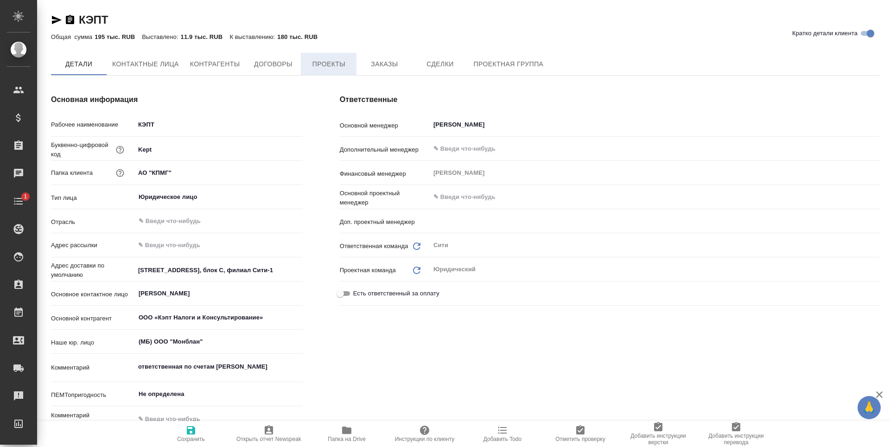
type textarea "x"
type input "[PERSON_NAME]"
type textarea "x"
click at [379, 64] on span "Заказы" at bounding box center [384, 65] width 45 height 12
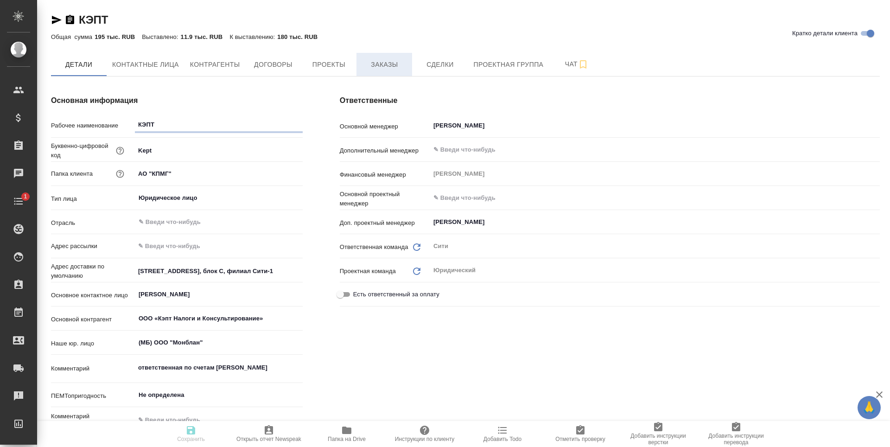
type textarea "x"
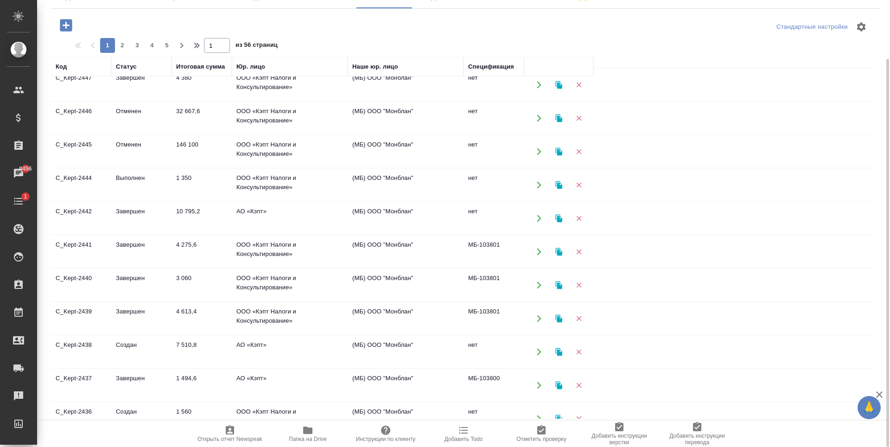
scroll to position [93, 0]
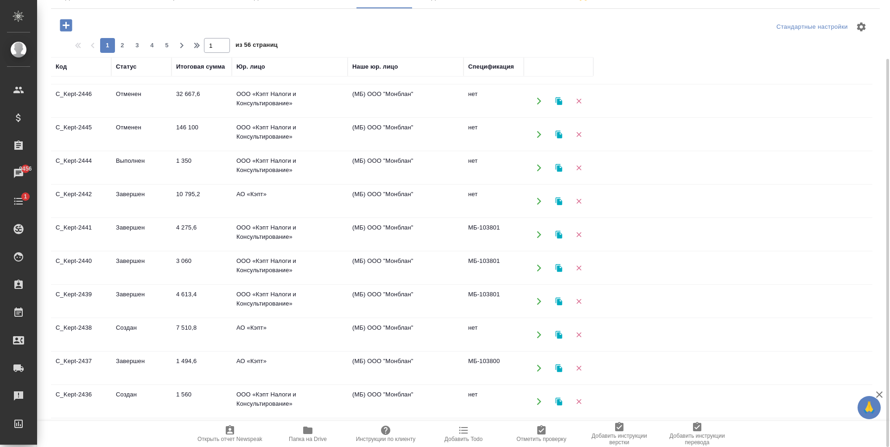
click at [141, 359] on td "Завершен" at bounding box center [141, 368] width 60 height 32
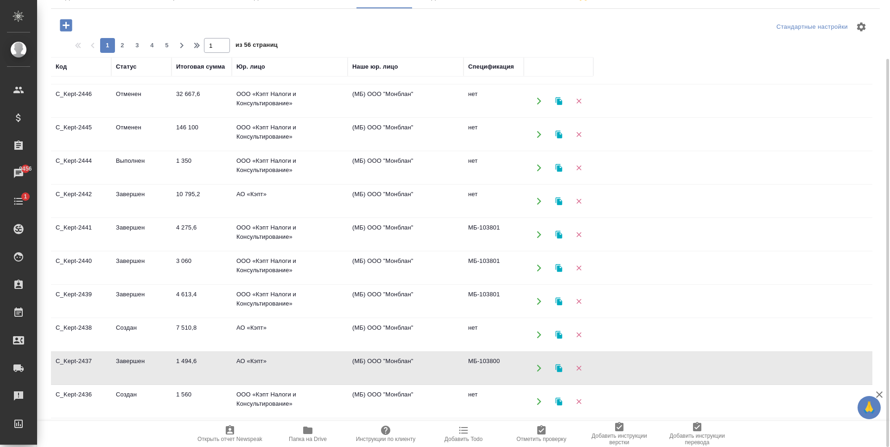
click at [141, 359] on td "Завершен" at bounding box center [141, 368] width 60 height 32
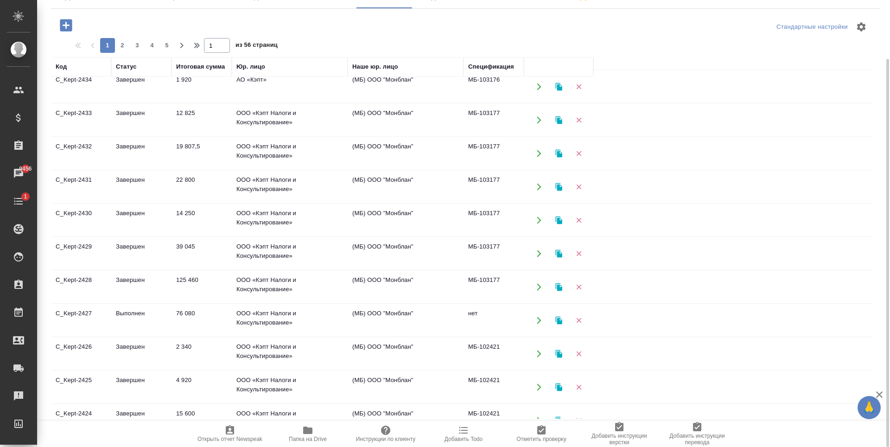
scroll to position [493, 0]
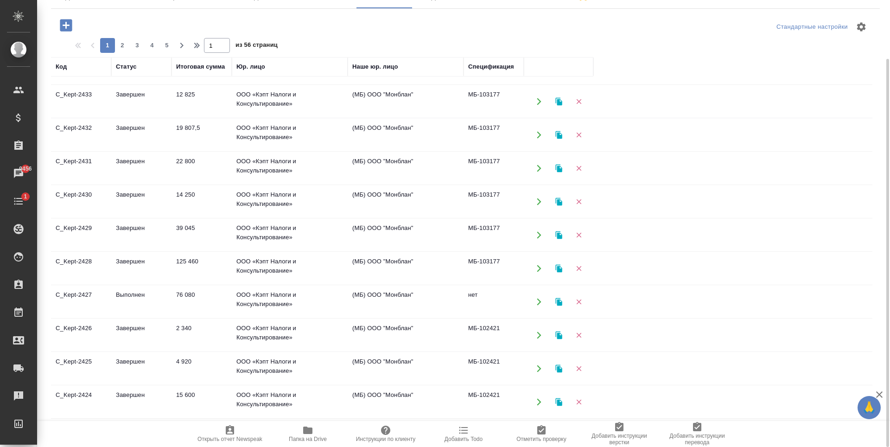
click at [170, 402] on td "Завершен" at bounding box center [141, 402] width 60 height 32
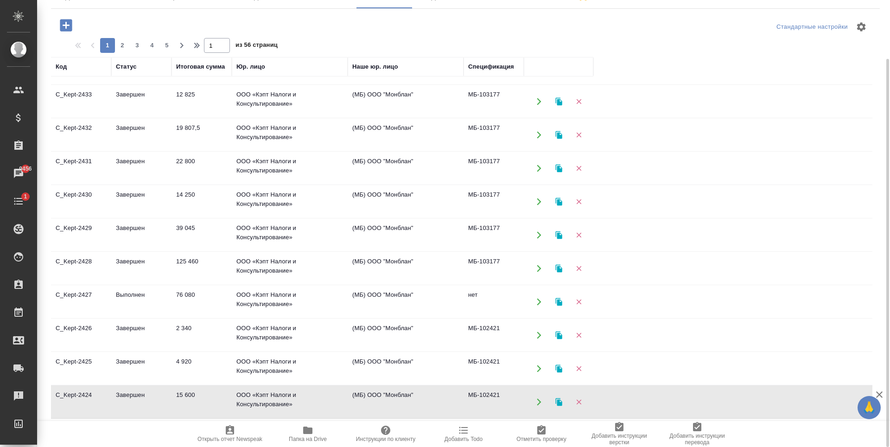
click at [170, 402] on td "Завершен" at bounding box center [141, 402] width 60 height 32
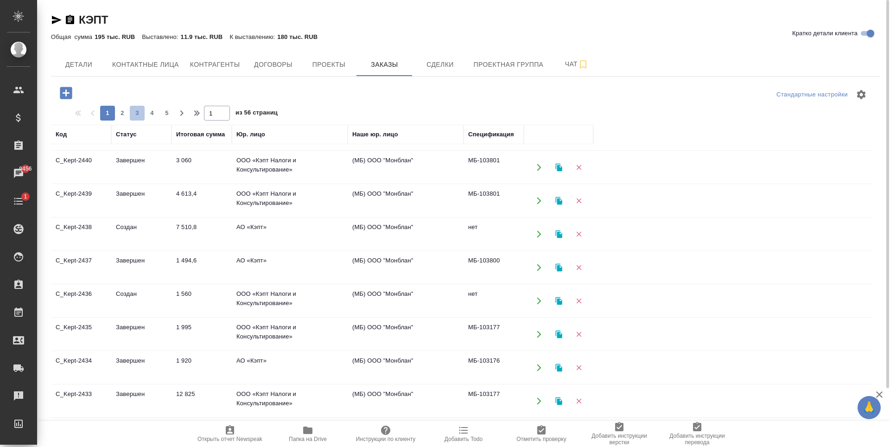
click at [139, 114] on span "3" at bounding box center [137, 113] width 15 height 9
click at [155, 316] on td "Завершен" at bounding box center [141, 301] width 60 height 32
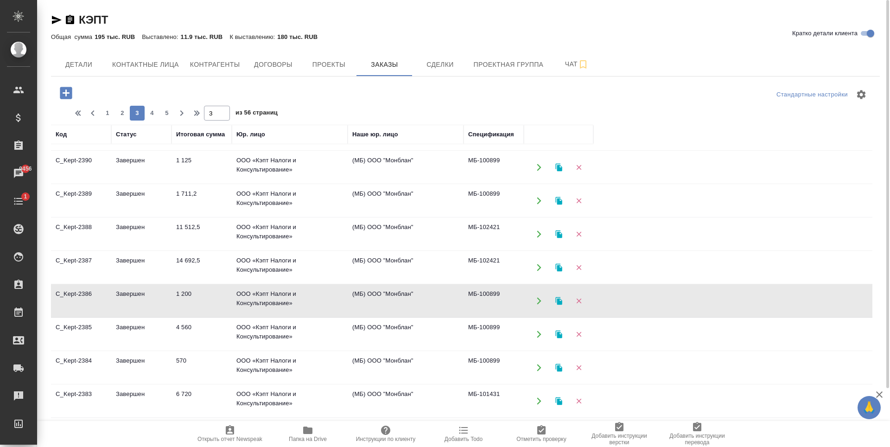
click at [161, 335] on td "Завершен" at bounding box center [141, 334] width 60 height 32
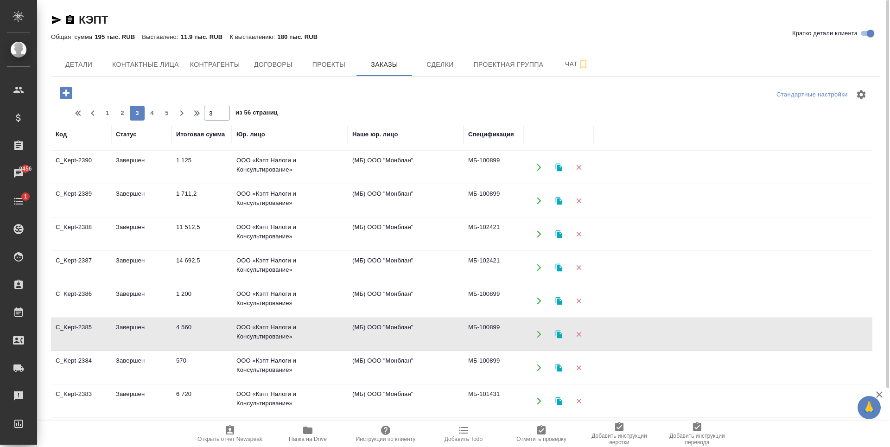
click at [209, 359] on td "570" at bounding box center [202, 368] width 60 height 32
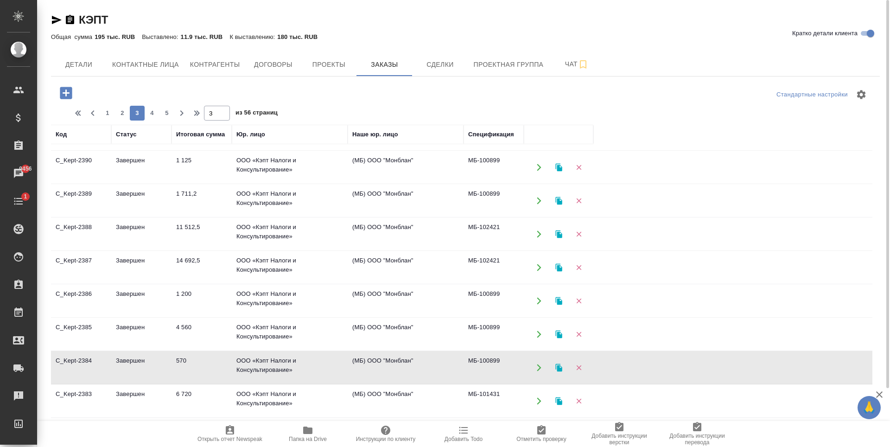
click at [197, 406] on td "6 720" at bounding box center [202, 401] width 60 height 32
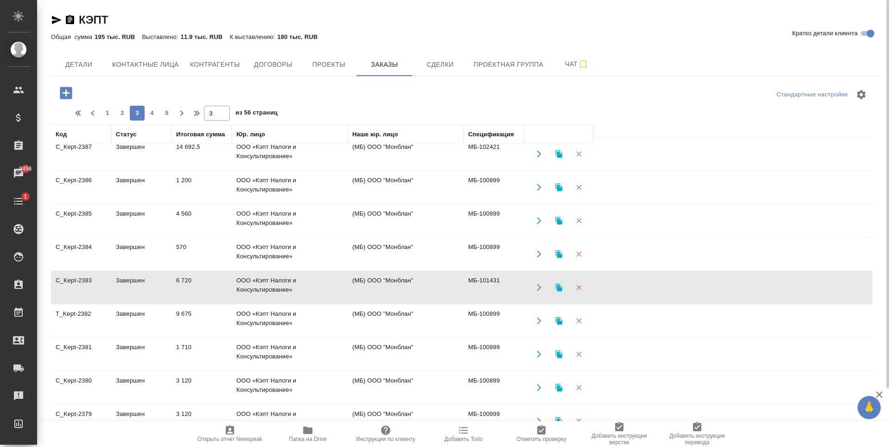
scroll to position [400, 0]
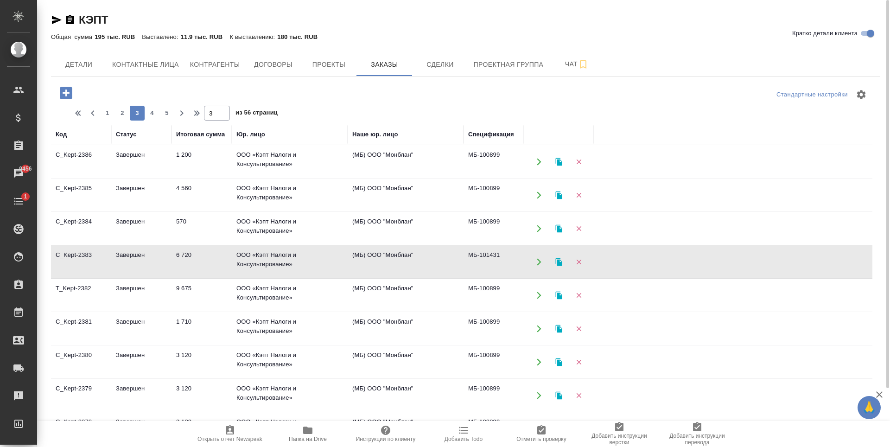
click at [193, 287] on td "9 675" at bounding box center [202, 295] width 60 height 32
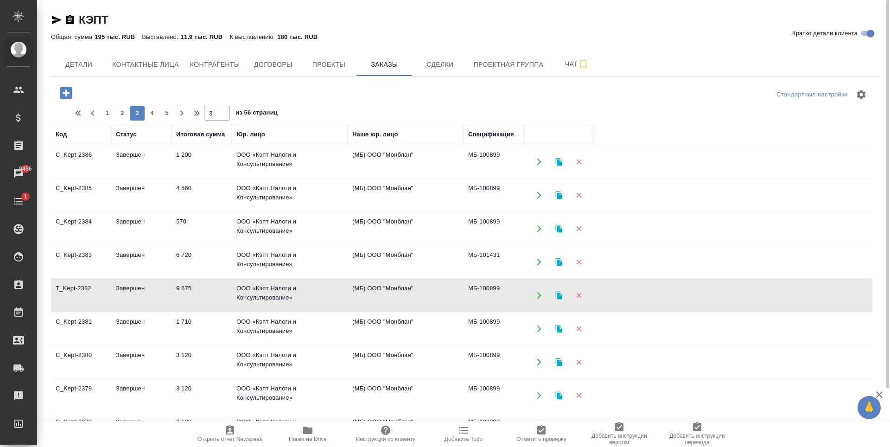
click at [193, 287] on td "9 675" at bounding box center [202, 295] width 60 height 32
click at [186, 329] on td "1 710" at bounding box center [202, 329] width 60 height 32
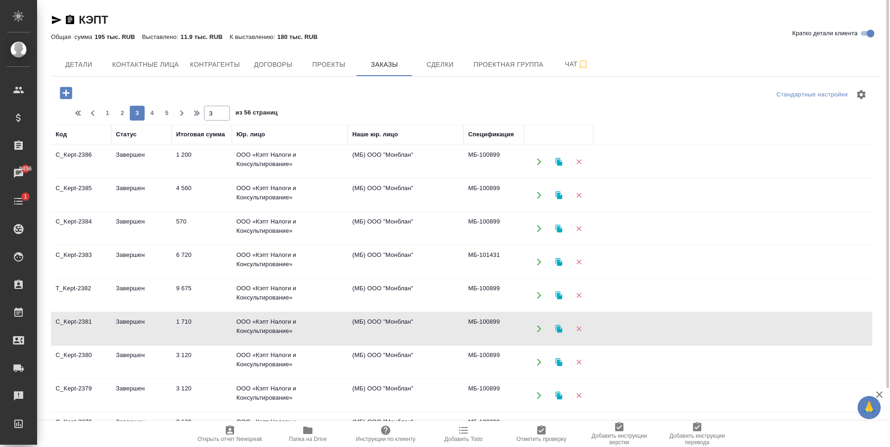
click at [196, 370] on td "3 120" at bounding box center [202, 362] width 60 height 32
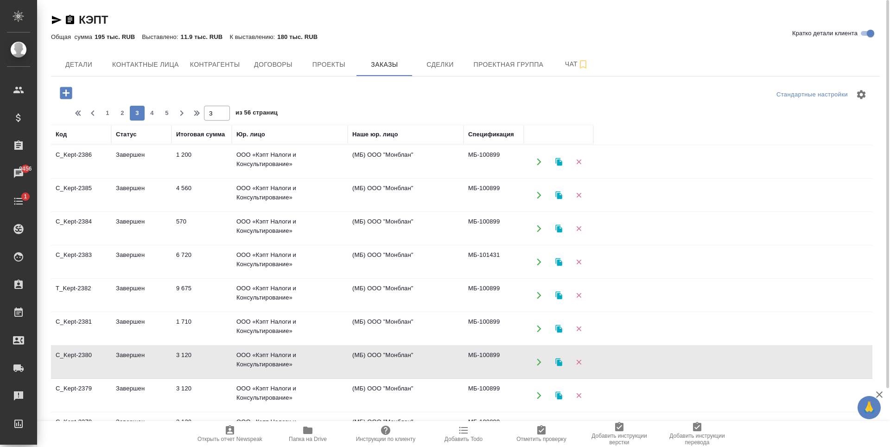
click at [196, 370] on td "3 120" at bounding box center [202, 362] width 60 height 32
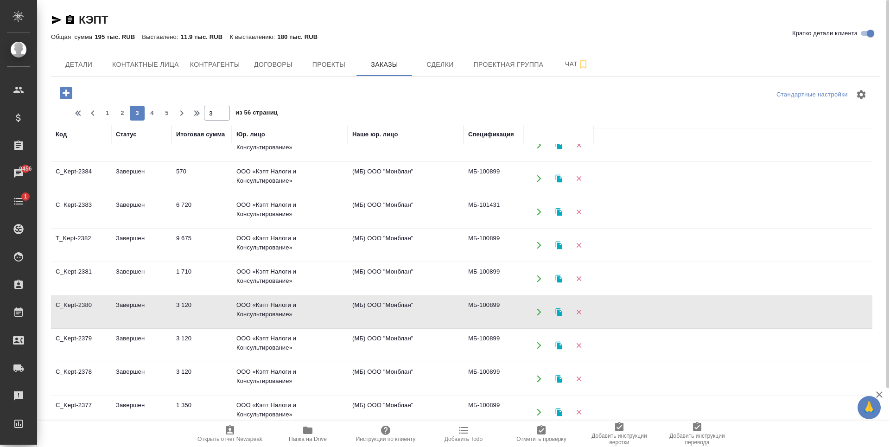
scroll to position [493, 0]
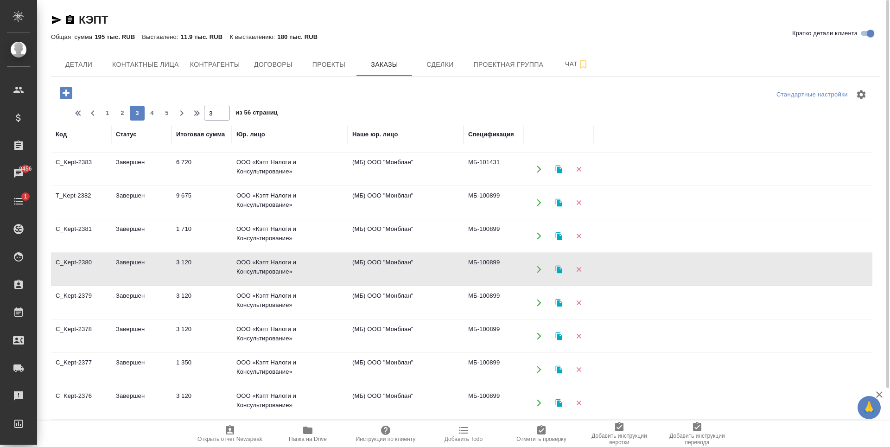
click at [194, 302] on td "3 120" at bounding box center [202, 303] width 60 height 32
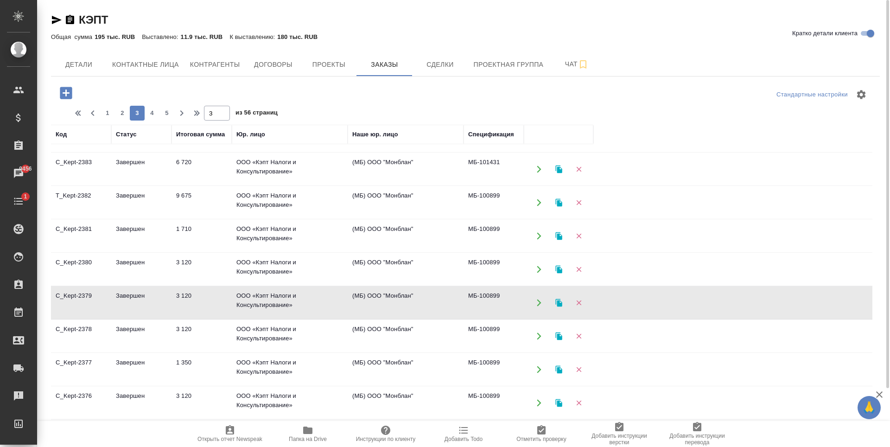
click at [219, 333] on td "3 120" at bounding box center [202, 336] width 60 height 32
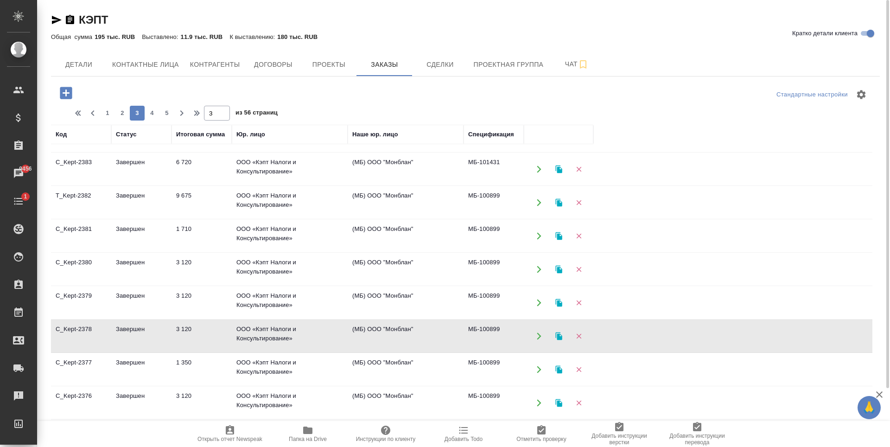
click at [119, 372] on td "Завершен" at bounding box center [141, 369] width 60 height 32
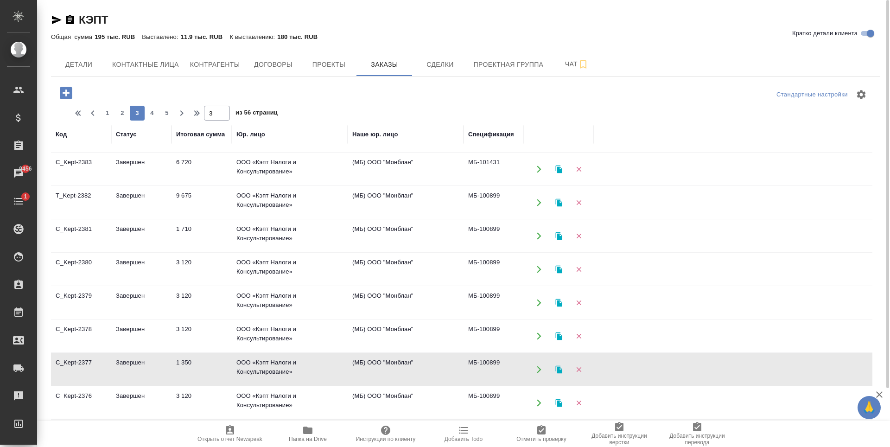
click at [198, 395] on td "3 120" at bounding box center [202, 403] width 60 height 32
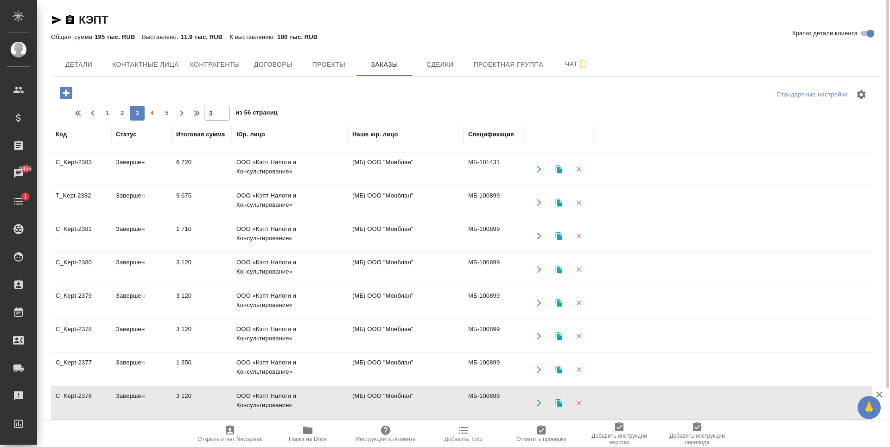
click at [198, 395] on td "3 120" at bounding box center [202, 403] width 60 height 32
click at [154, 109] on span "4" at bounding box center [152, 113] width 15 height 9
type input "4"
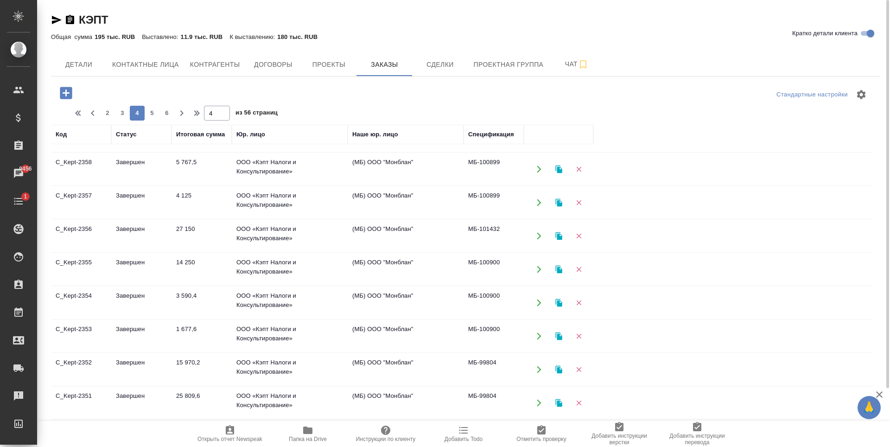
click at [165, 162] on td "Завершен" at bounding box center [141, 169] width 60 height 32
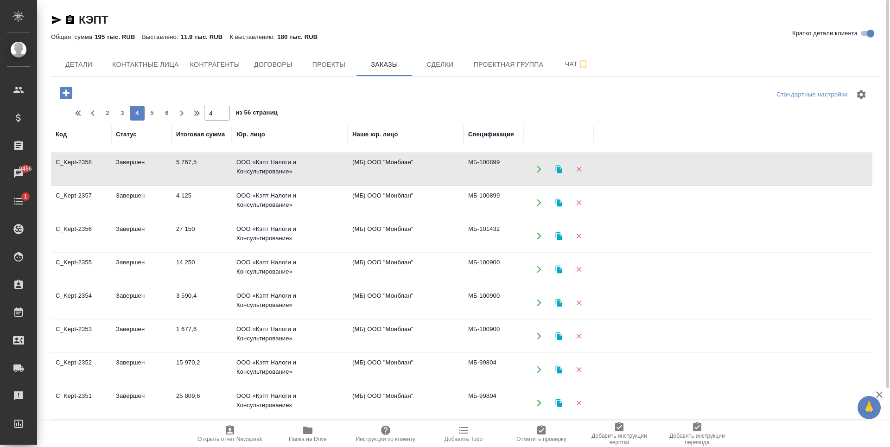
click at [210, 201] on td "4 125" at bounding box center [202, 202] width 60 height 32
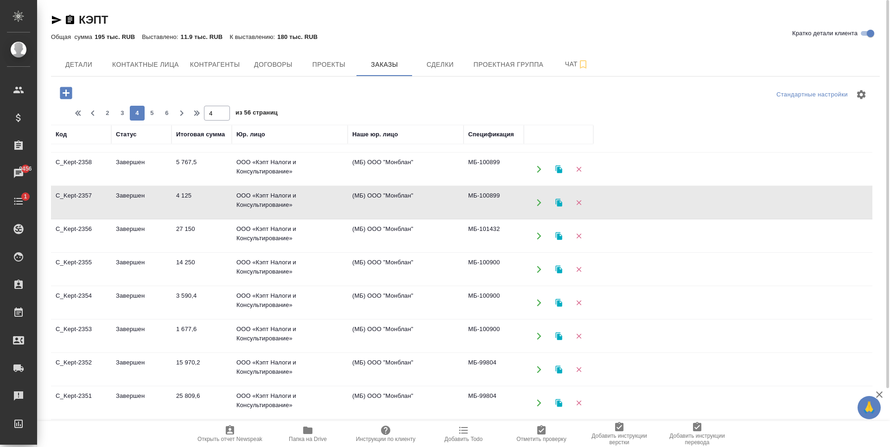
click at [210, 201] on td "4 125" at bounding box center [202, 202] width 60 height 32
click at [269, 240] on td "ООО «Кэпт Налоги и Консультирование»" at bounding box center [290, 236] width 116 height 32
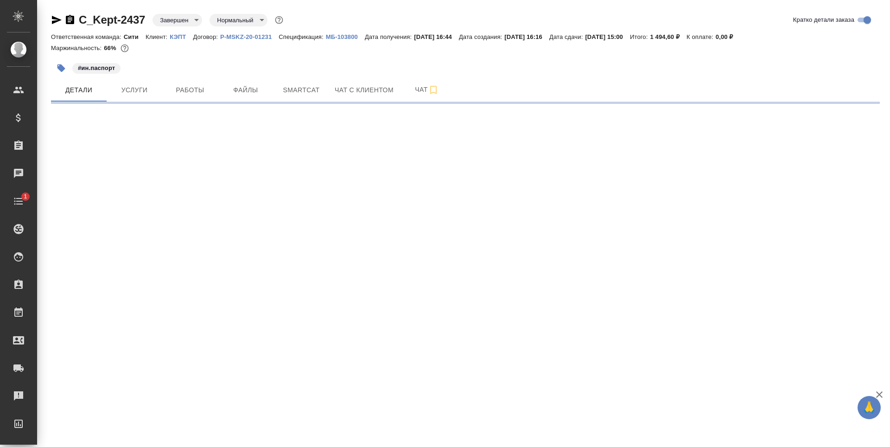
select select "RU"
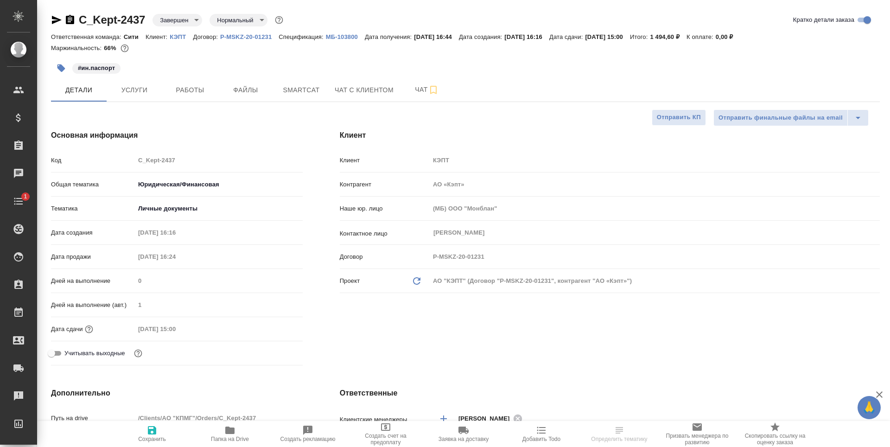
type input "[PERSON_NAME]"
type textarea "x"
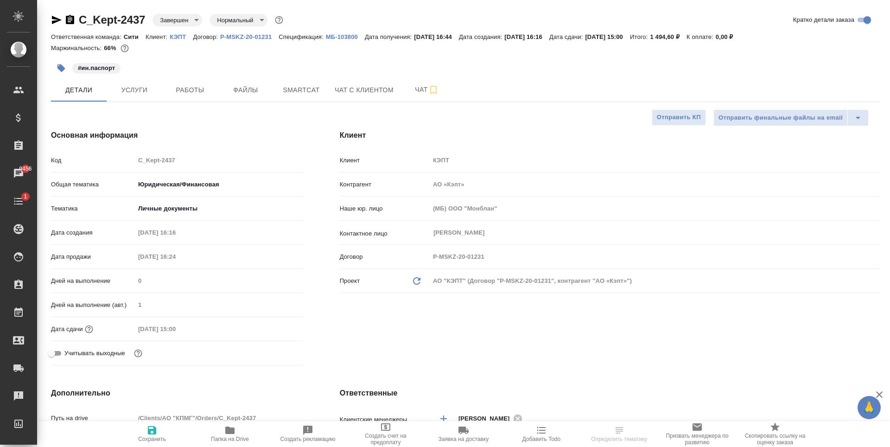
select select "RU"
type textarea "x"
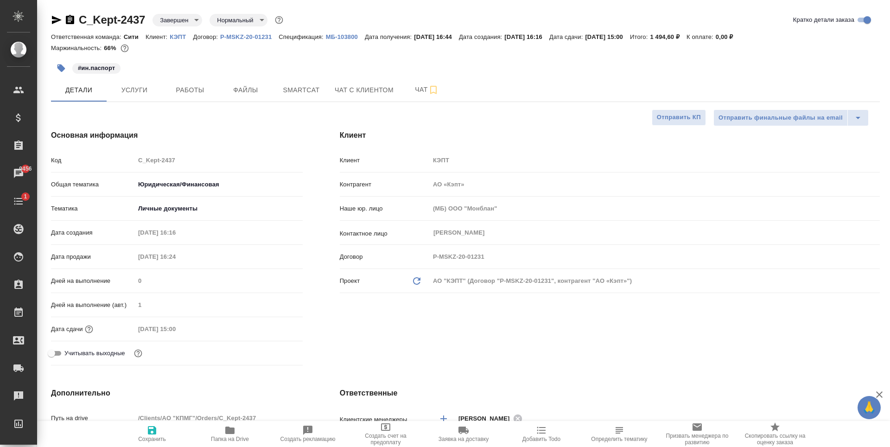
type textarea "x"
select select "RU"
type textarea "x"
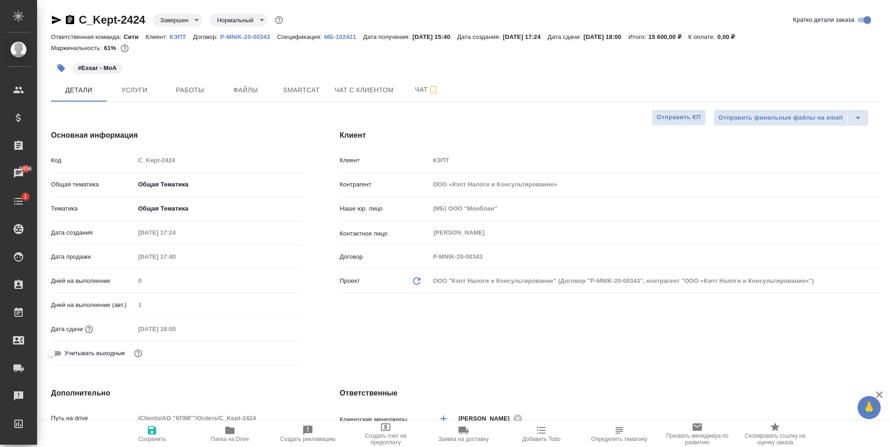
type textarea "x"
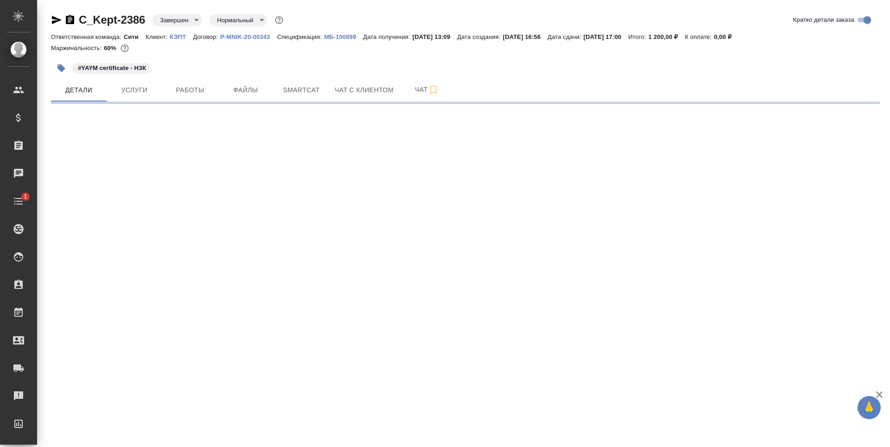
select select "RU"
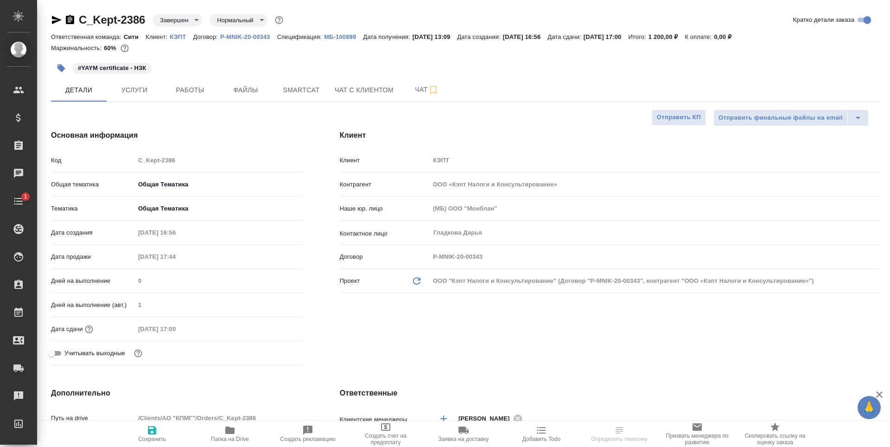
type textarea "x"
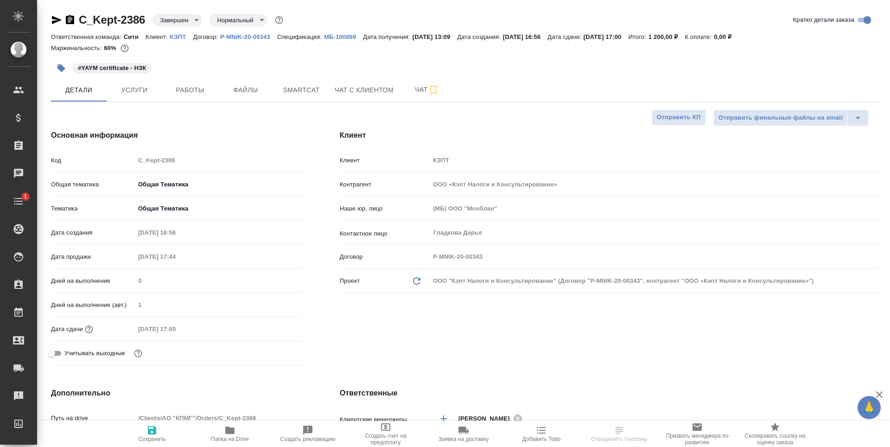
type textarea "x"
select select "RU"
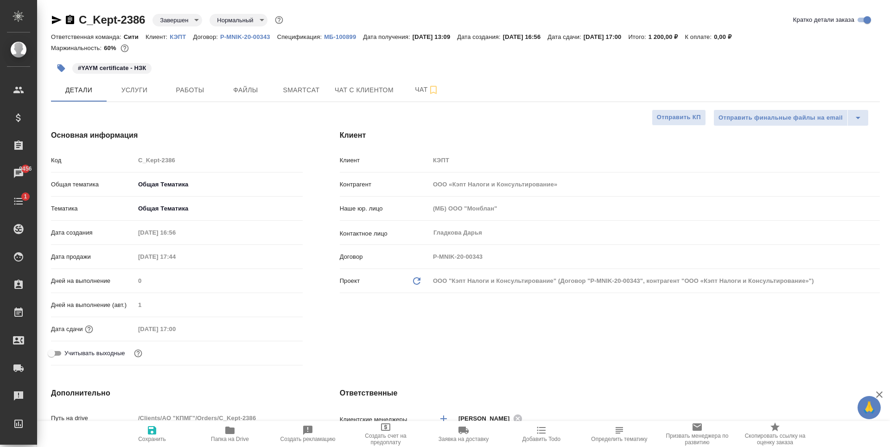
type textarea "x"
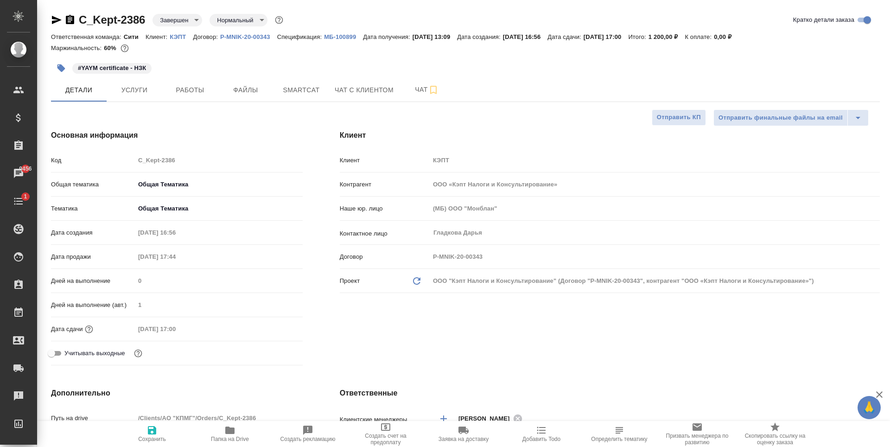
type textarea "x"
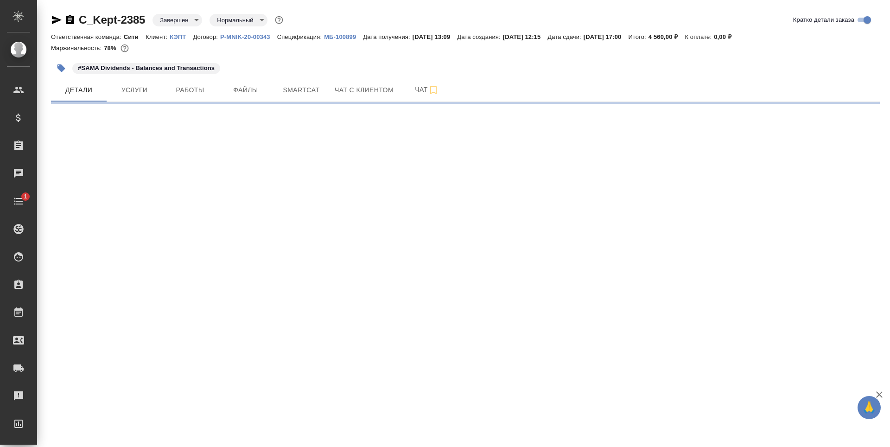
select select "RU"
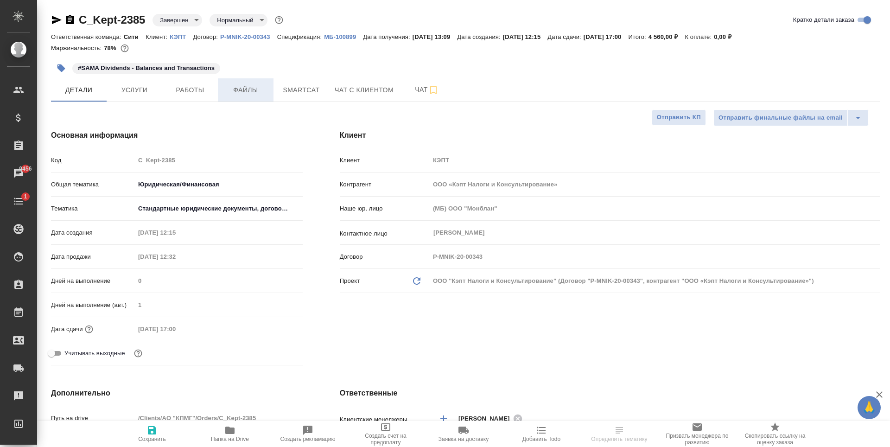
click at [247, 93] on span "Файлы" at bounding box center [246, 90] width 45 height 12
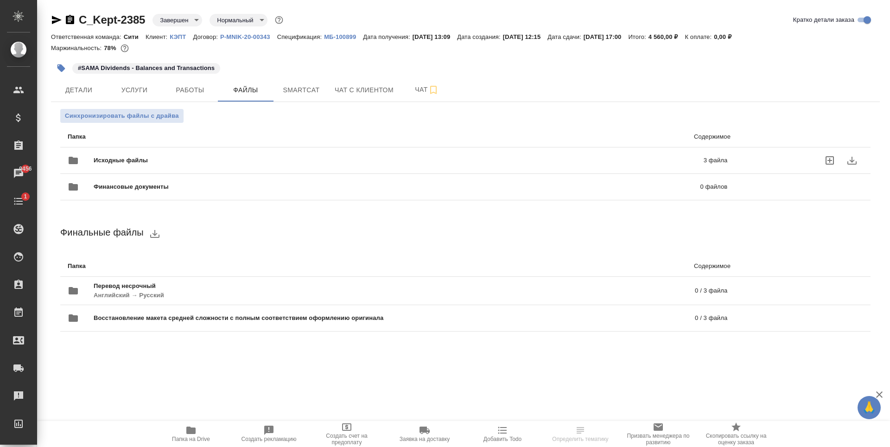
click at [224, 154] on div "Исходные файлы 3 файла" at bounding box center [398, 160] width 660 height 22
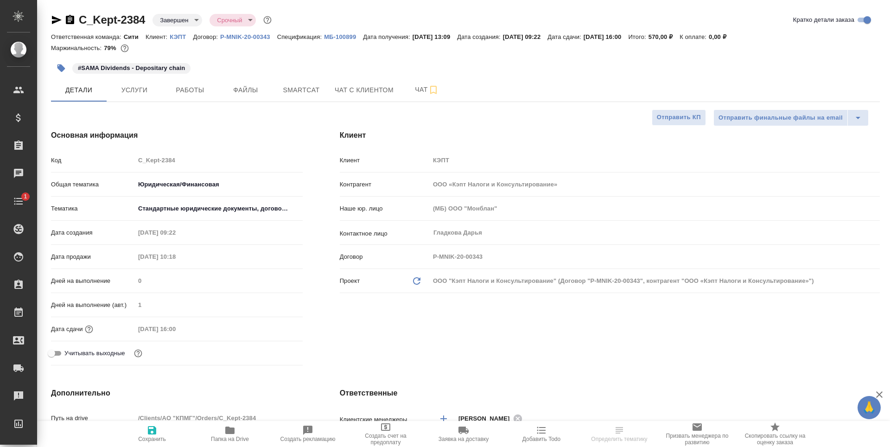
select select "RU"
type textarea "x"
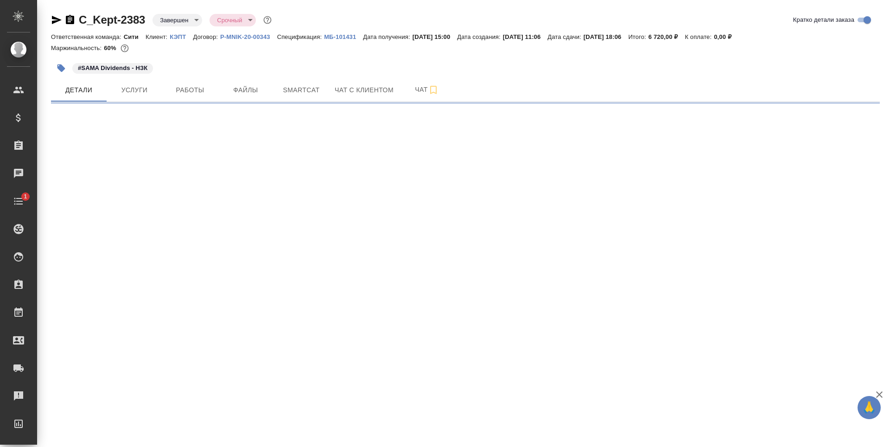
select select "RU"
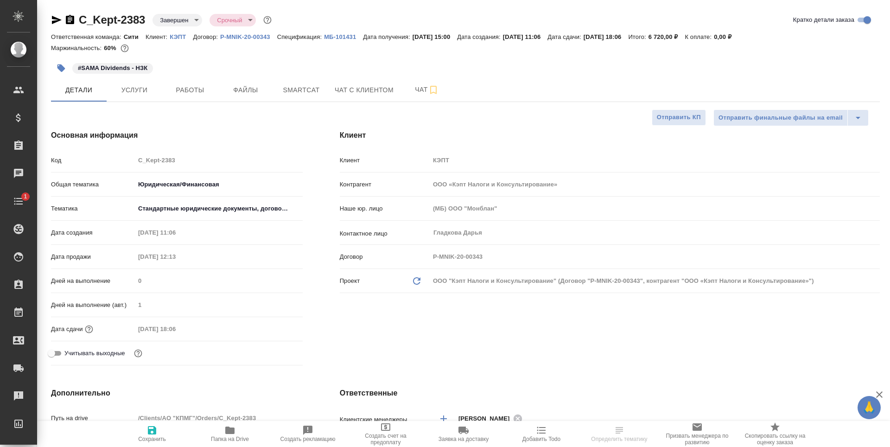
type textarea "x"
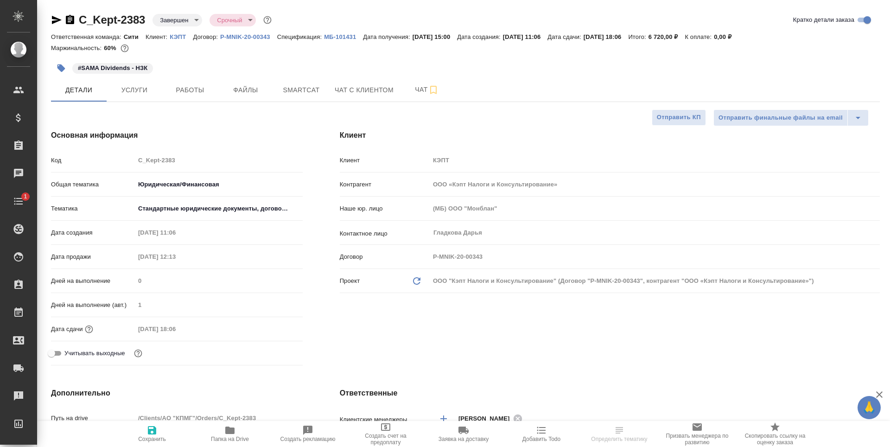
type textarea "x"
select select "RU"
type textarea "x"
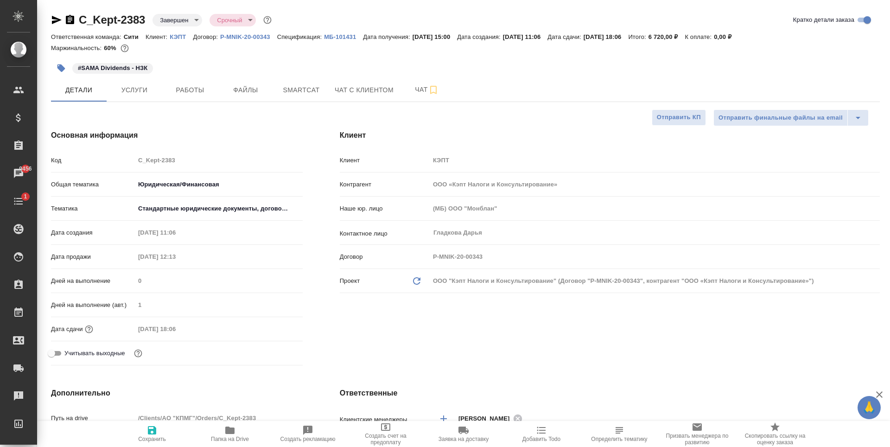
type textarea "x"
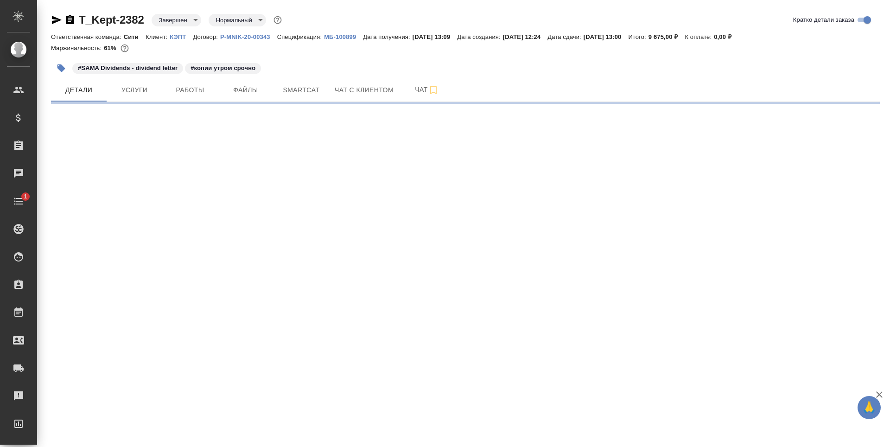
select select "RU"
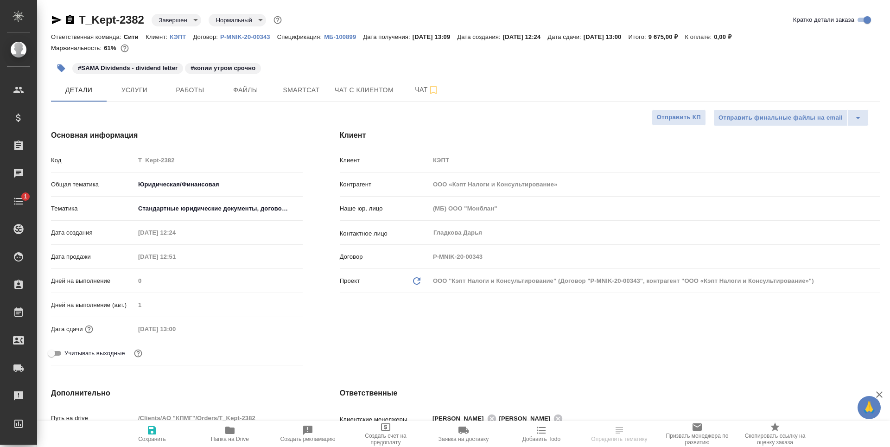
type textarea "x"
select select "RU"
type textarea "x"
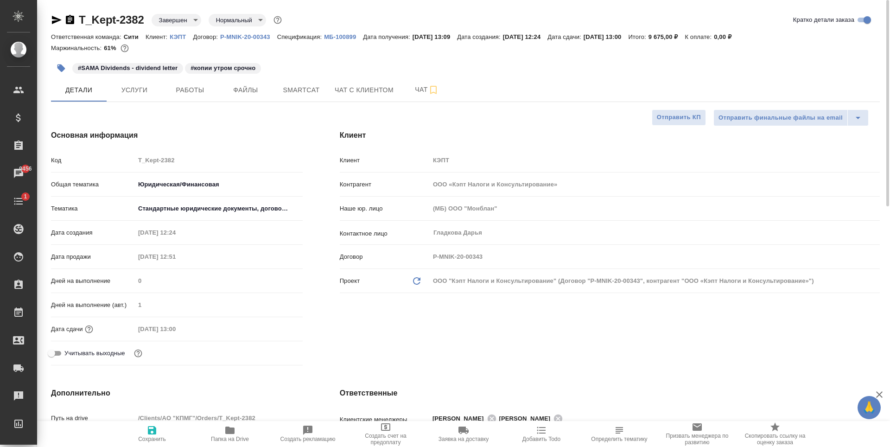
type textarea "x"
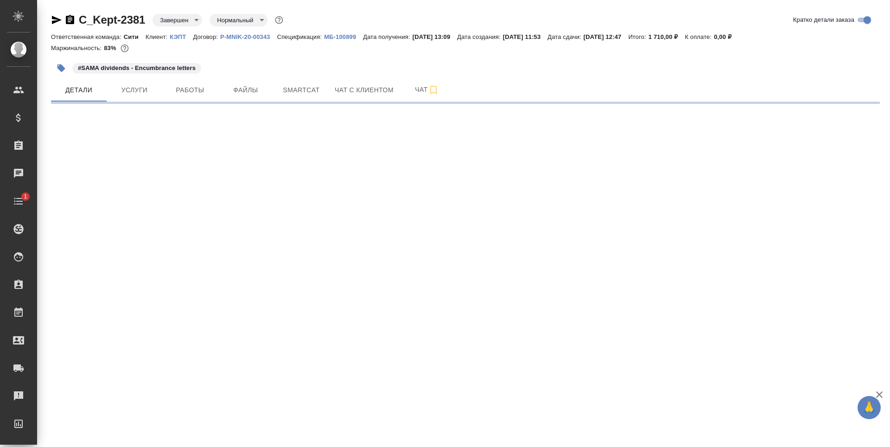
select select "RU"
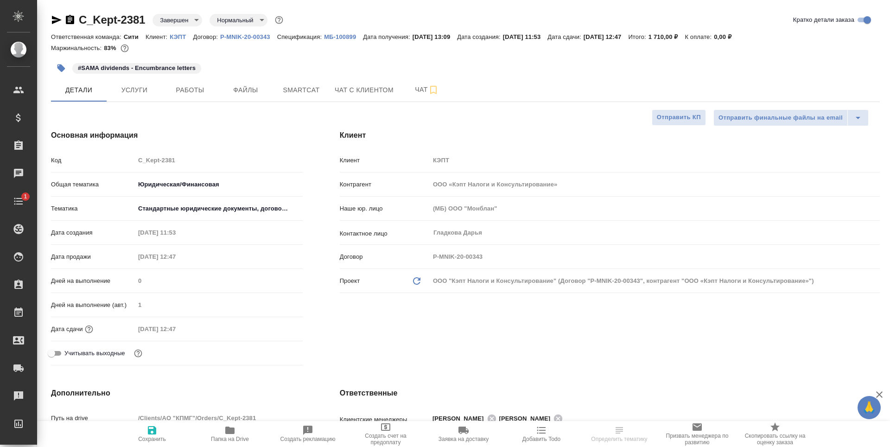
type textarea "x"
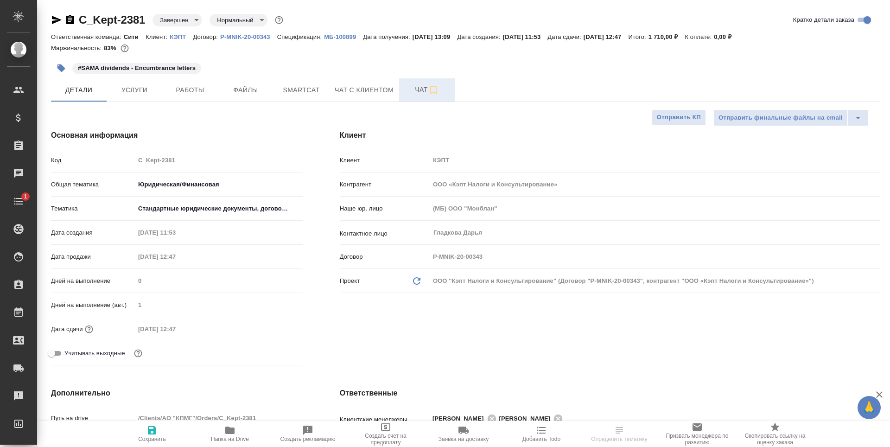
type textarea "x"
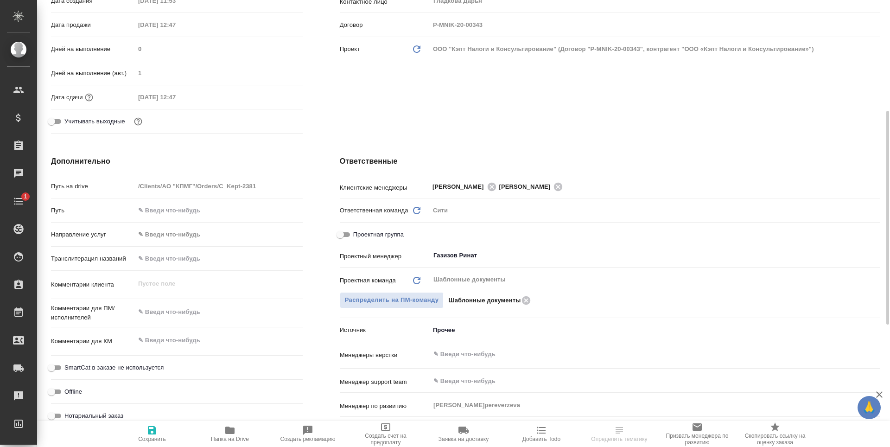
type textarea "x"
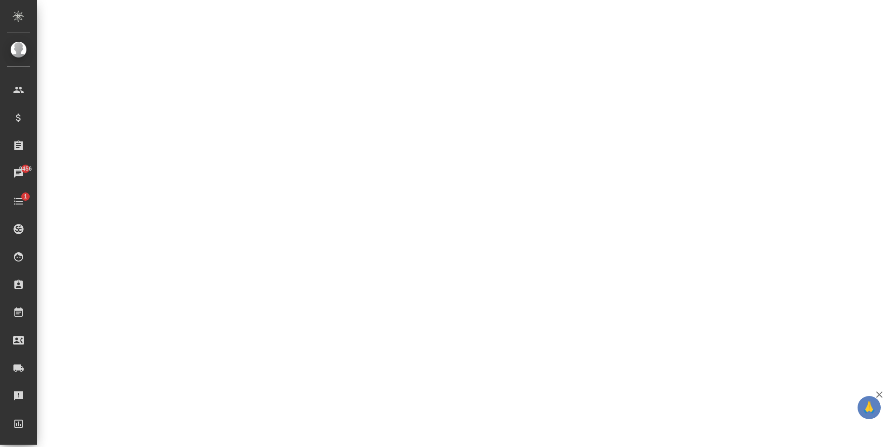
select select "RU"
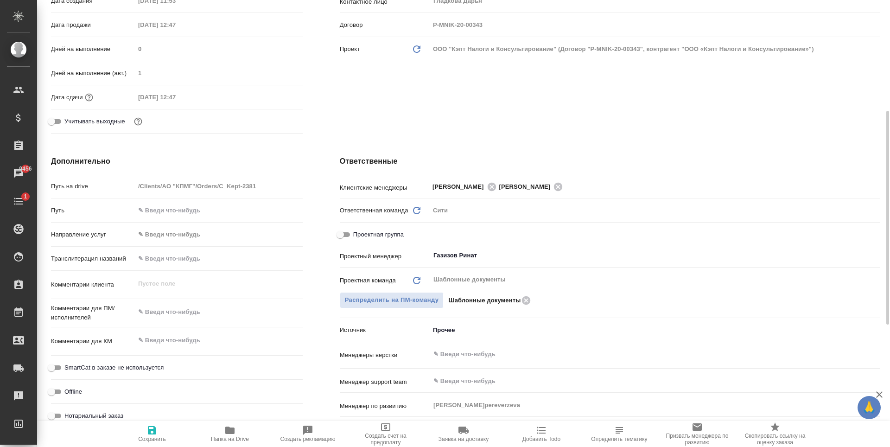
type textarea "x"
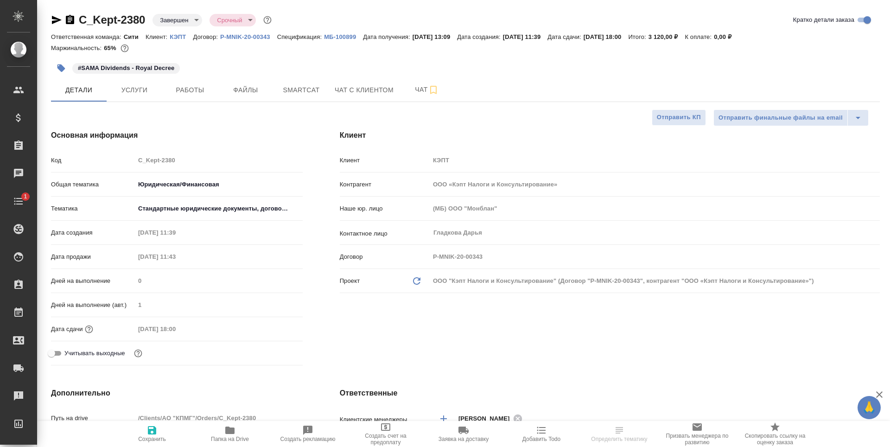
select select "RU"
type textarea "x"
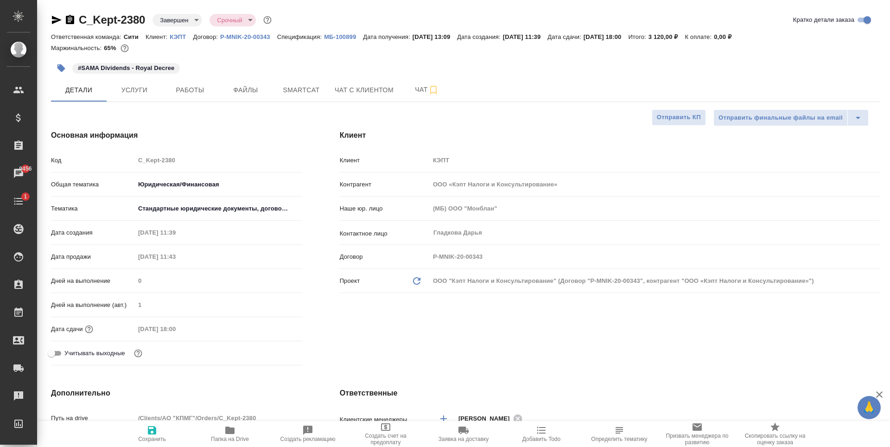
type textarea "x"
select select "RU"
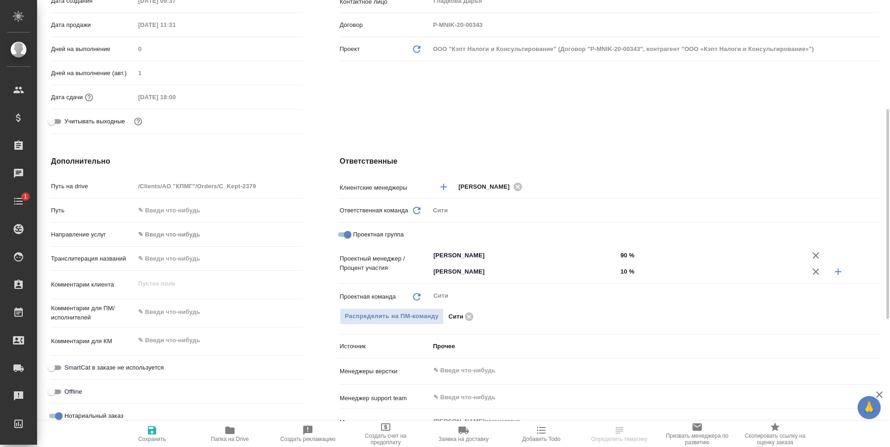
scroll to position [46, 0]
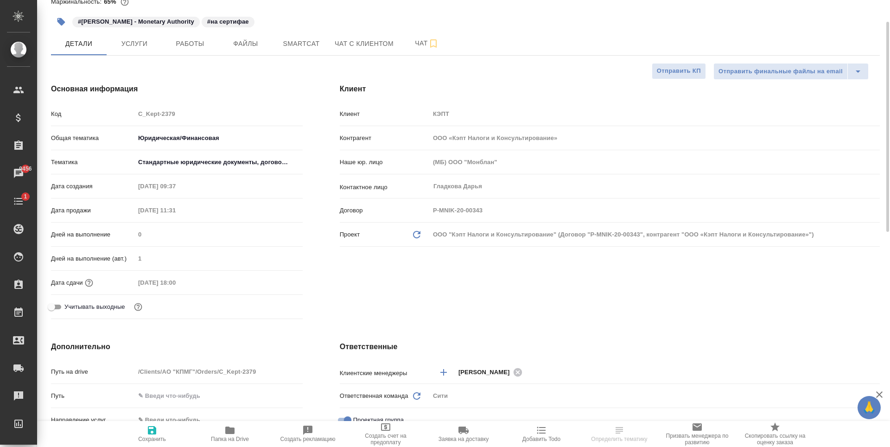
select select "RU"
type textarea "x"
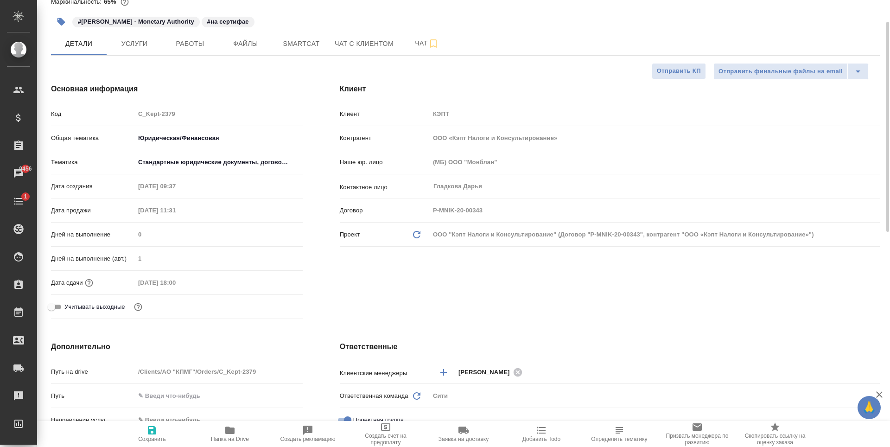
type textarea "x"
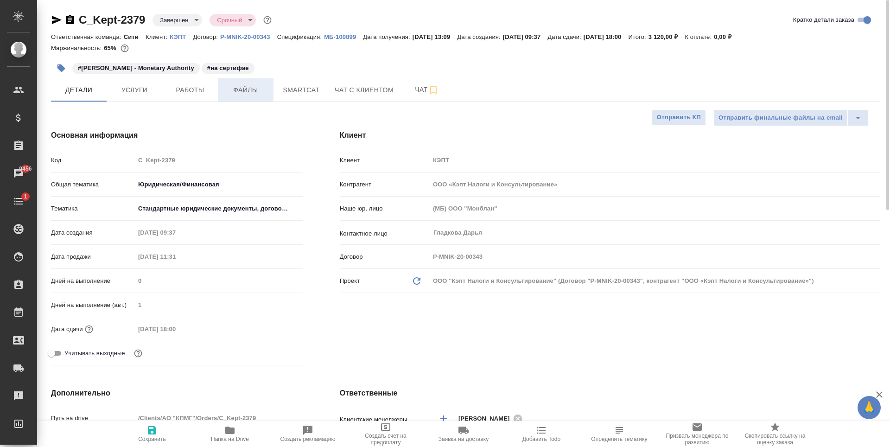
click at [238, 91] on span "Файлы" at bounding box center [246, 90] width 45 height 12
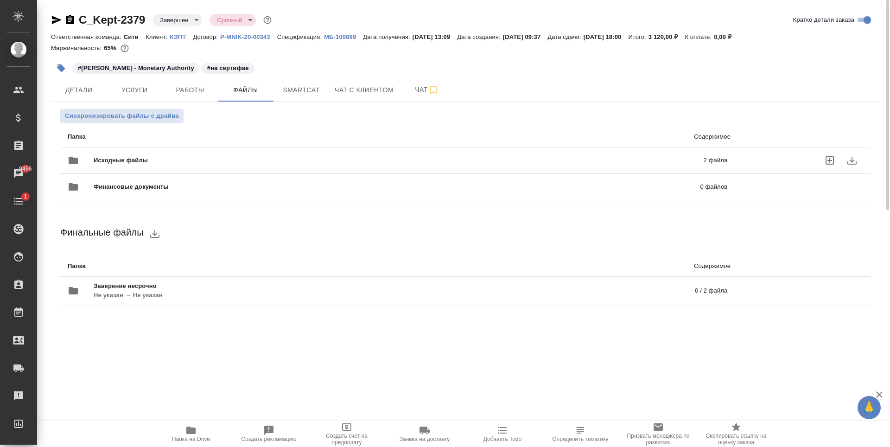
click at [237, 157] on span "Исходные файлы" at bounding box center [260, 160] width 332 height 9
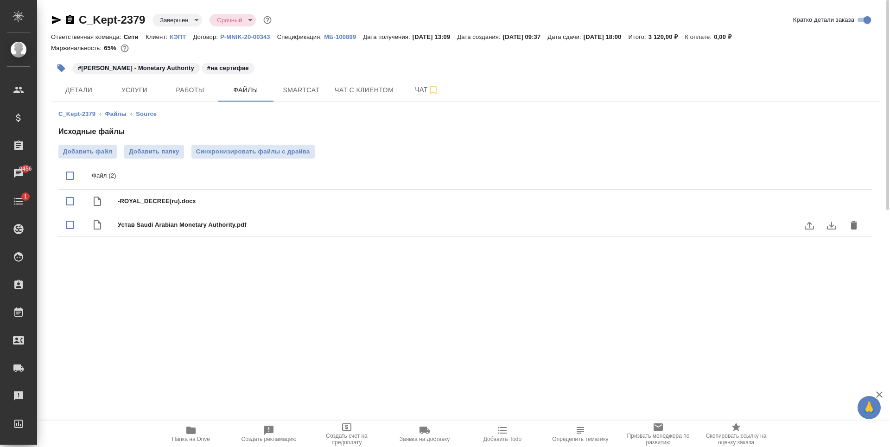
click at [68, 224] on input "checkbox" at bounding box center [69, 224] width 19 height 19
checkbox input "true"
click at [834, 226] on icon "download" at bounding box center [831, 225] width 11 height 11
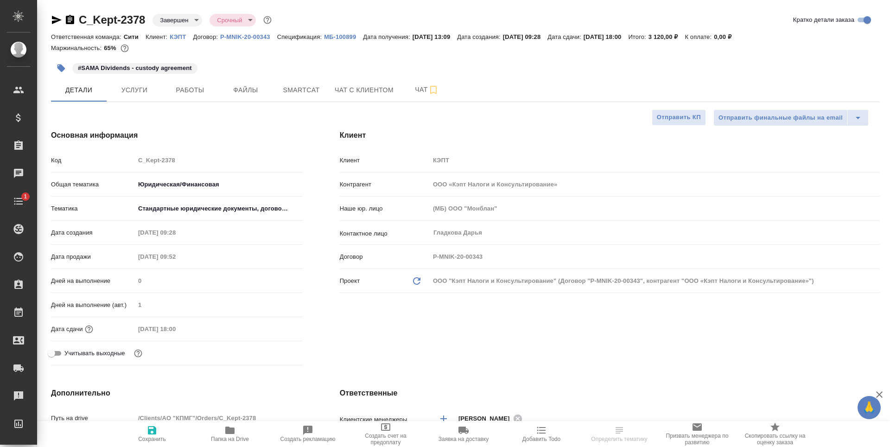
select select "RU"
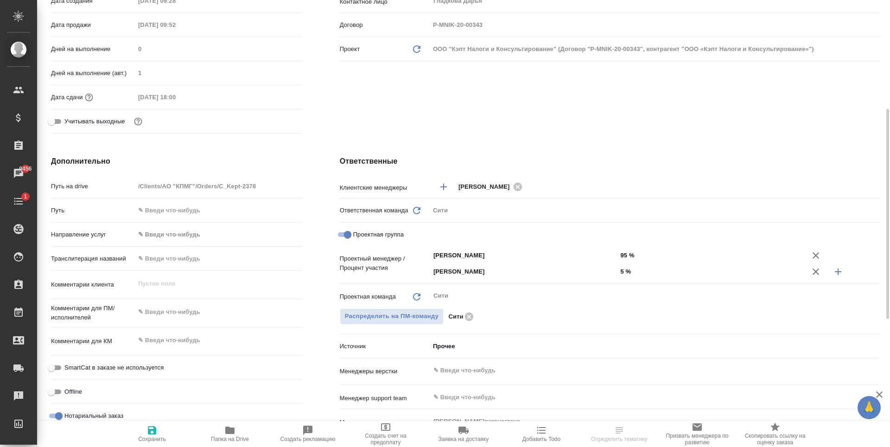
select select "RU"
type textarea "x"
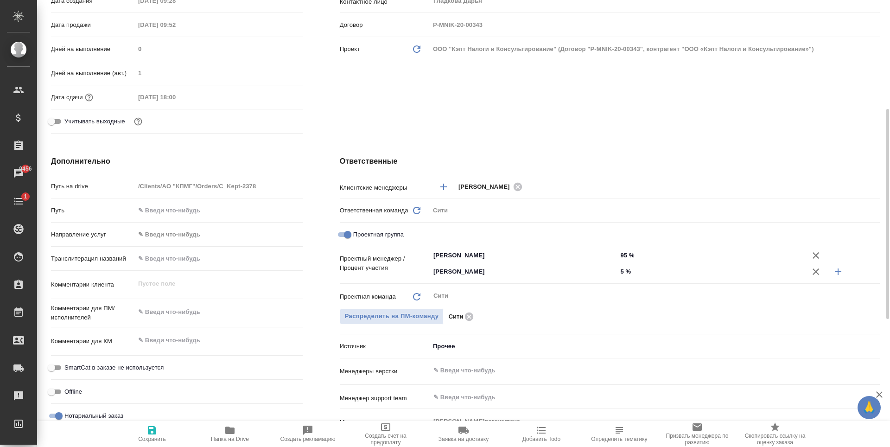
type textarea "x"
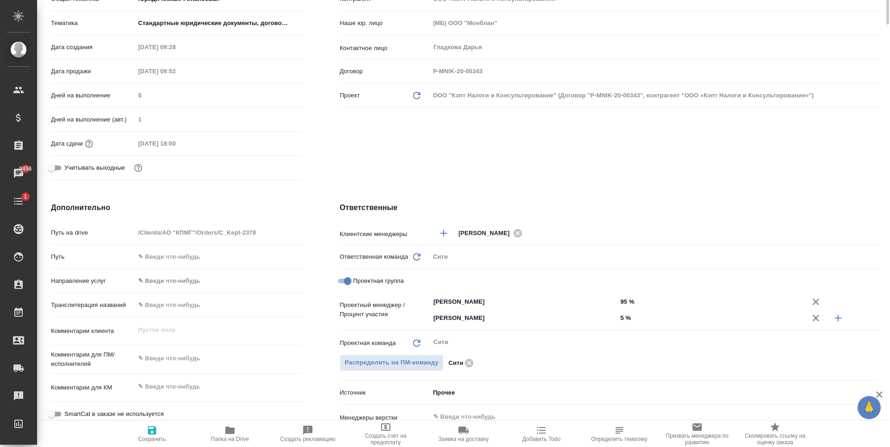
scroll to position [0, 0]
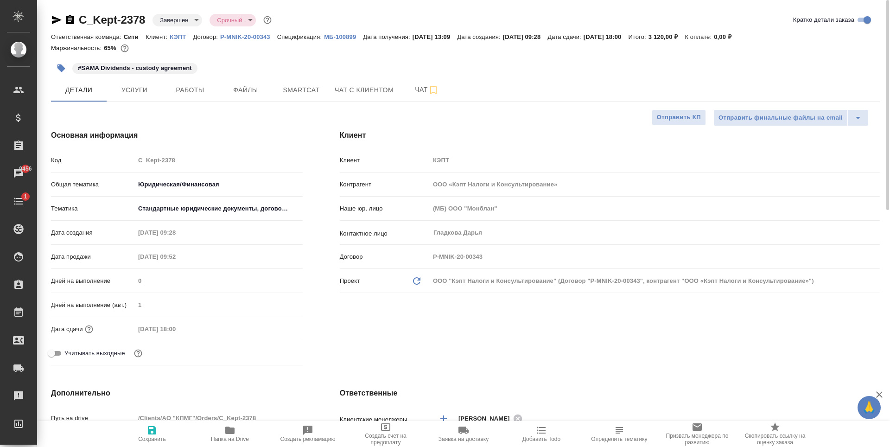
type textarea "x"
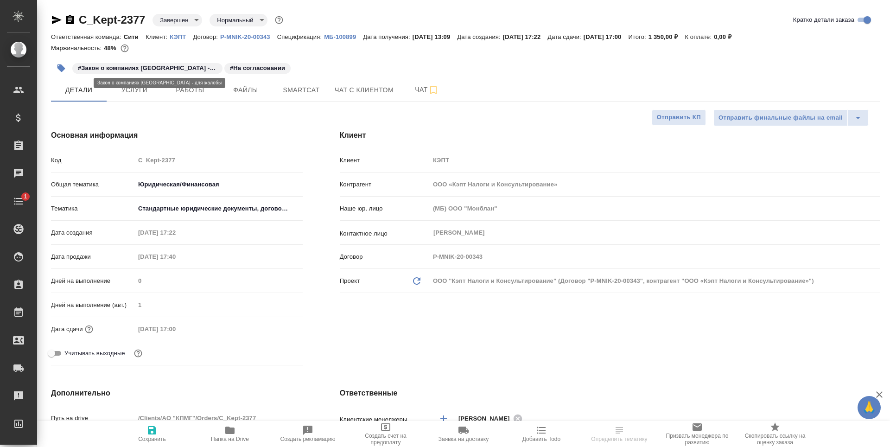
select select "RU"
type textarea "x"
click at [243, 93] on span "Файлы" at bounding box center [246, 90] width 45 height 12
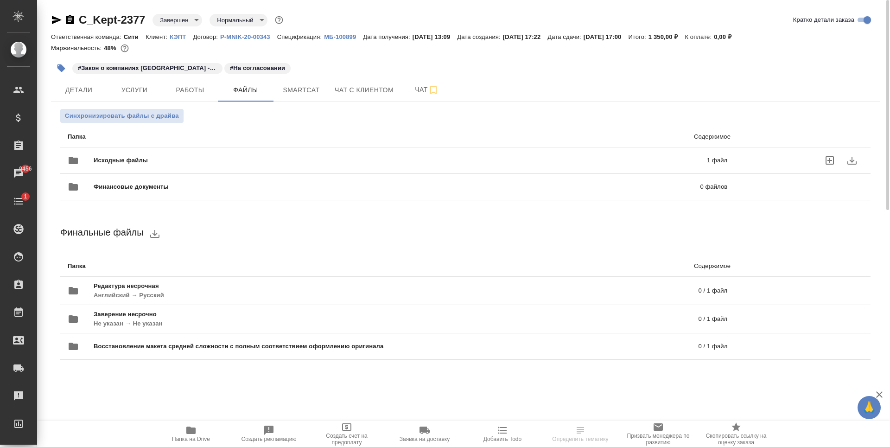
click at [189, 157] on span "Исходные файлы" at bounding box center [261, 160] width 334 height 9
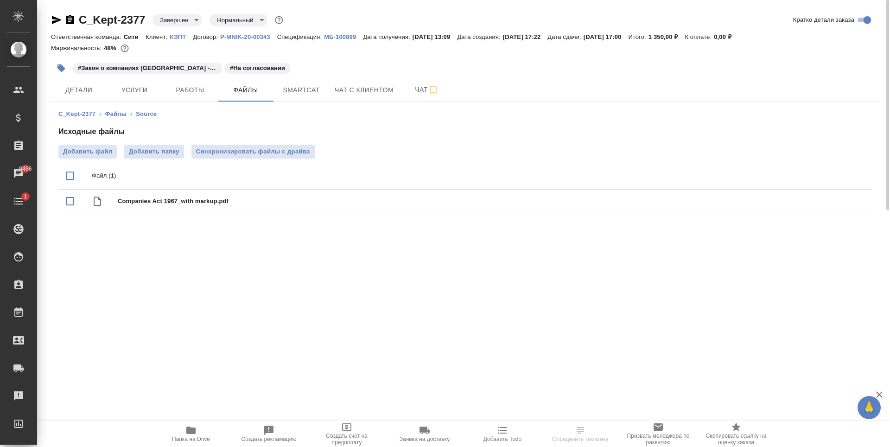
click at [233, 294] on div ".cls-1 fill:#fff; AWATERA [PERSON_NAME] Спецификации Заказы 9456 Чаты 1 Todo Пр…" at bounding box center [445, 223] width 890 height 447
click at [387, 288] on div ".cls-1 fill:#fff; AWATERA [PERSON_NAME] Спецификации Заказы 9456 Чаты 1 Todo Пр…" at bounding box center [445, 223] width 890 height 447
click at [290, 280] on div ".cls-1 fill:#fff; AWATERA [PERSON_NAME] Спецификации Заказы 9456 Чаты 1 Todo Пр…" at bounding box center [445, 223] width 890 height 447
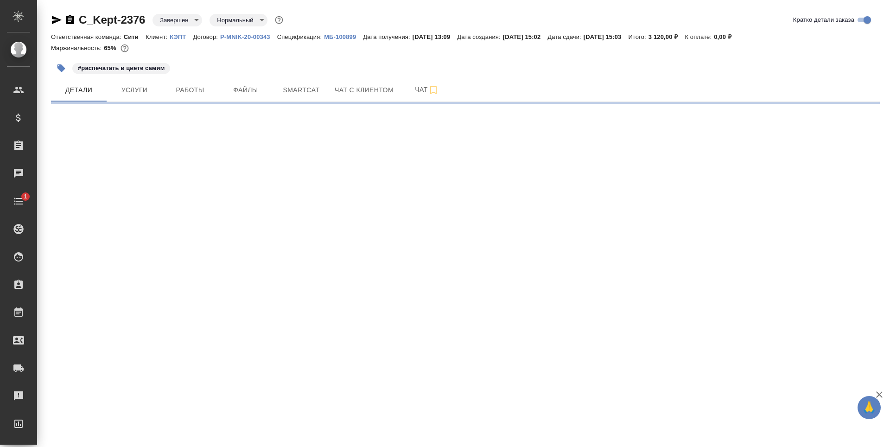
select select "RU"
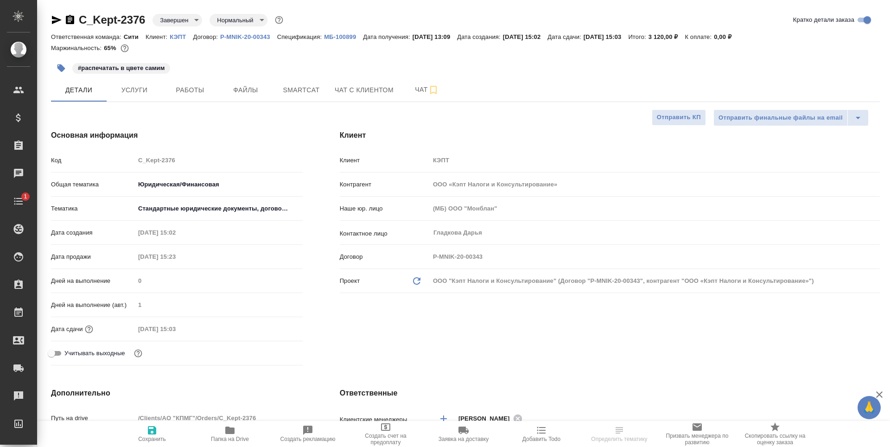
type textarea "x"
click at [253, 90] on span "Файлы" at bounding box center [246, 90] width 45 height 12
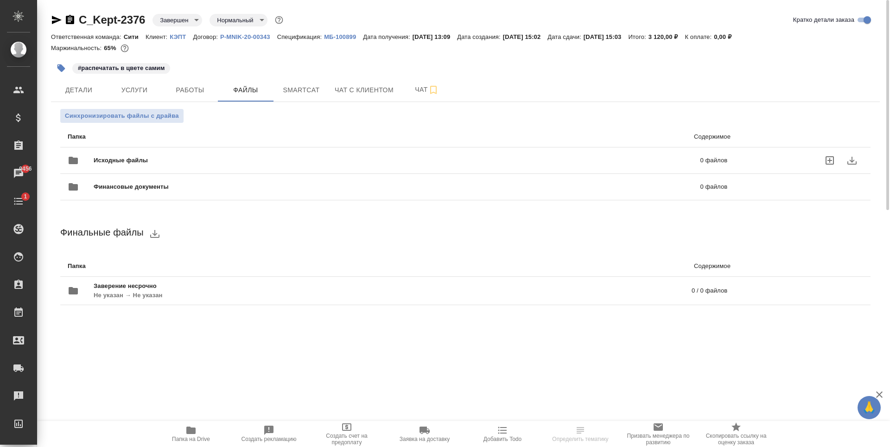
click at [165, 154] on div "Исходные файлы 0 файлов" at bounding box center [398, 160] width 660 height 22
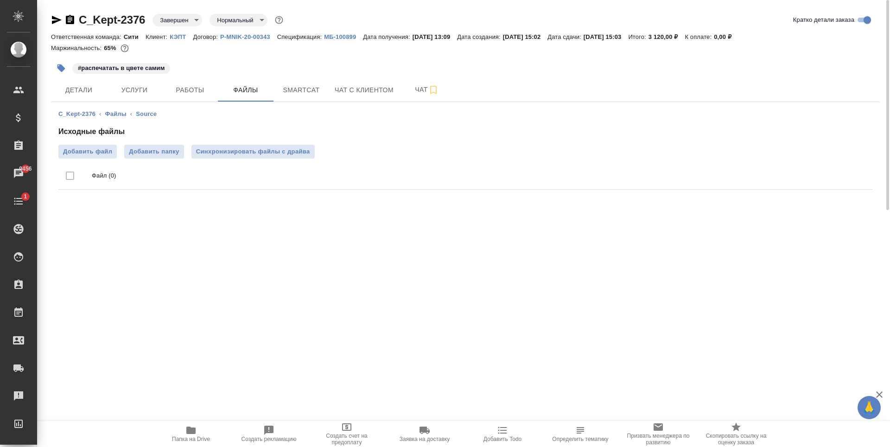
click at [182, 240] on div ".cls-1 fill:#fff; AWATERA [PERSON_NAME] Спецификации Заказы 9456 Чаты 1 Todo Пр…" at bounding box center [445, 223] width 890 height 447
drag, startPoint x: 147, startPoint y: 24, endPoint x: 80, endPoint y: 28, distance: 66.9
click at [80, 28] on div "C_Kept-2376 Завершен closed Нормальный normal Кратко детали заказа" at bounding box center [465, 22] width 829 height 19
copy link "C_Kept-2376"
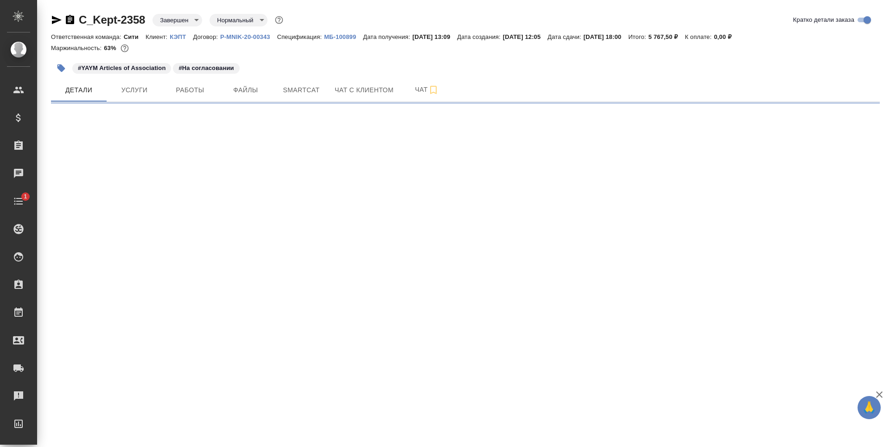
select select "RU"
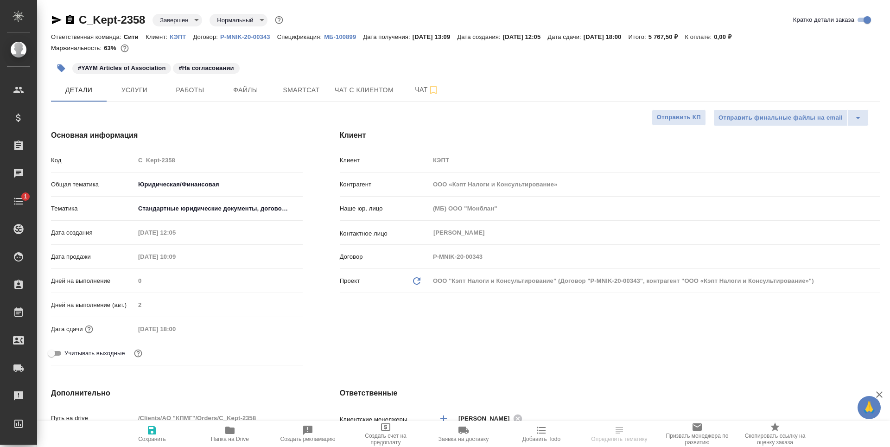
type textarea "x"
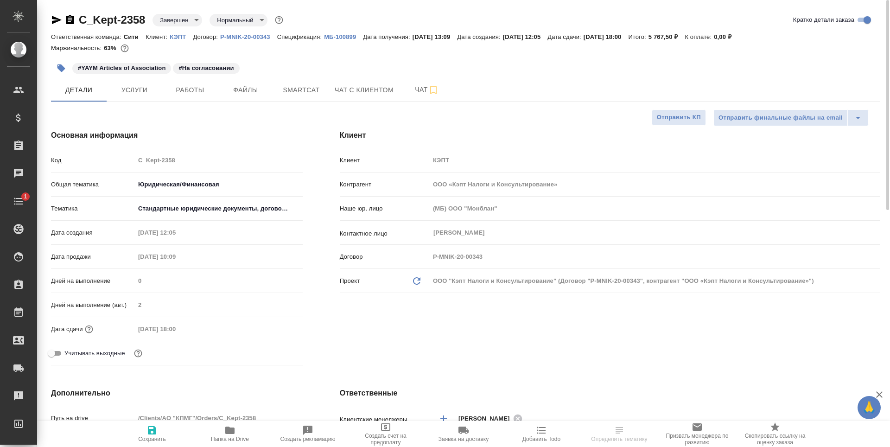
type textarea "x"
select select "RU"
type textarea "x"
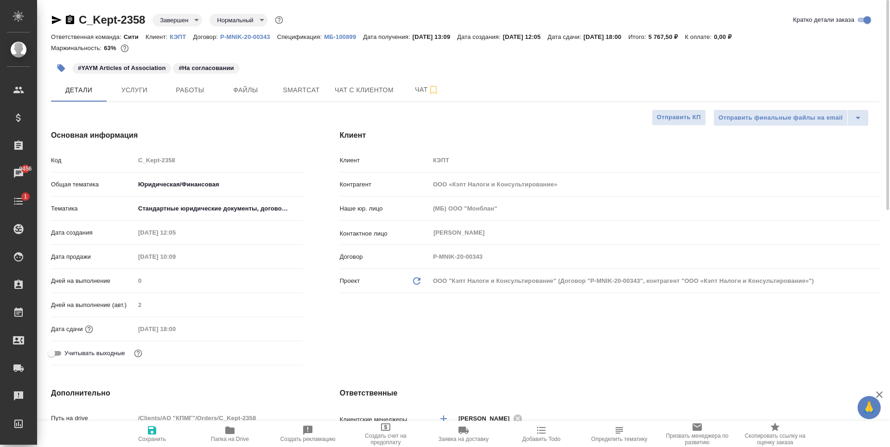
type textarea "x"
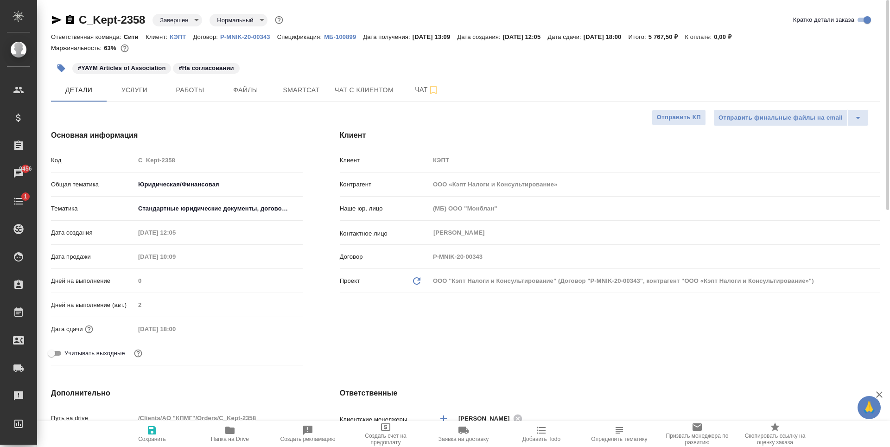
type textarea "x"
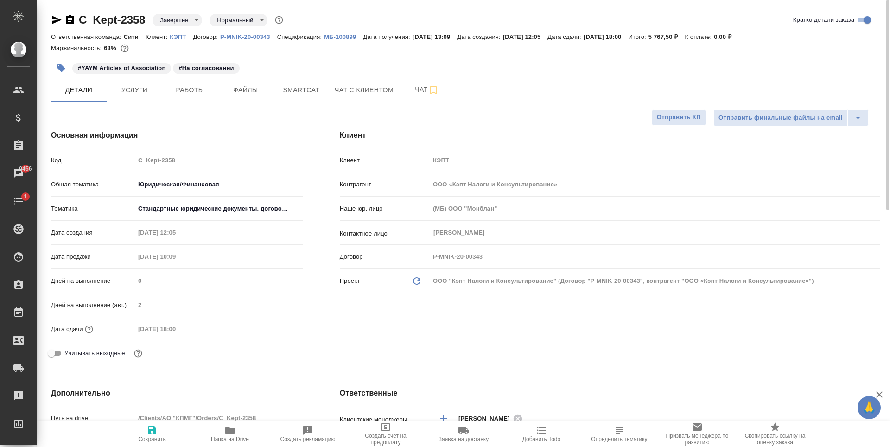
type textarea "x"
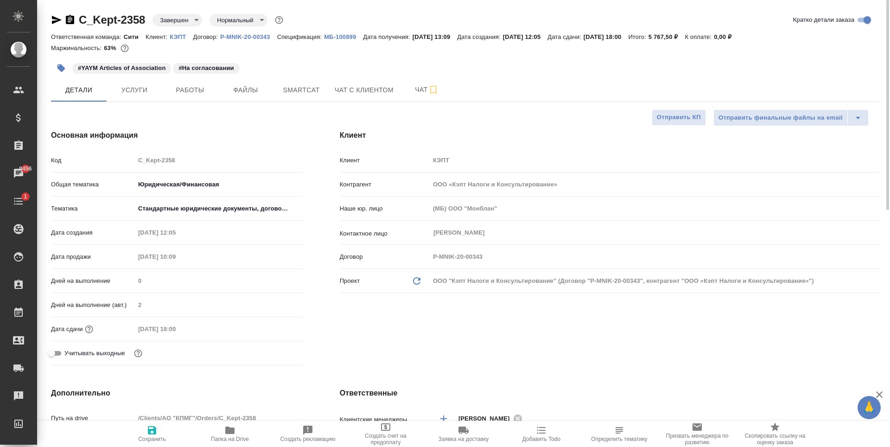
type textarea "x"
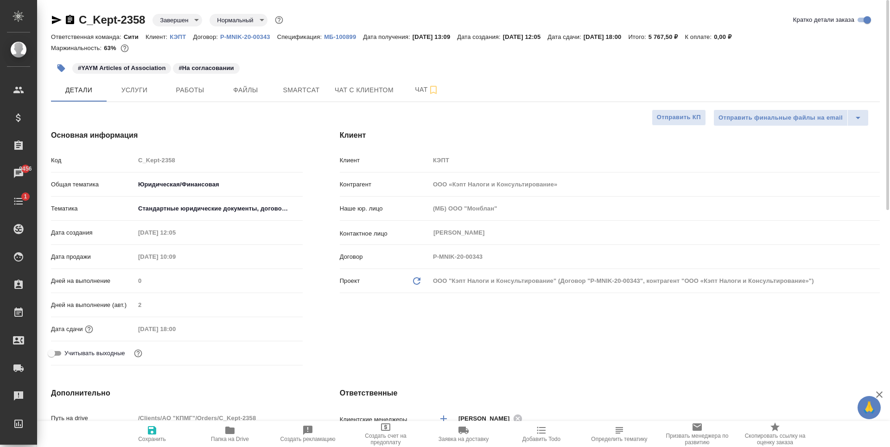
type textarea "x"
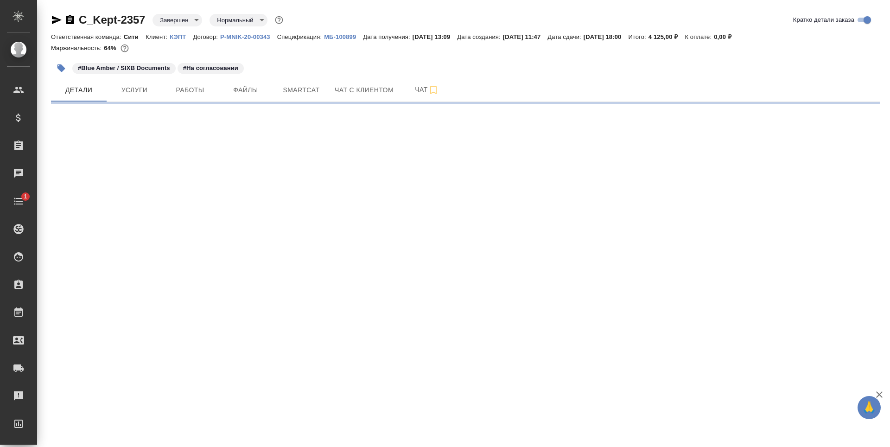
select select "RU"
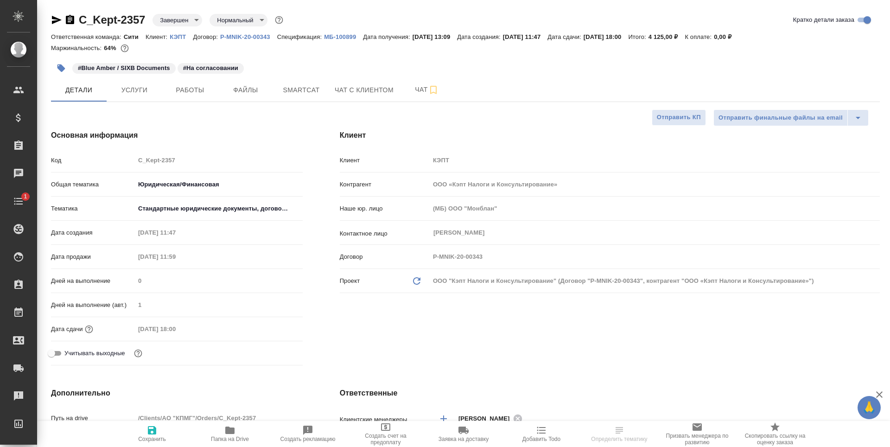
type textarea "x"
click at [259, 96] on button "Файлы" at bounding box center [246, 89] width 56 height 23
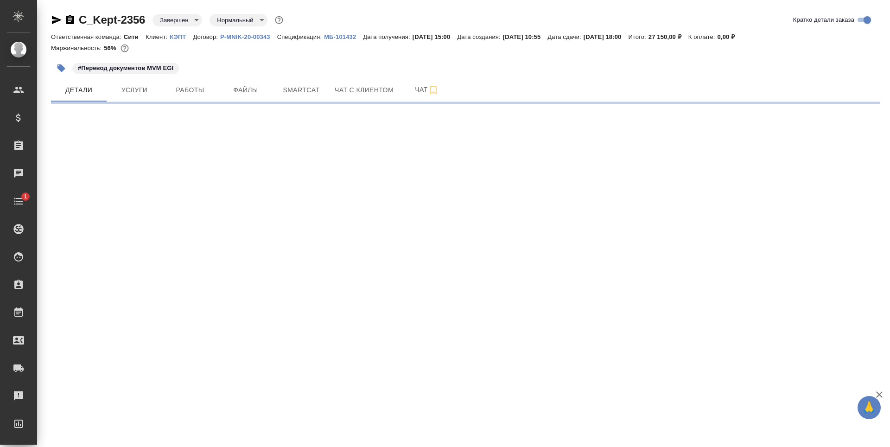
select select "RU"
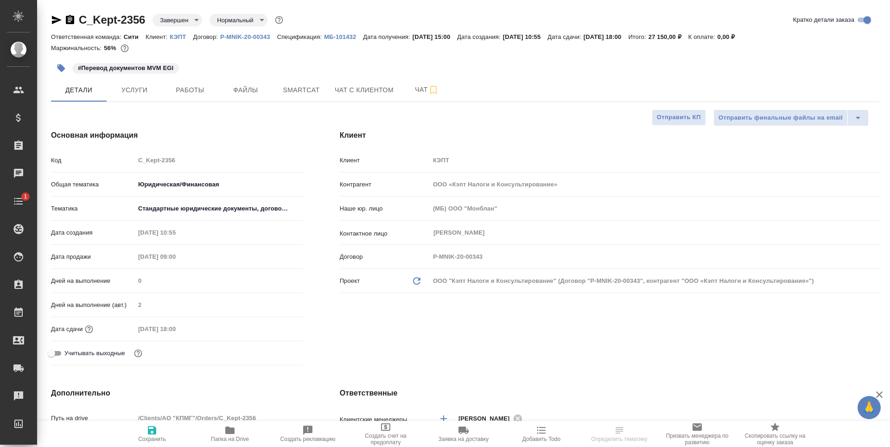
type textarea "x"
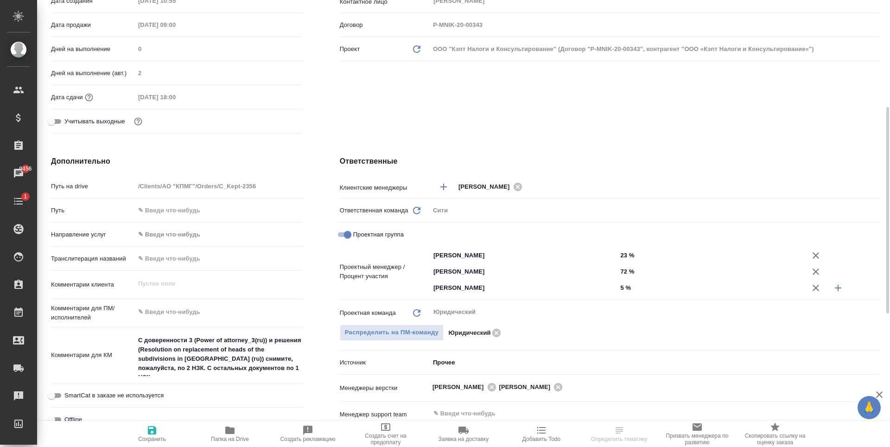
click at [188, 342] on textarea "С доверенности 3 (Power of attorney_3(ru)) и решения (Resolution on replacement…" at bounding box center [219, 355] width 168 height 44
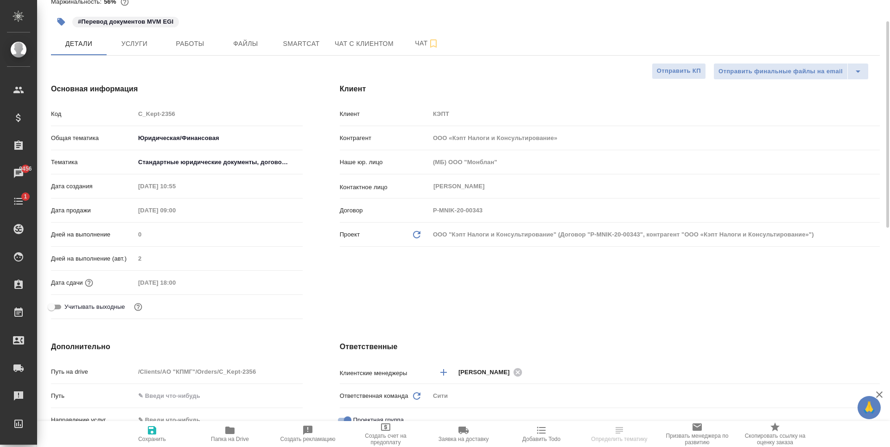
scroll to position [0, 0]
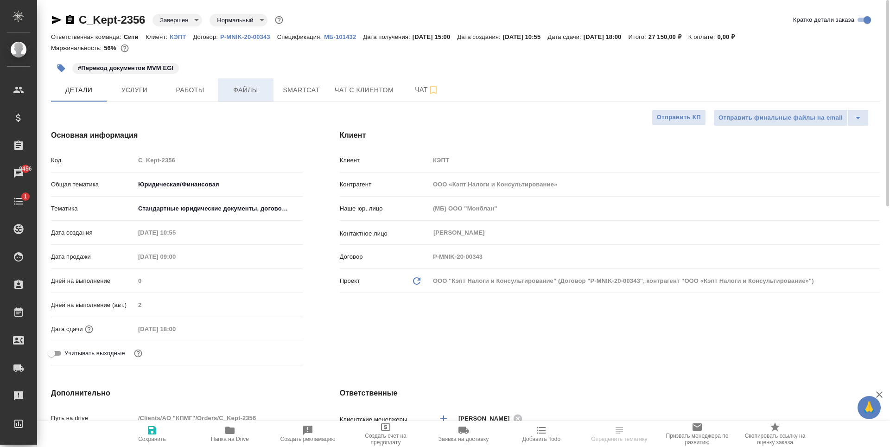
type textarea "x"
click at [256, 96] on button "Файлы" at bounding box center [246, 89] width 56 height 23
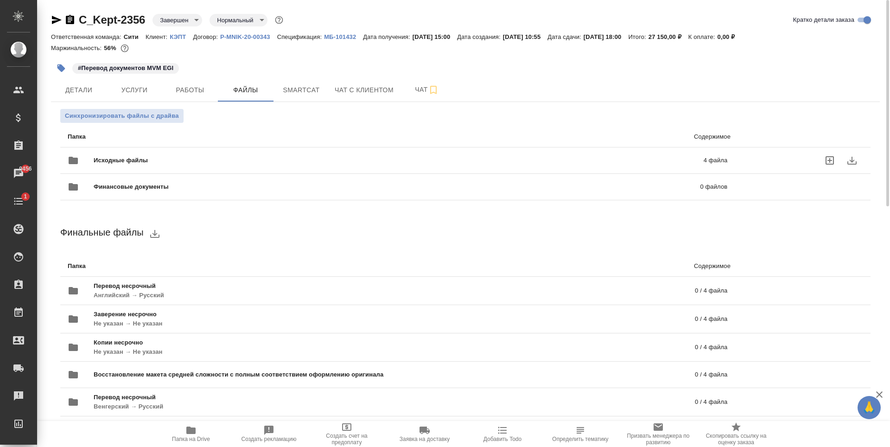
click at [321, 159] on span "Исходные файлы" at bounding box center [260, 160] width 332 height 9
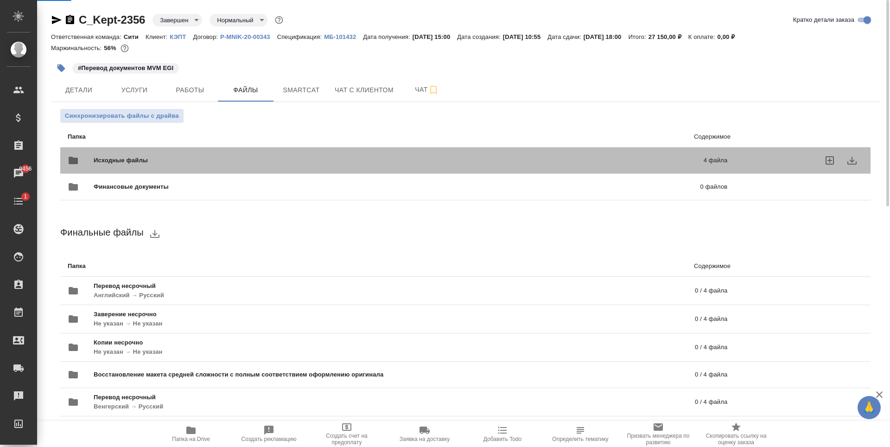
click at [321, 159] on span "Исходные файлы" at bounding box center [260, 160] width 332 height 9
